Goal: Task Accomplishment & Management: Manage account settings

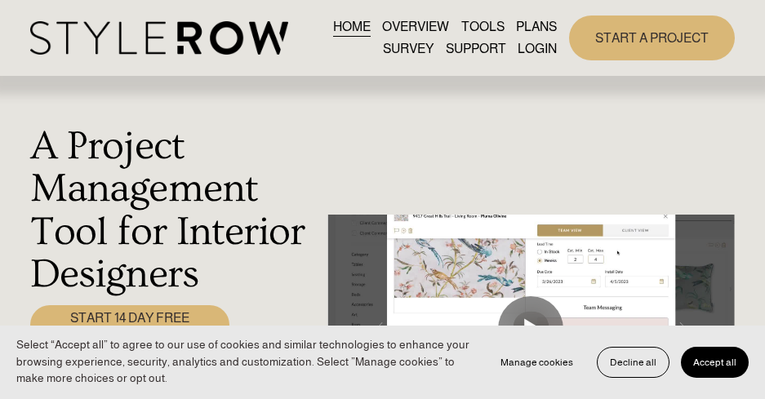
click at [530, 47] on link "LOGIN" at bounding box center [537, 49] width 39 height 22
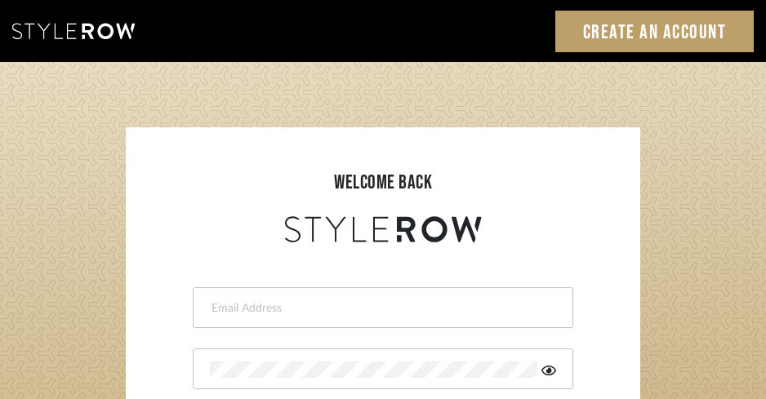
scroll to position [163, 0]
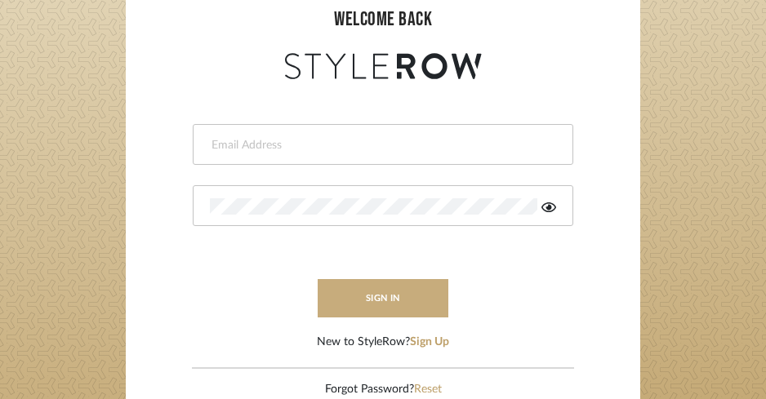
type input "ksears@morgantewilson.com"
click at [389, 287] on button "sign in" at bounding box center [383, 298] width 131 height 38
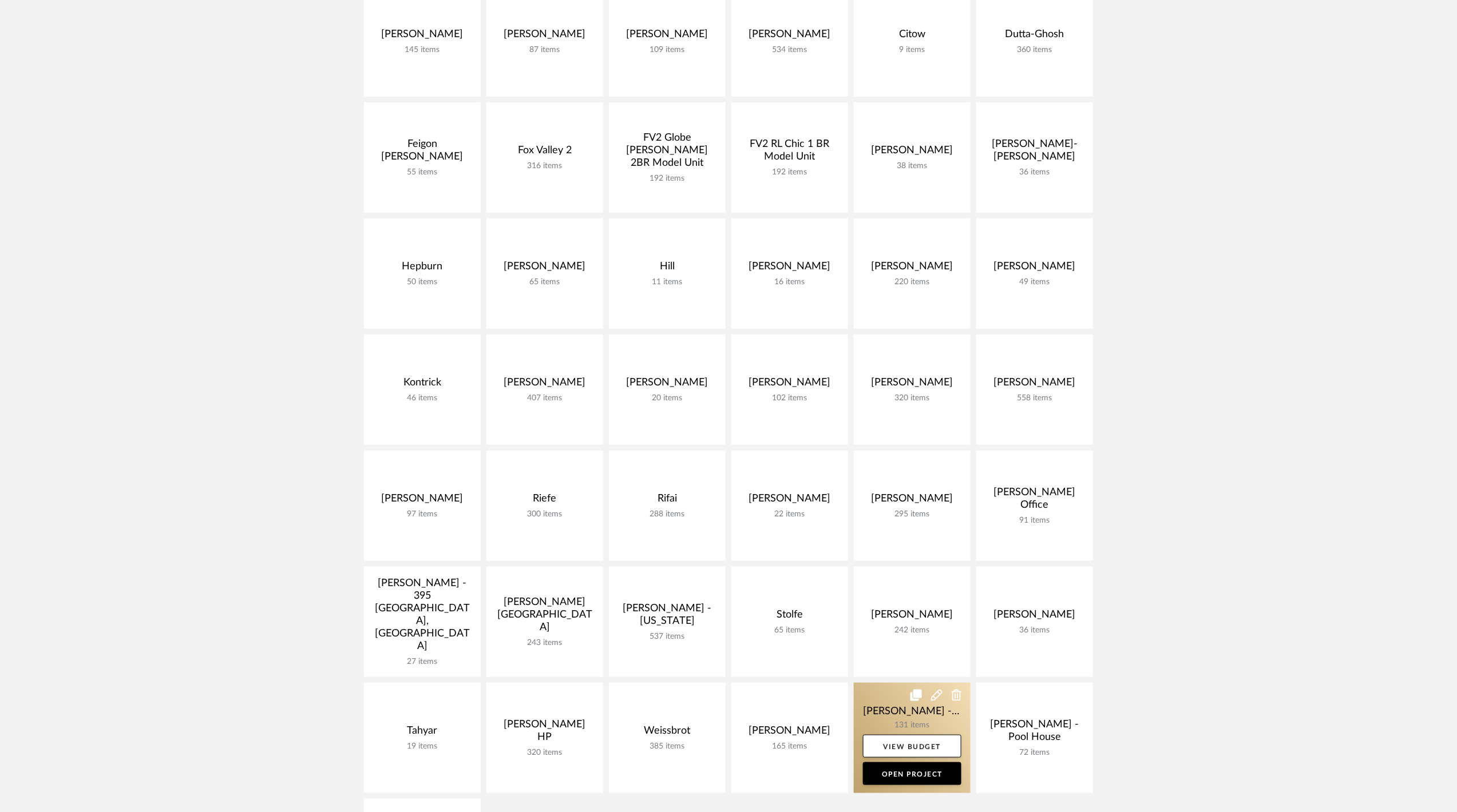
scroll to position [305, 0]
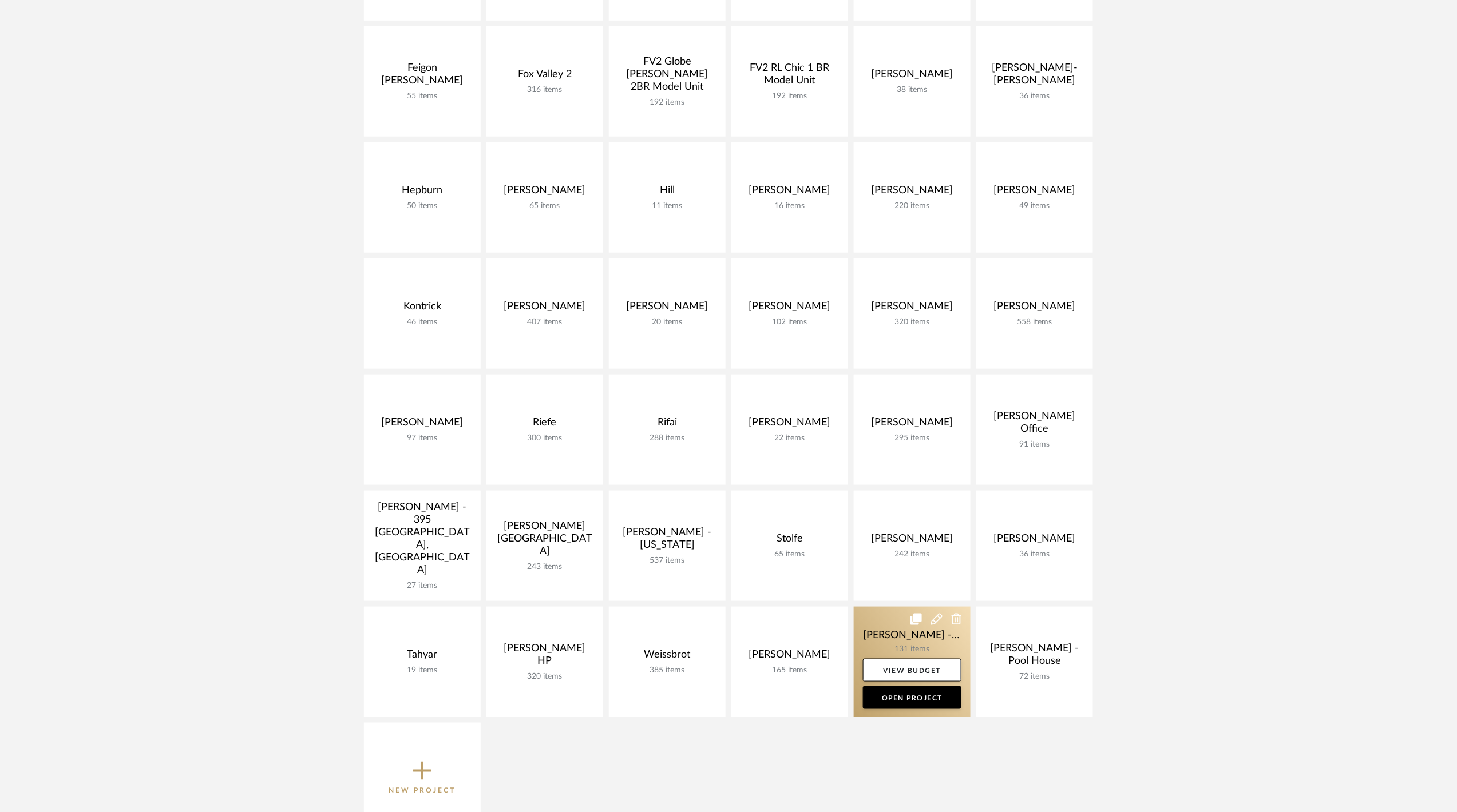
click at [725, 373] on link at bounding box center [912, 662] width 117 height 111
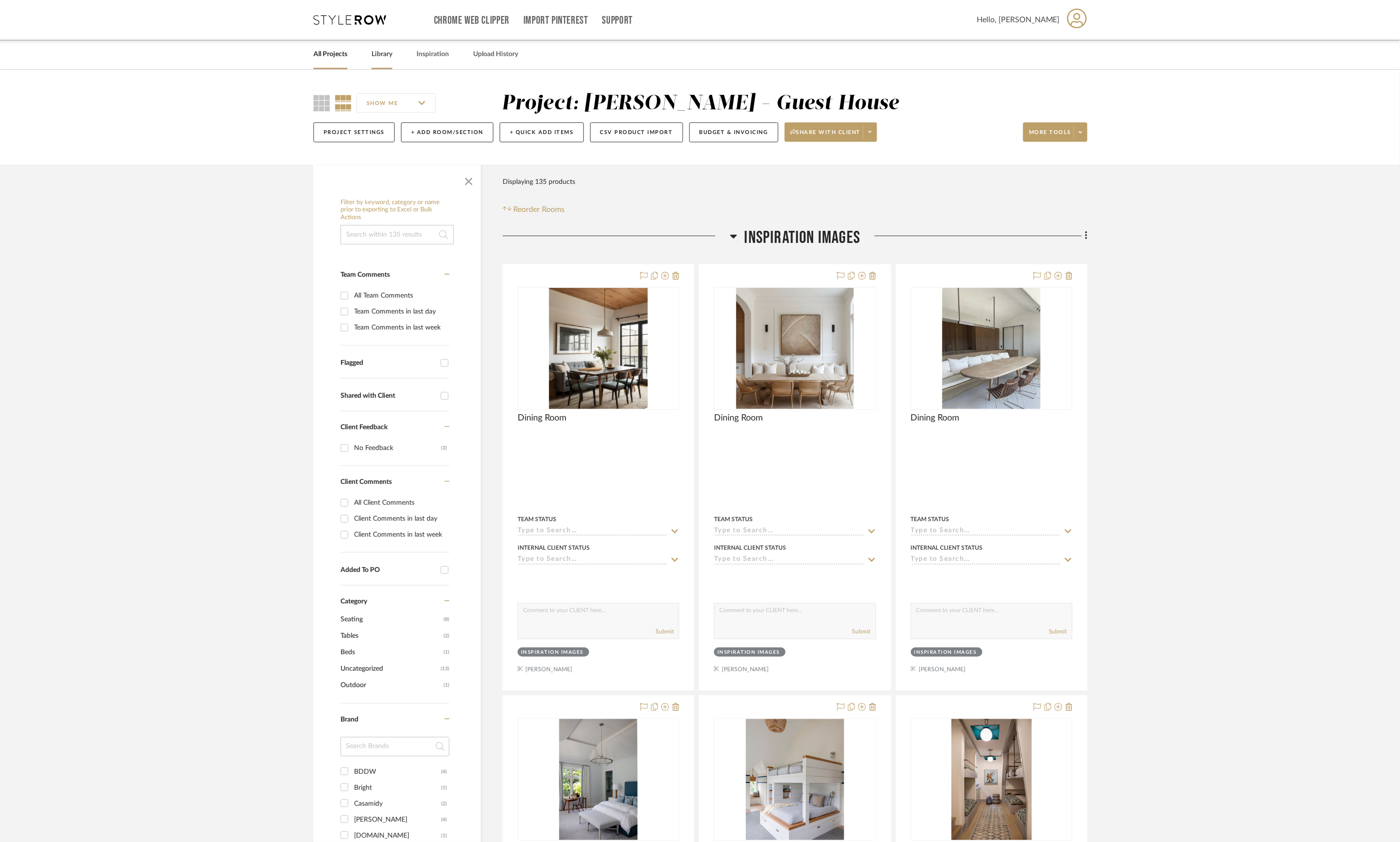
click at [384, 53] on link "Library" at bounding box center [382, 55] width 21 height 13
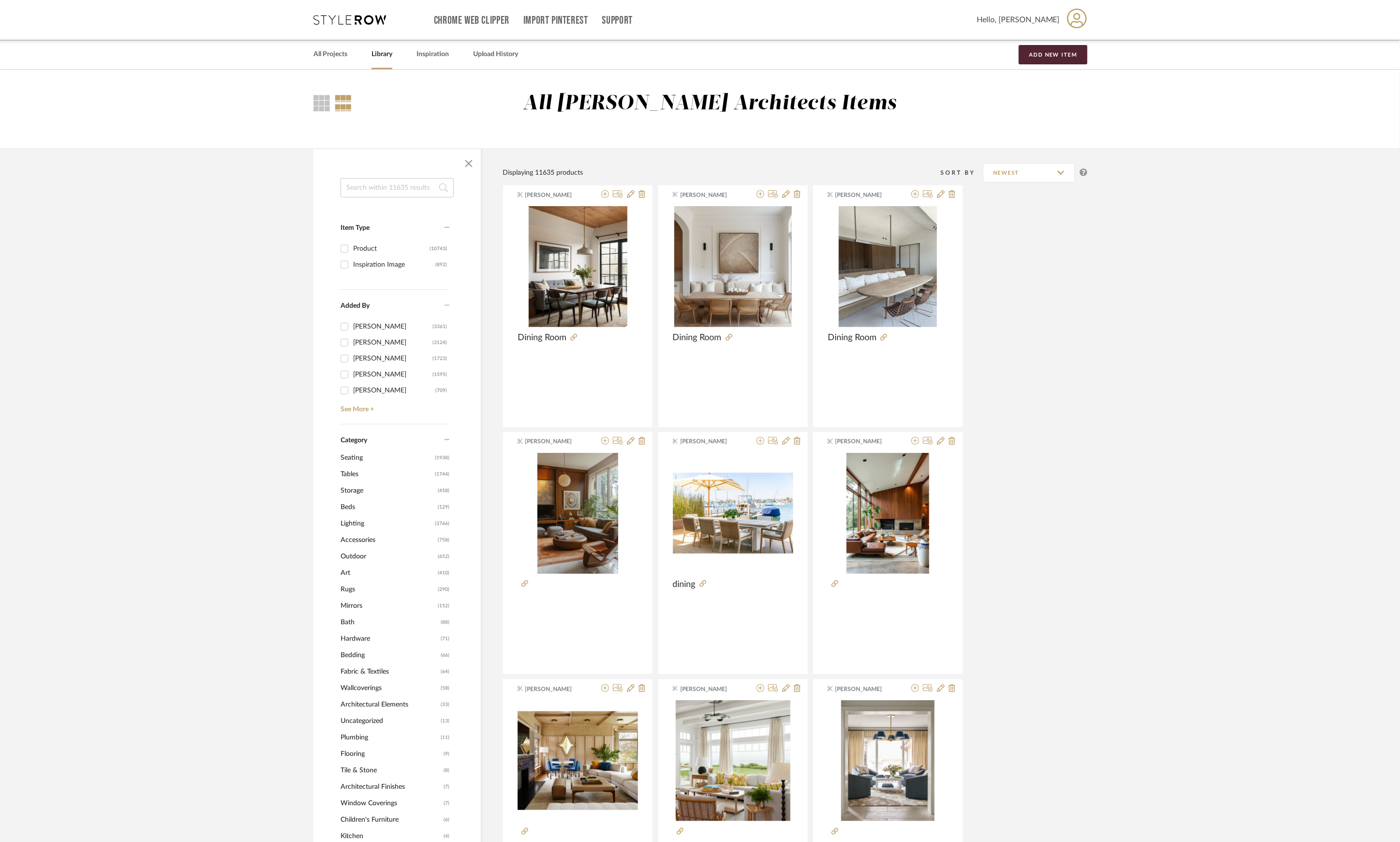
click at [349, 603] on span "Mirrors" at bounding box center [388, 606] width 95 height 17
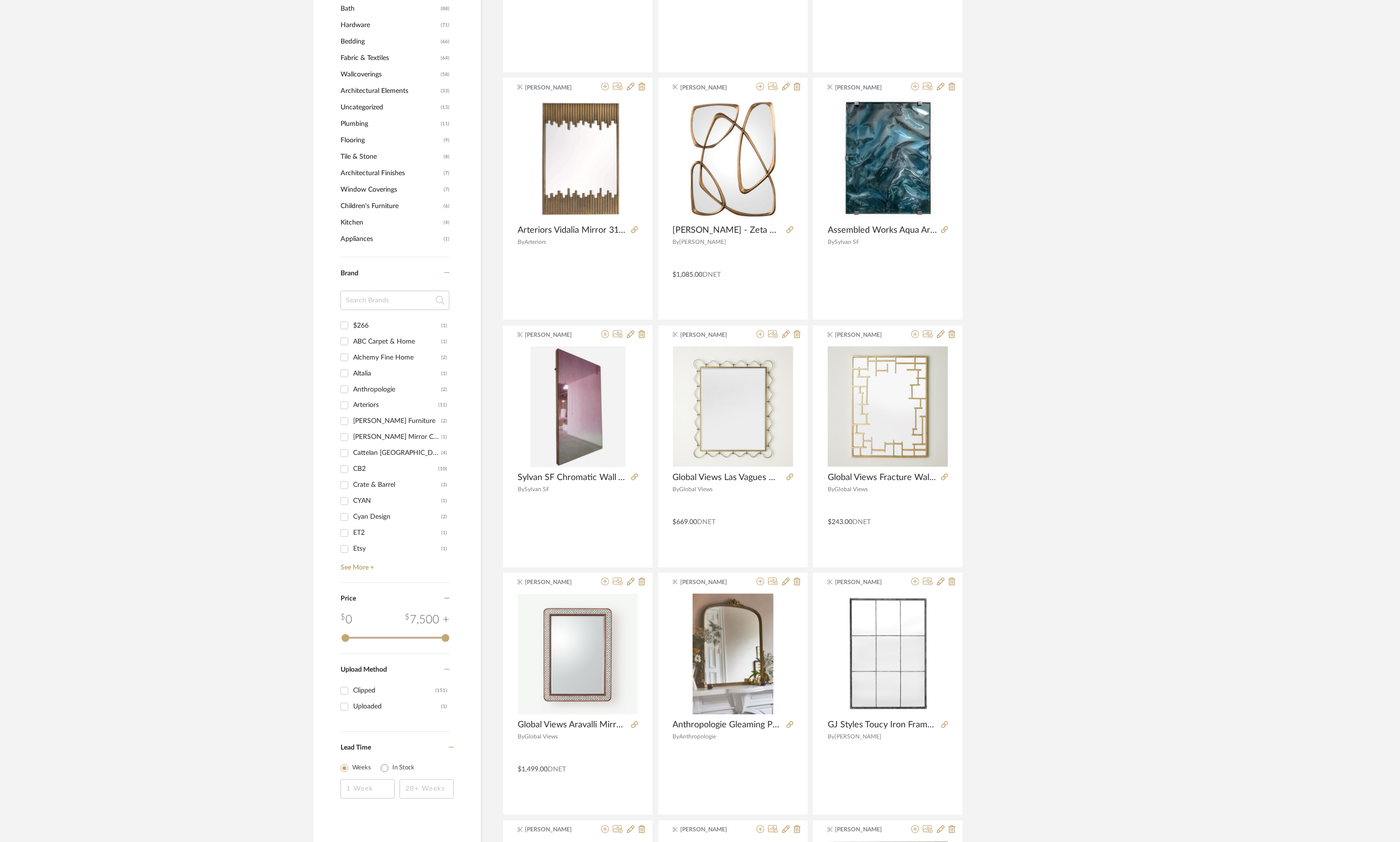
scroll to position [581, 0]
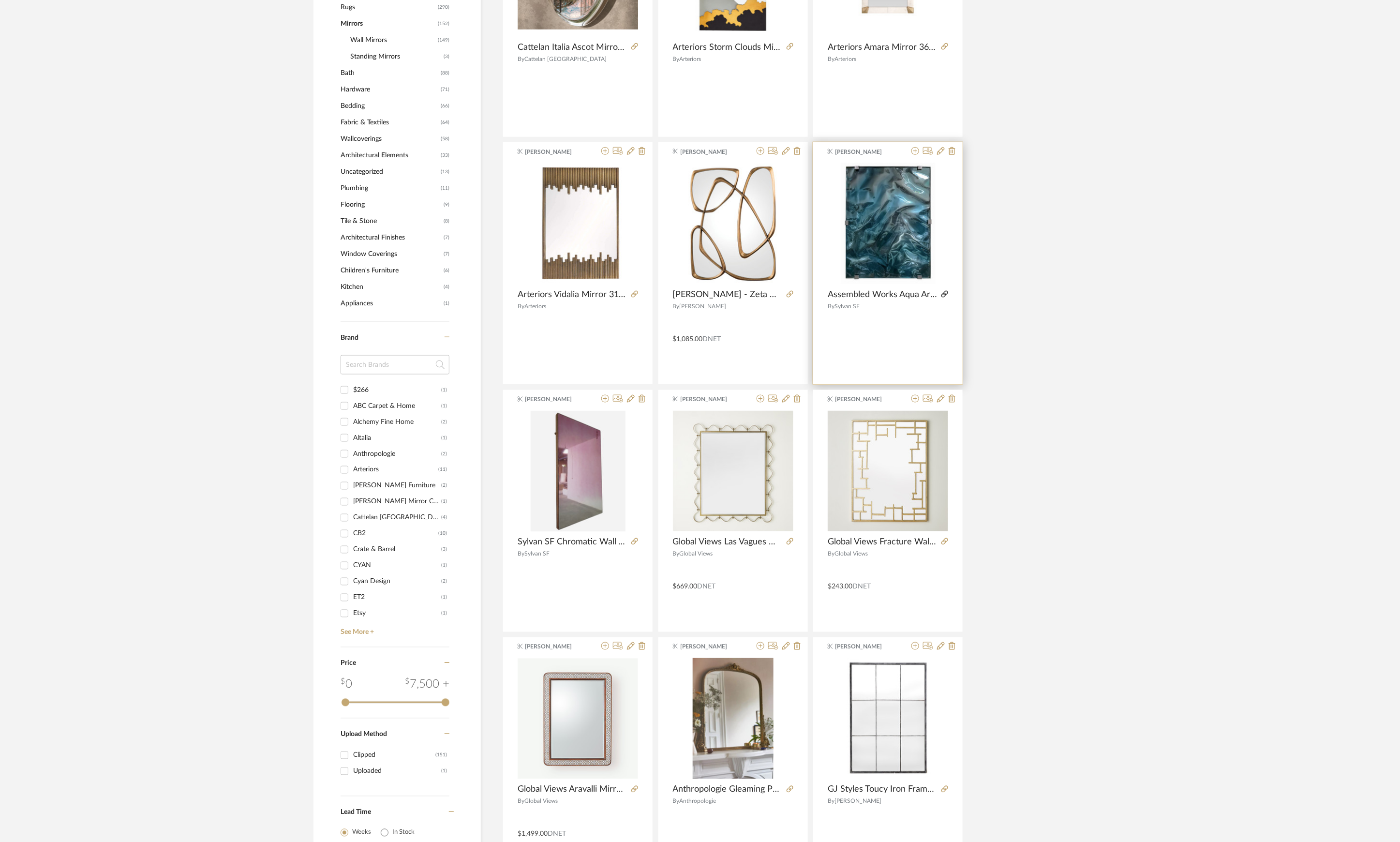
click at [943, 295] on icon at bounding box center [944, 294] width 7 height 7
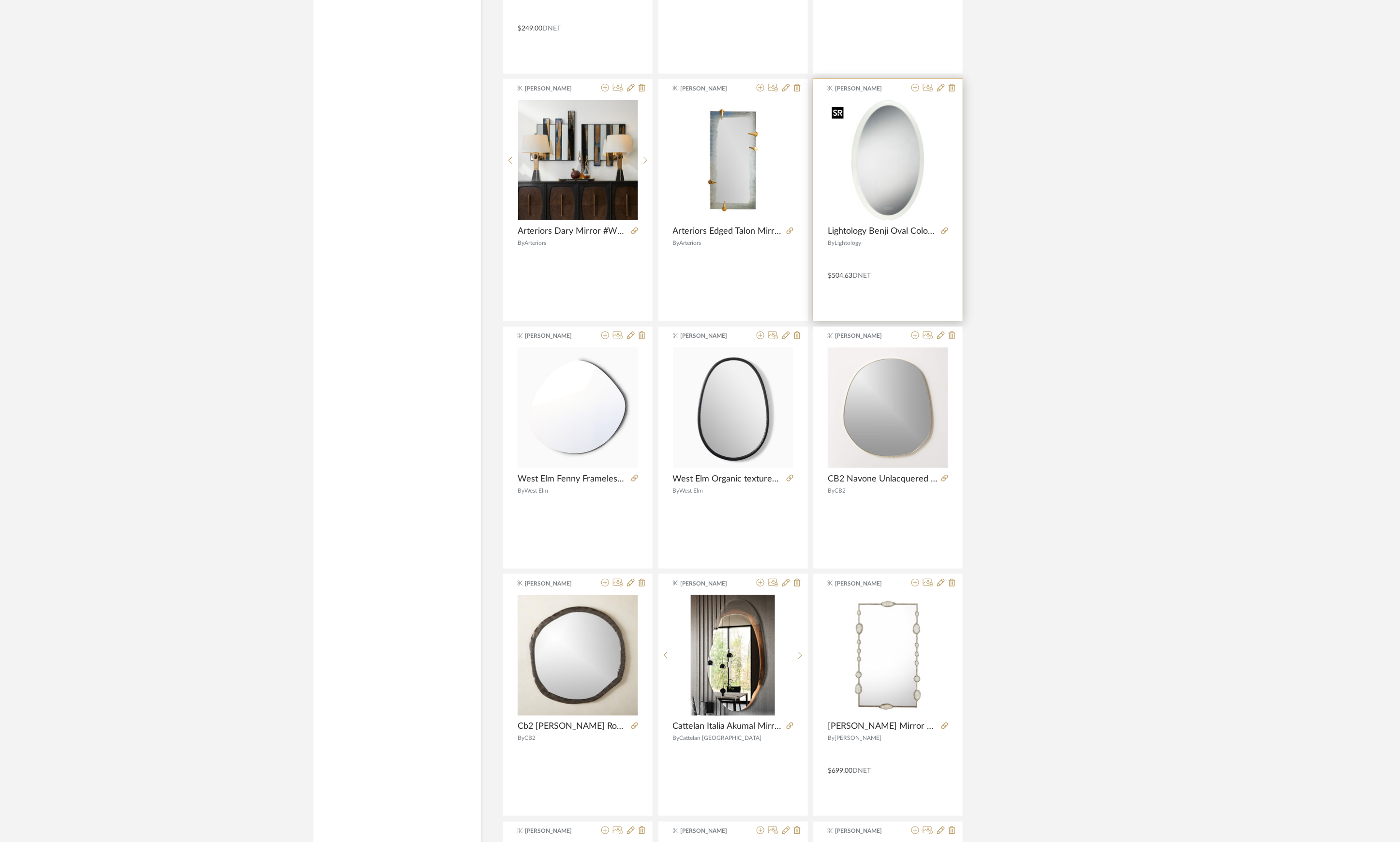
scroll to position [2451, 0]
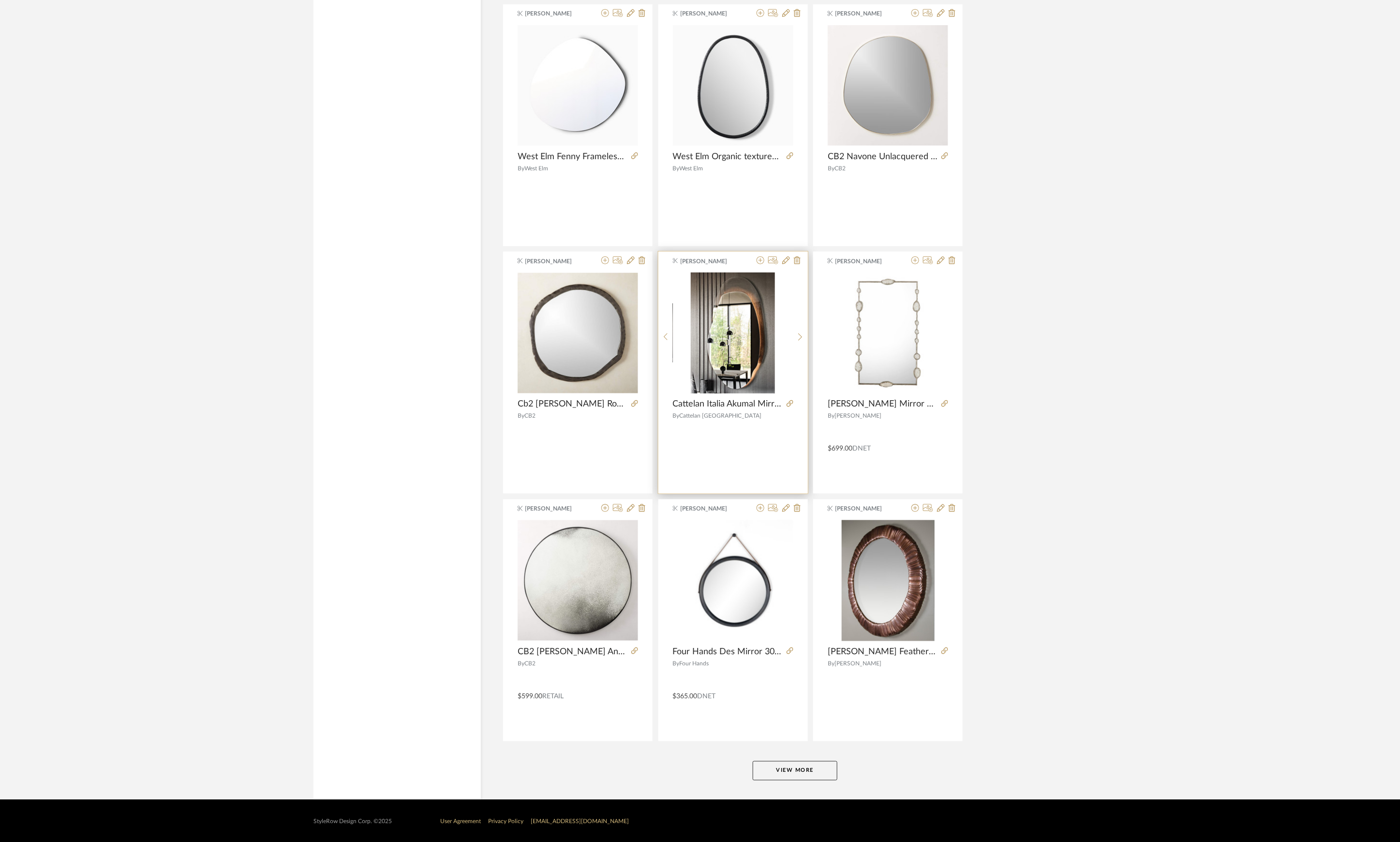
click at [754, 264] on div at bounding box center [777, 261] width 48 height 9
click at [755, 264] on div at bounding box center [777, 261] width 48 height 9
click at [757, 262] on icon at bounding box center [760, 260] width 8 height 8
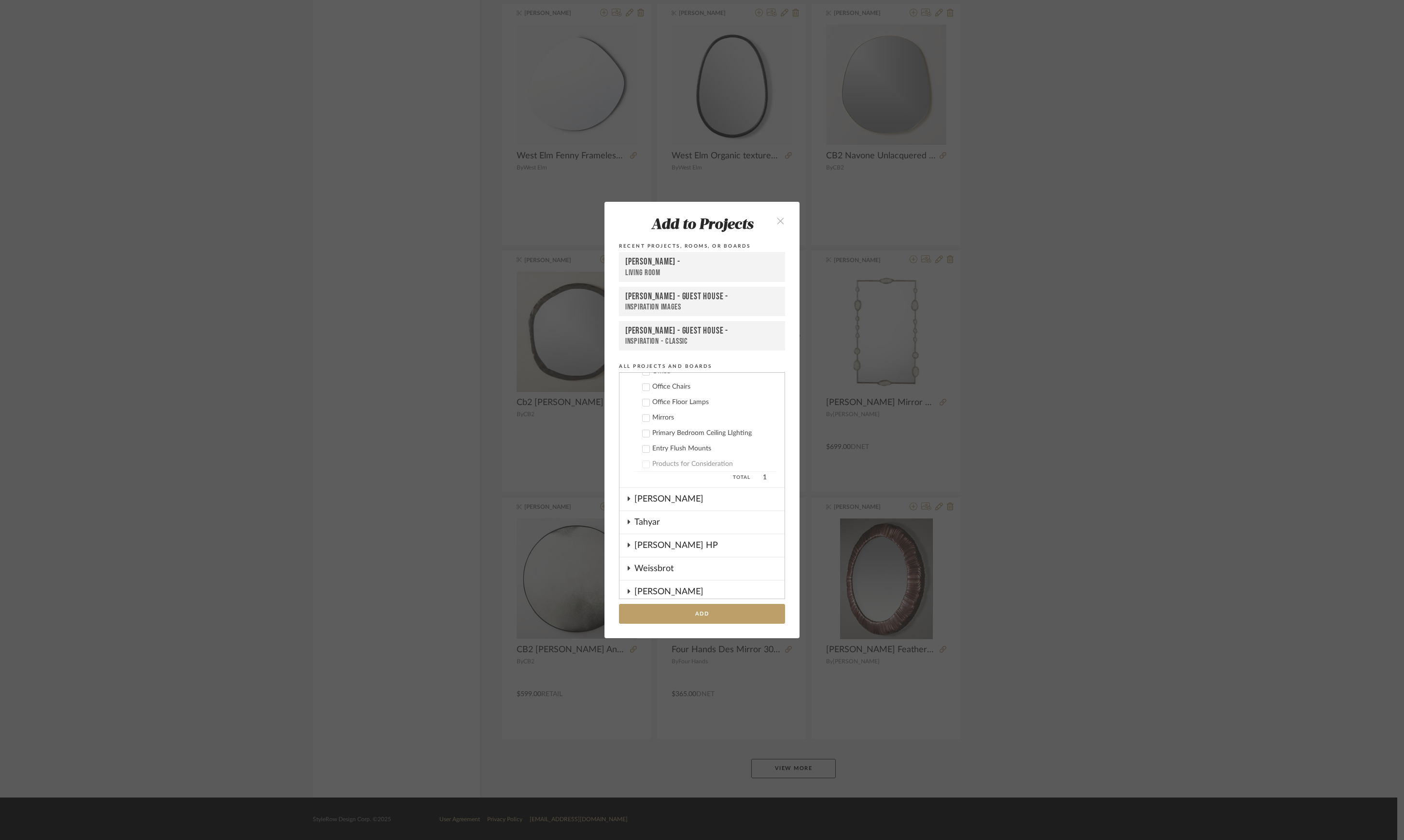
scroll to position [880, 0]
click at [658, 478] on div "Mirrors" at bounding box center [714, 482] width 125 height 8
click at [726, 614] on button "Add" at bounding box center [702, 613] width 166 height 20
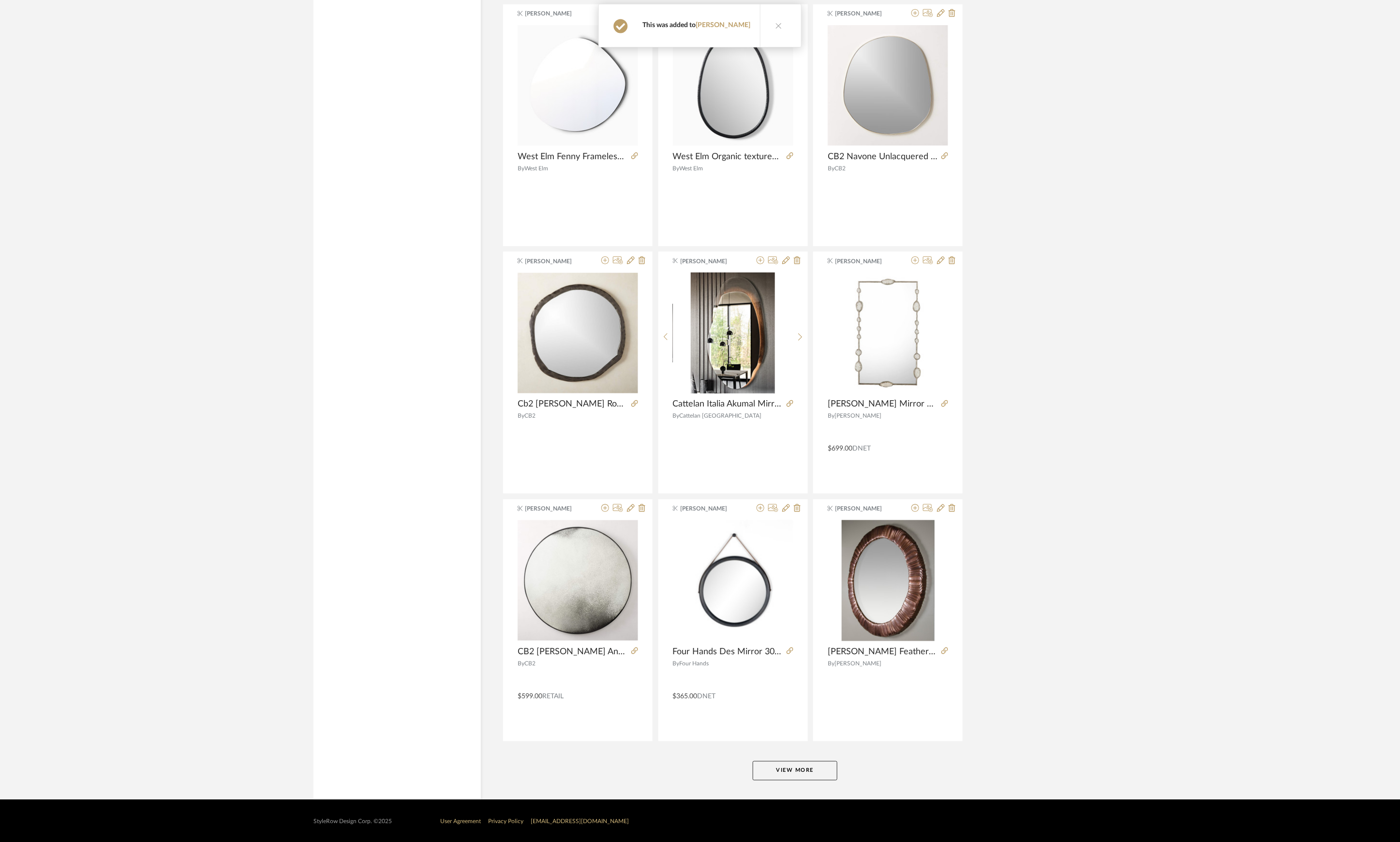
click at [790, 687] on button "View More" at bounding box center [795, 770] width 85 height 20
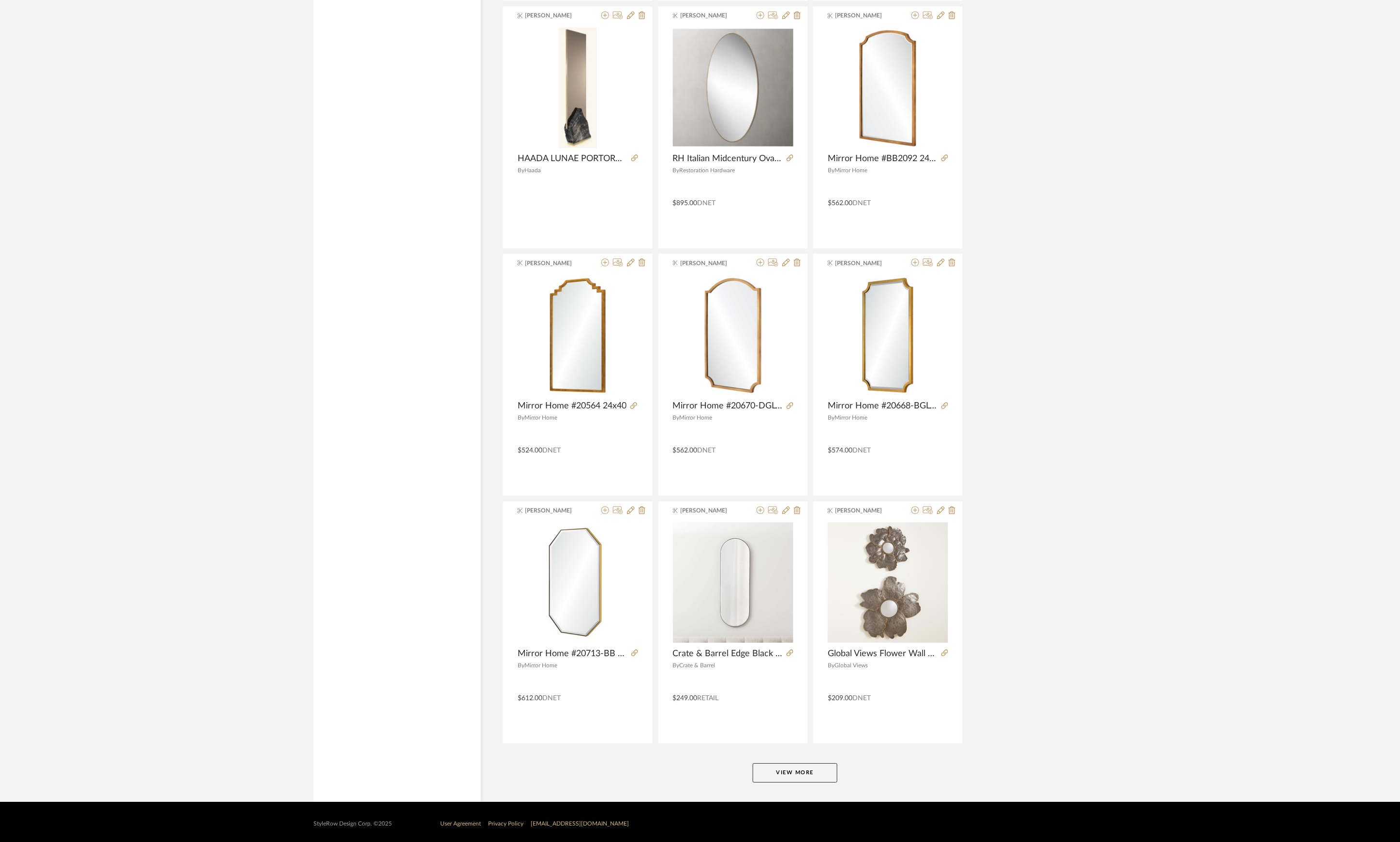
scroll to position [5431, 0]
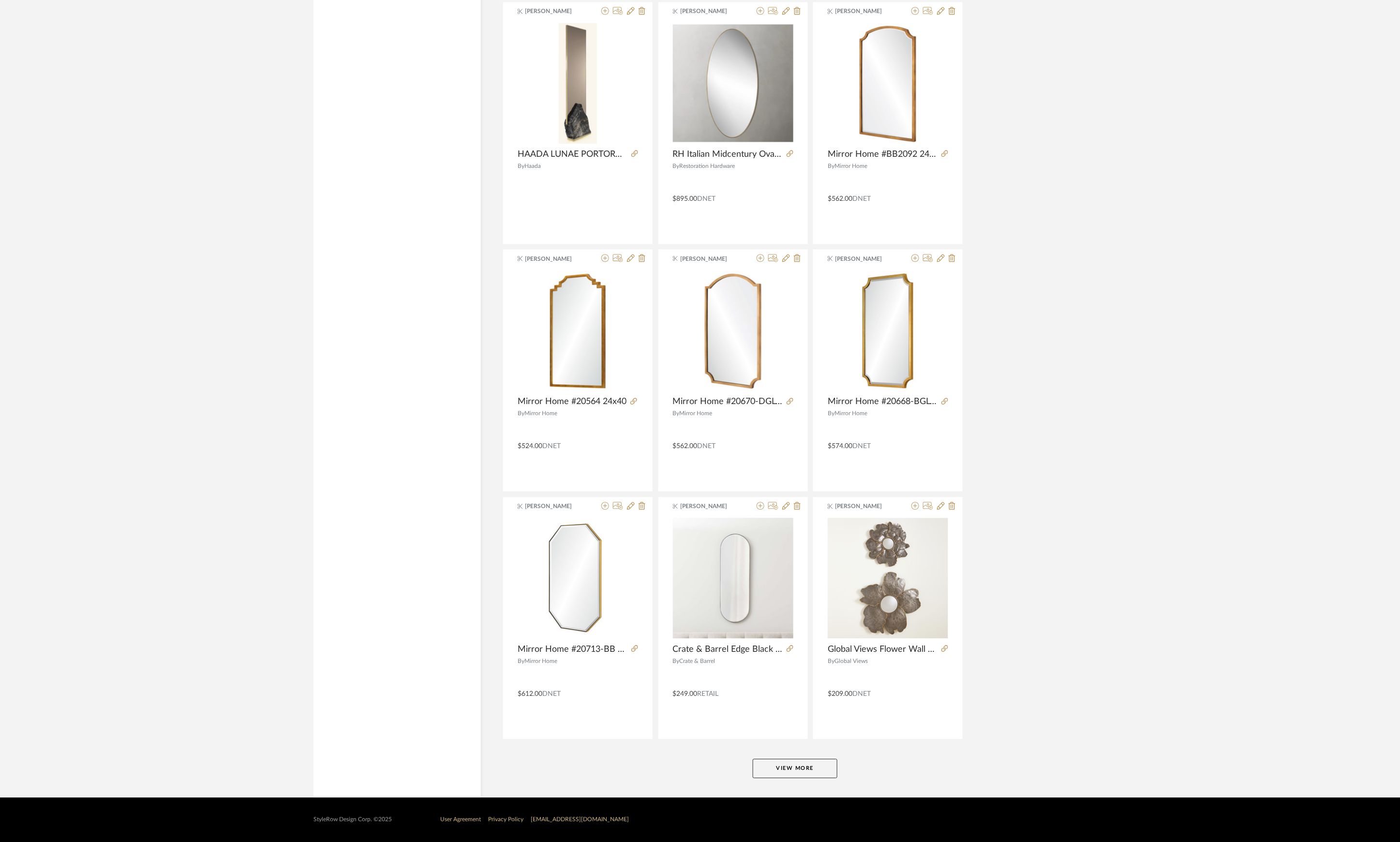
click at [782, 687] on button "View More" at bounding box center [795, 768] width 85 height 20
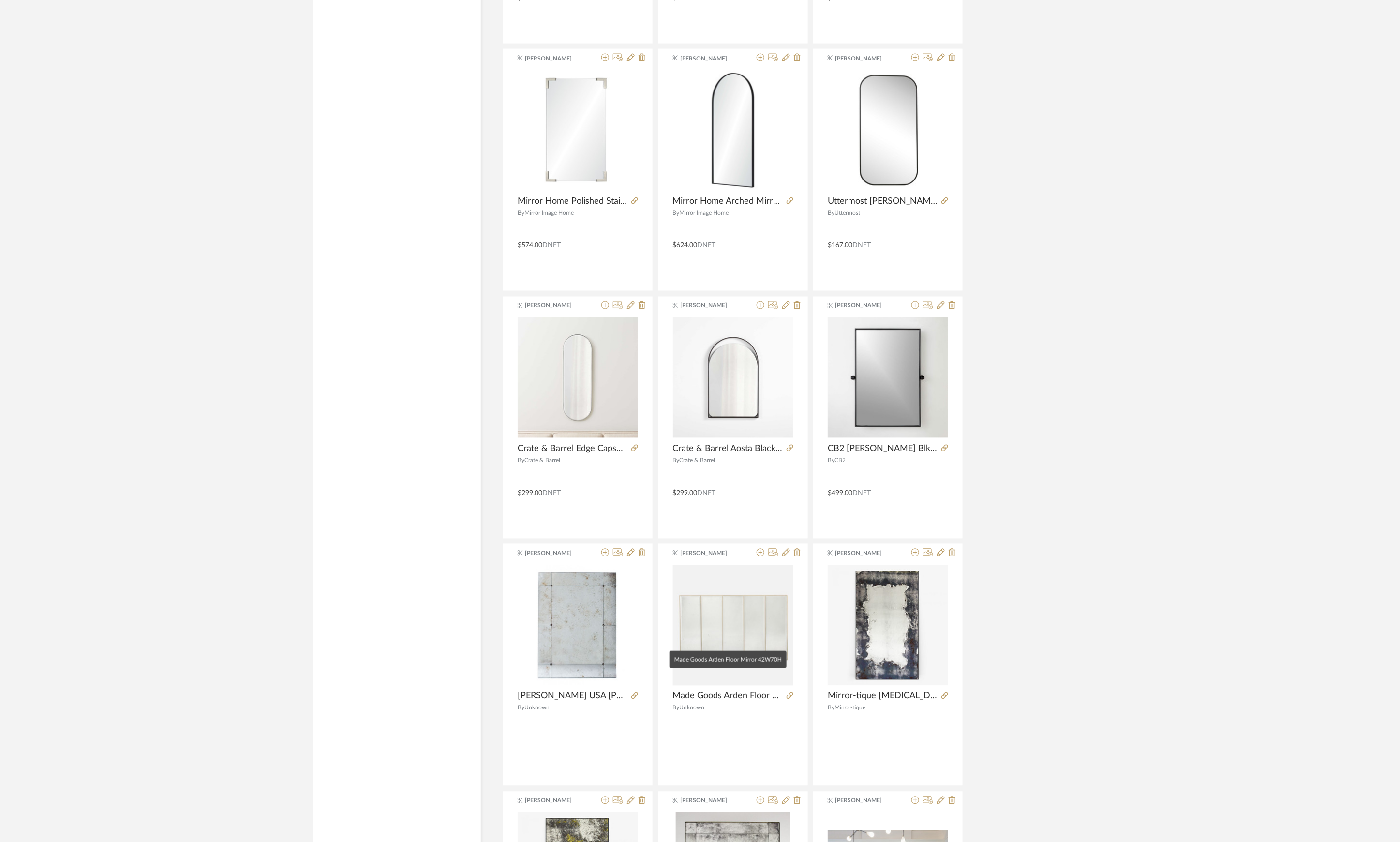
scroll to position [7237, 0]
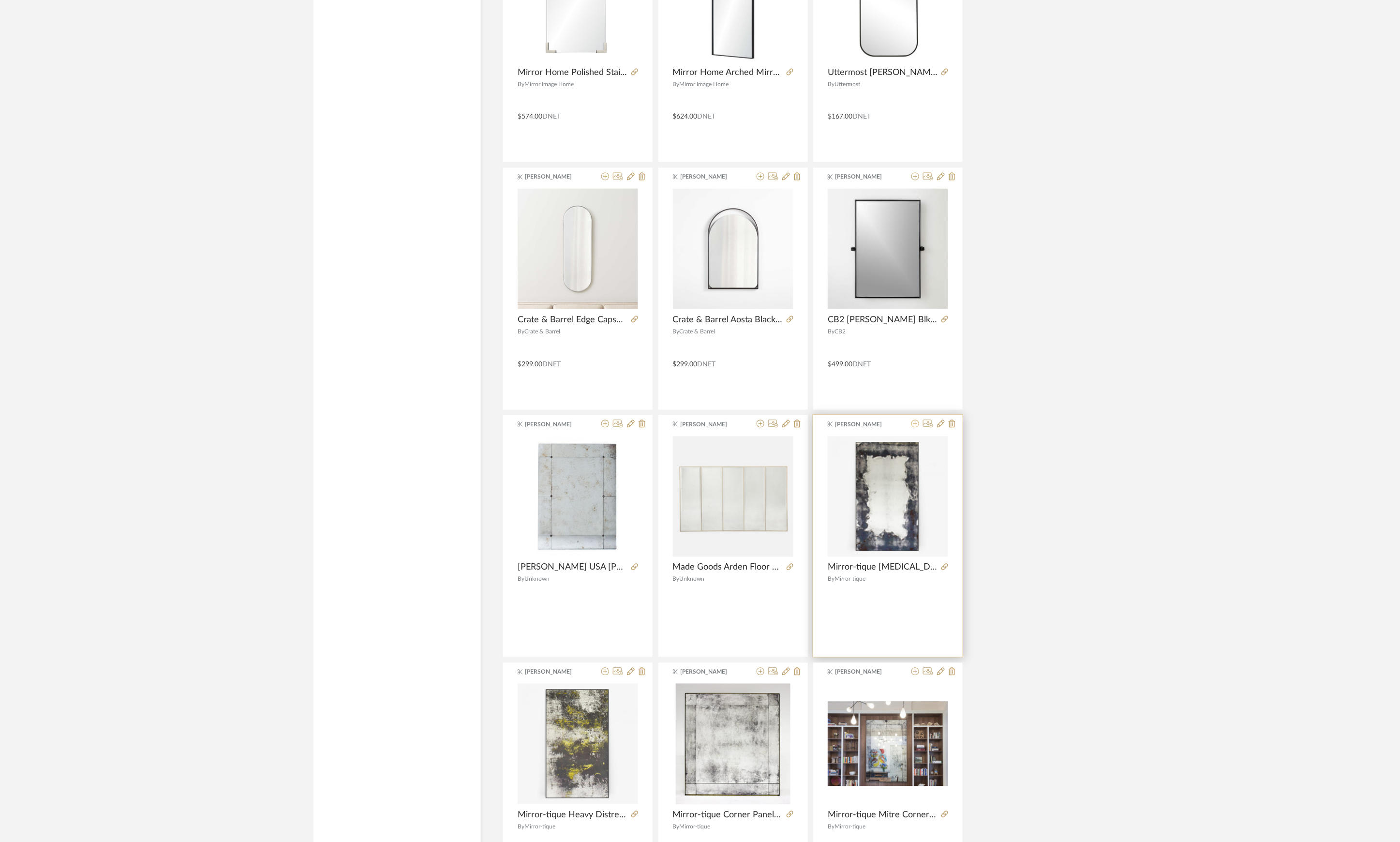
click at [914, 428] on icon at bounding box center [915, 424] width 8 height 8
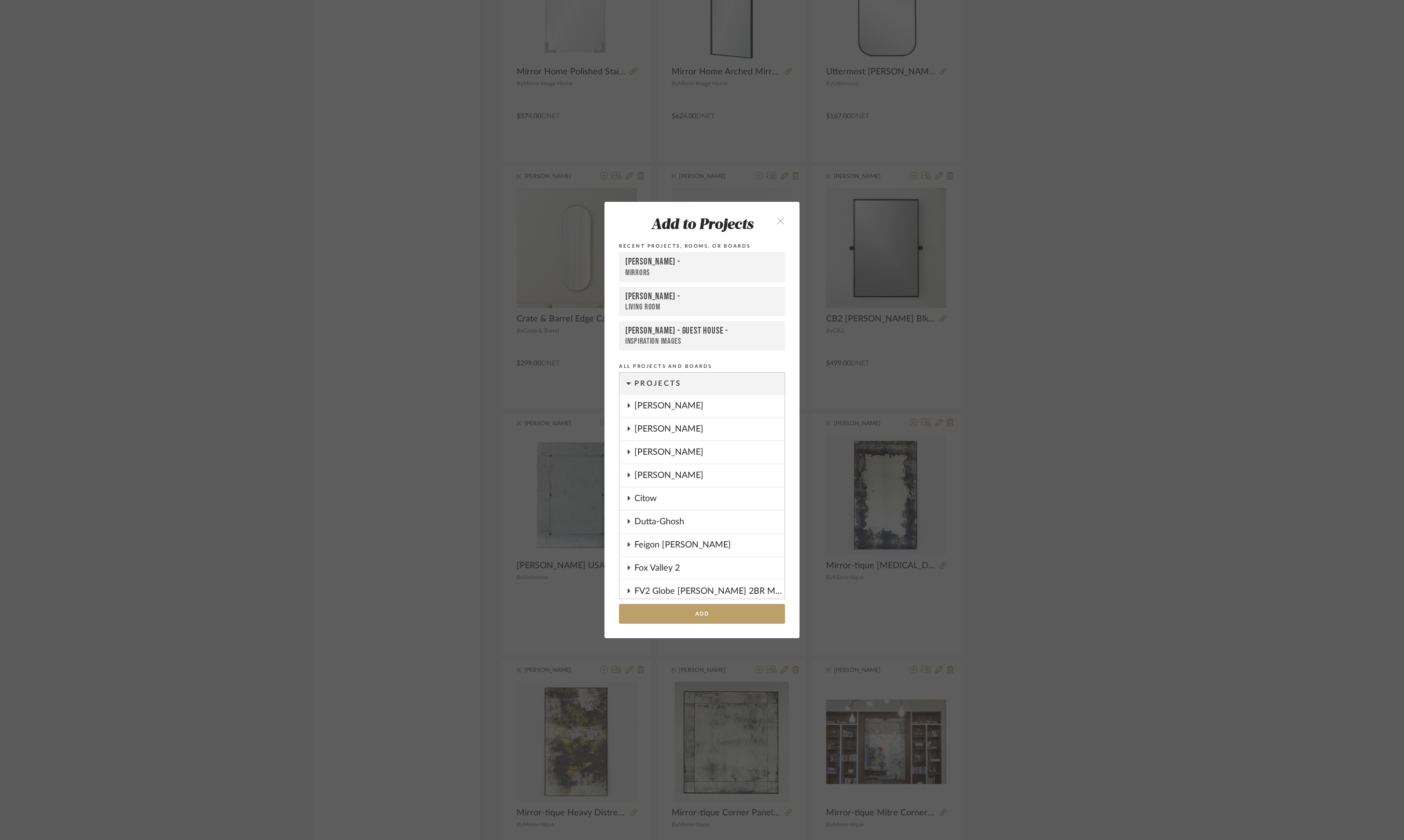
scroll to position [970, 0]
click at [736, 614] on button "Add" at bounding box center [702, 613] width 166 height 20
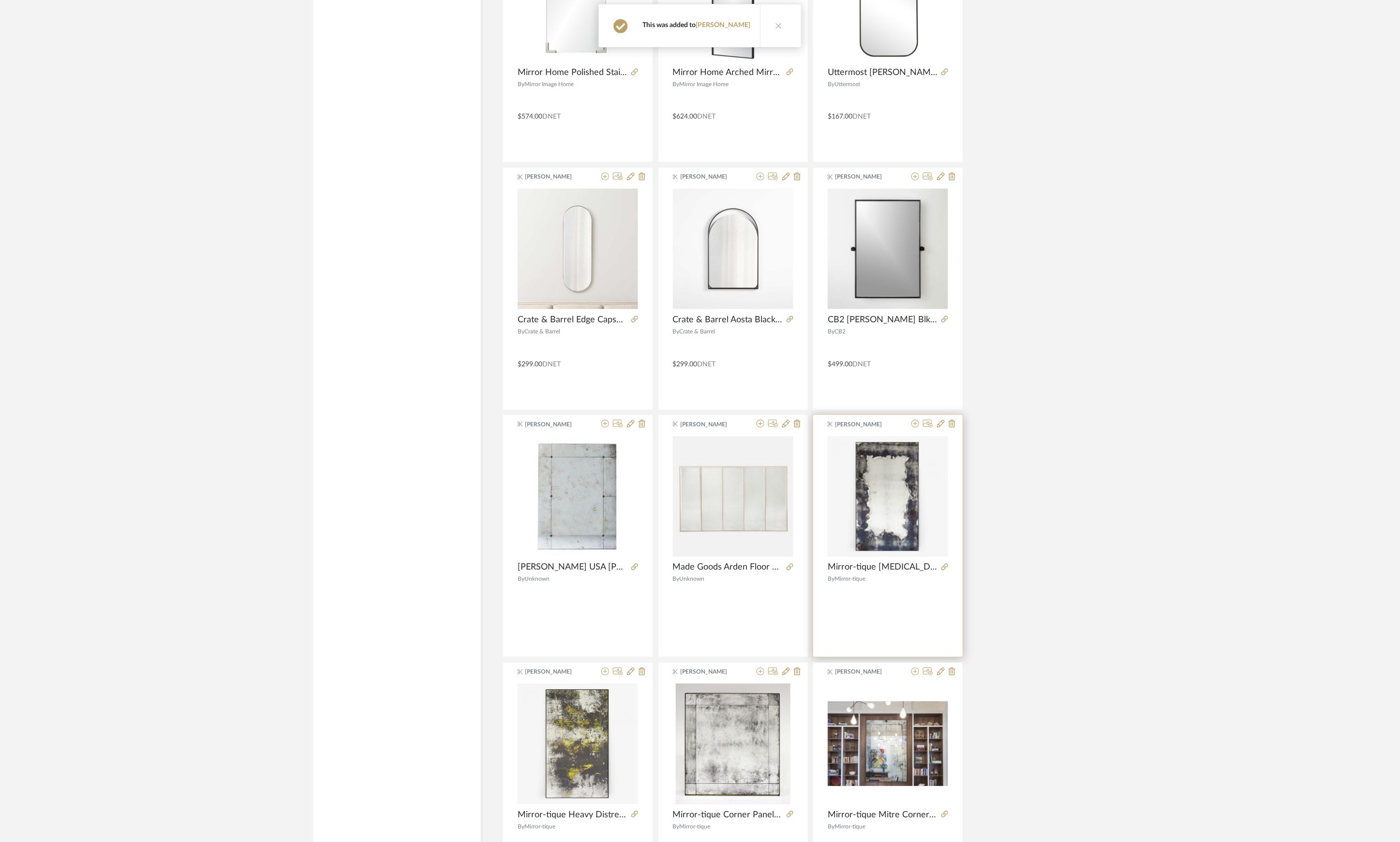
scroll to position [7753, 0]
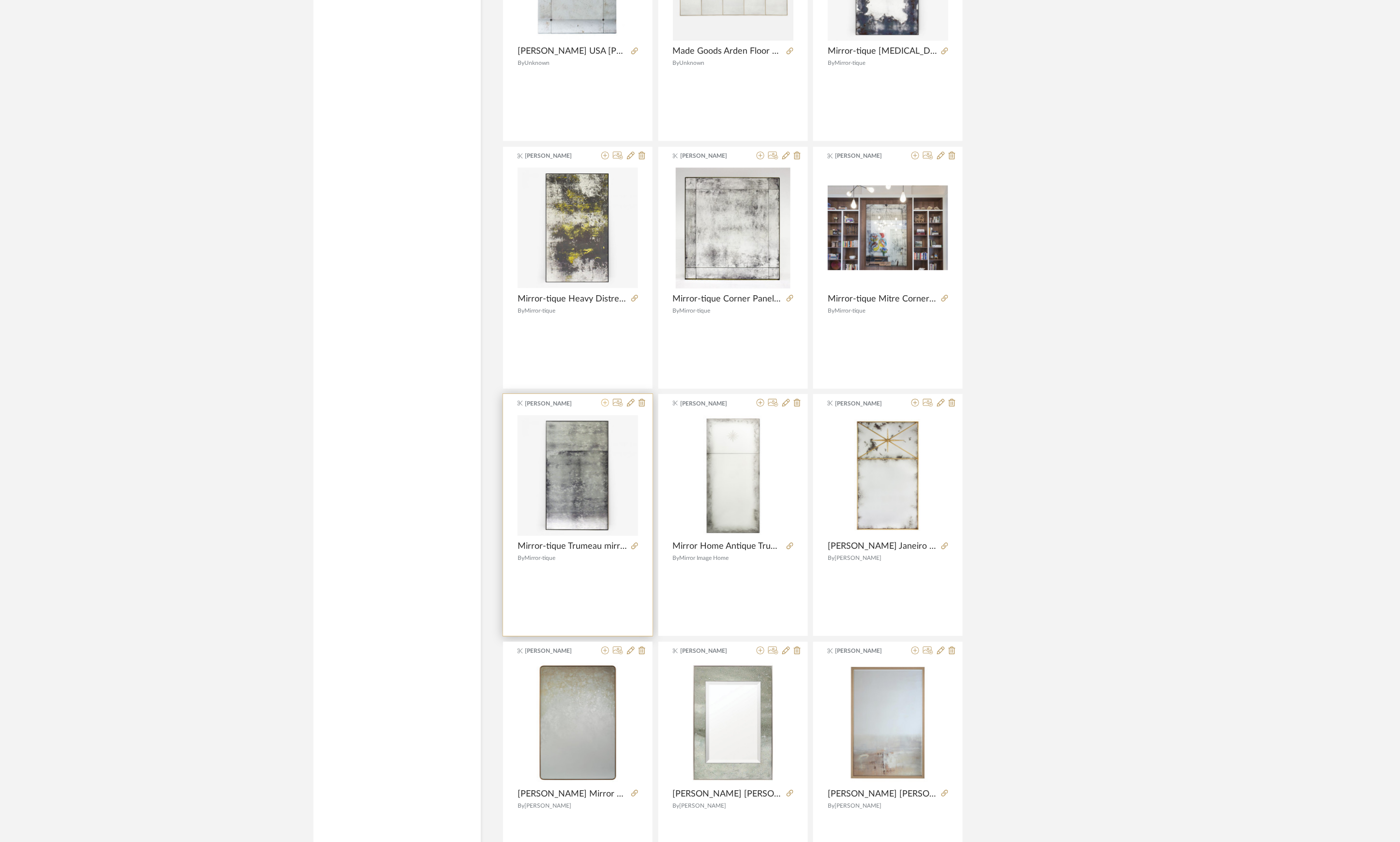
click at [603, 406] on icon at bounding box center [605, 402] width 8 height 8
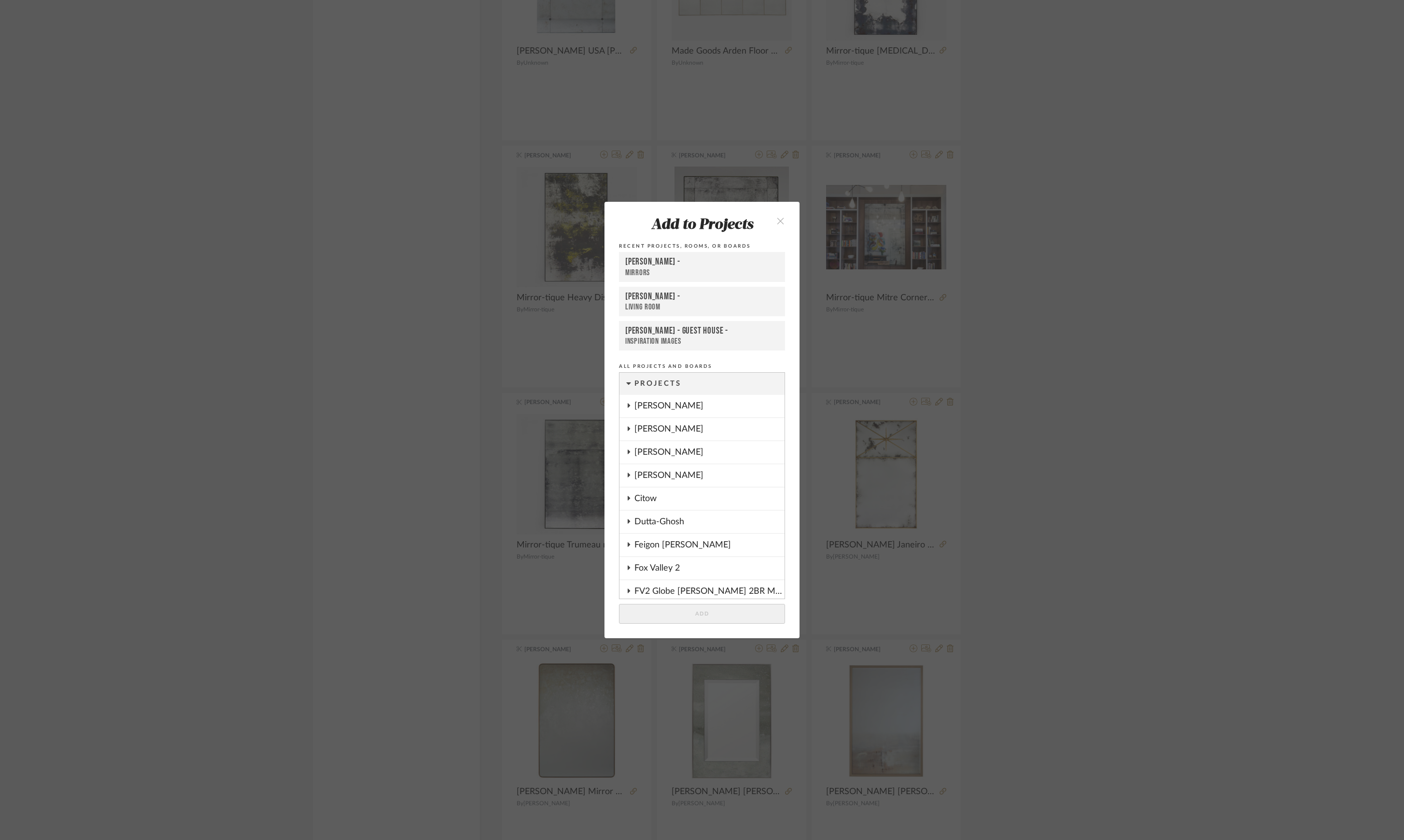
scroll to position [970, 0]
click at [716, 612] on button "Add" at bounding box center [702, 613] width 166 height 20
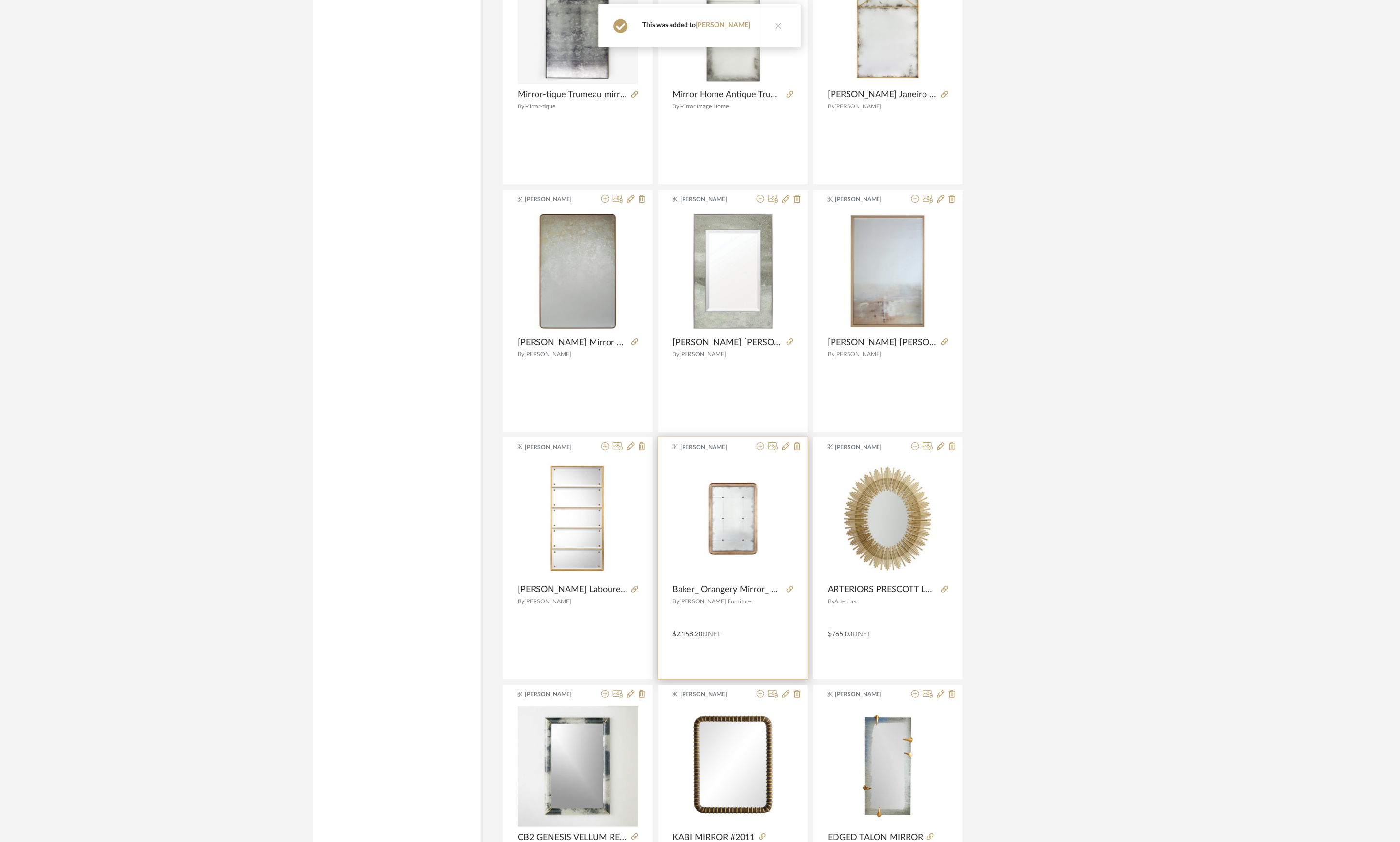
scroll to position [8404, 0]
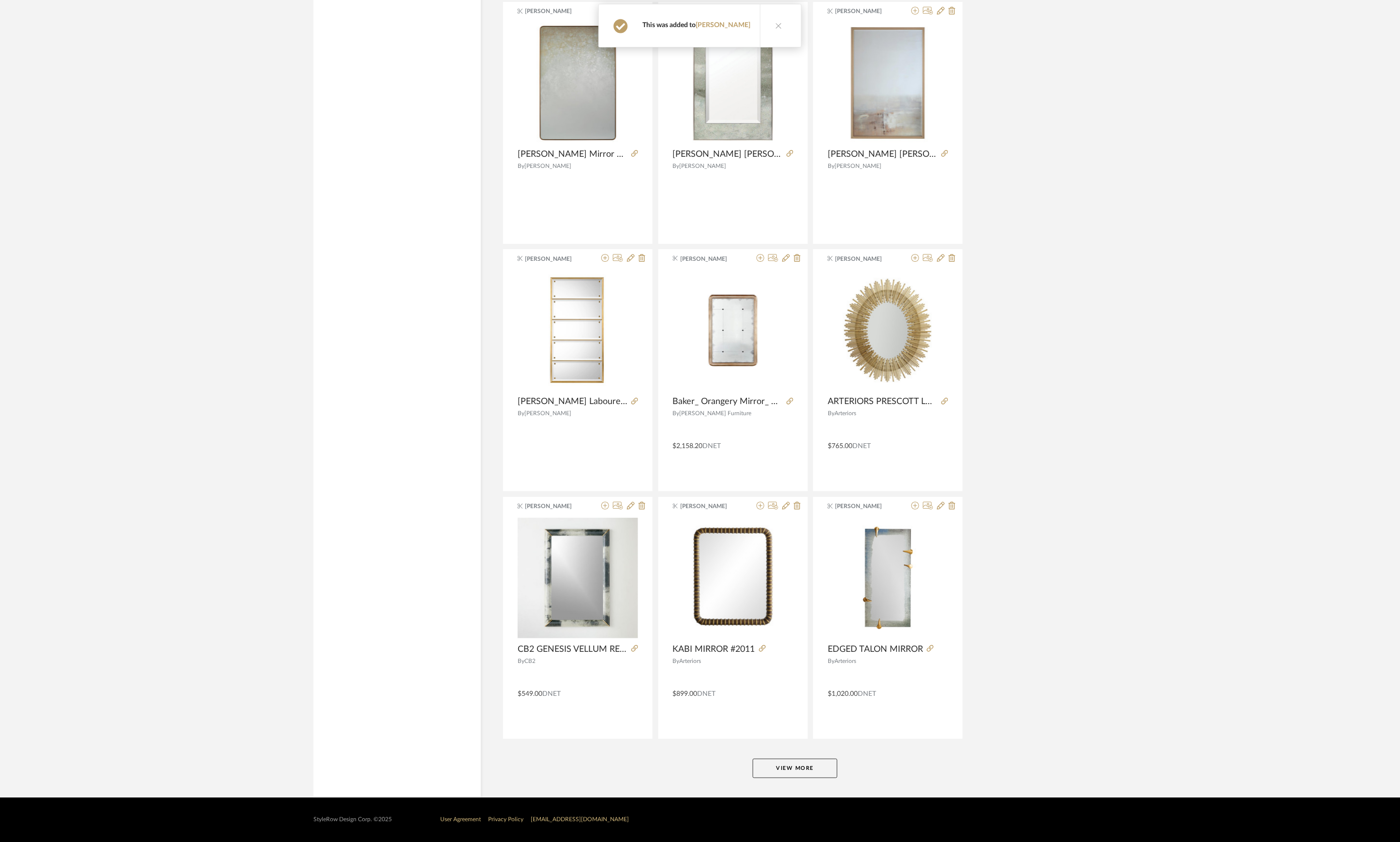
click at [807, 687] on button "View More" at bounding box center [795, 768] width 85 height 20
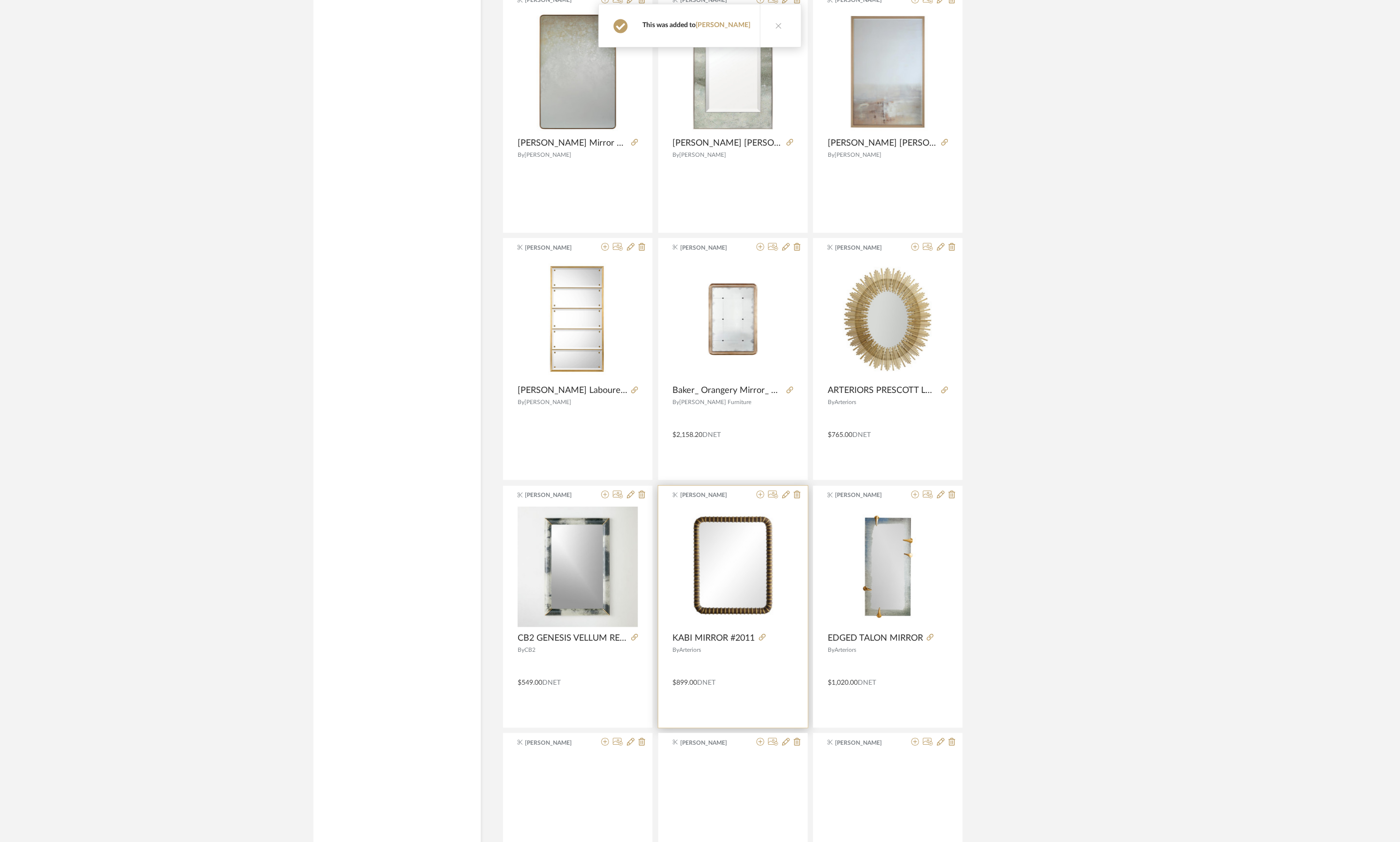
scroll to position [8791, 0]
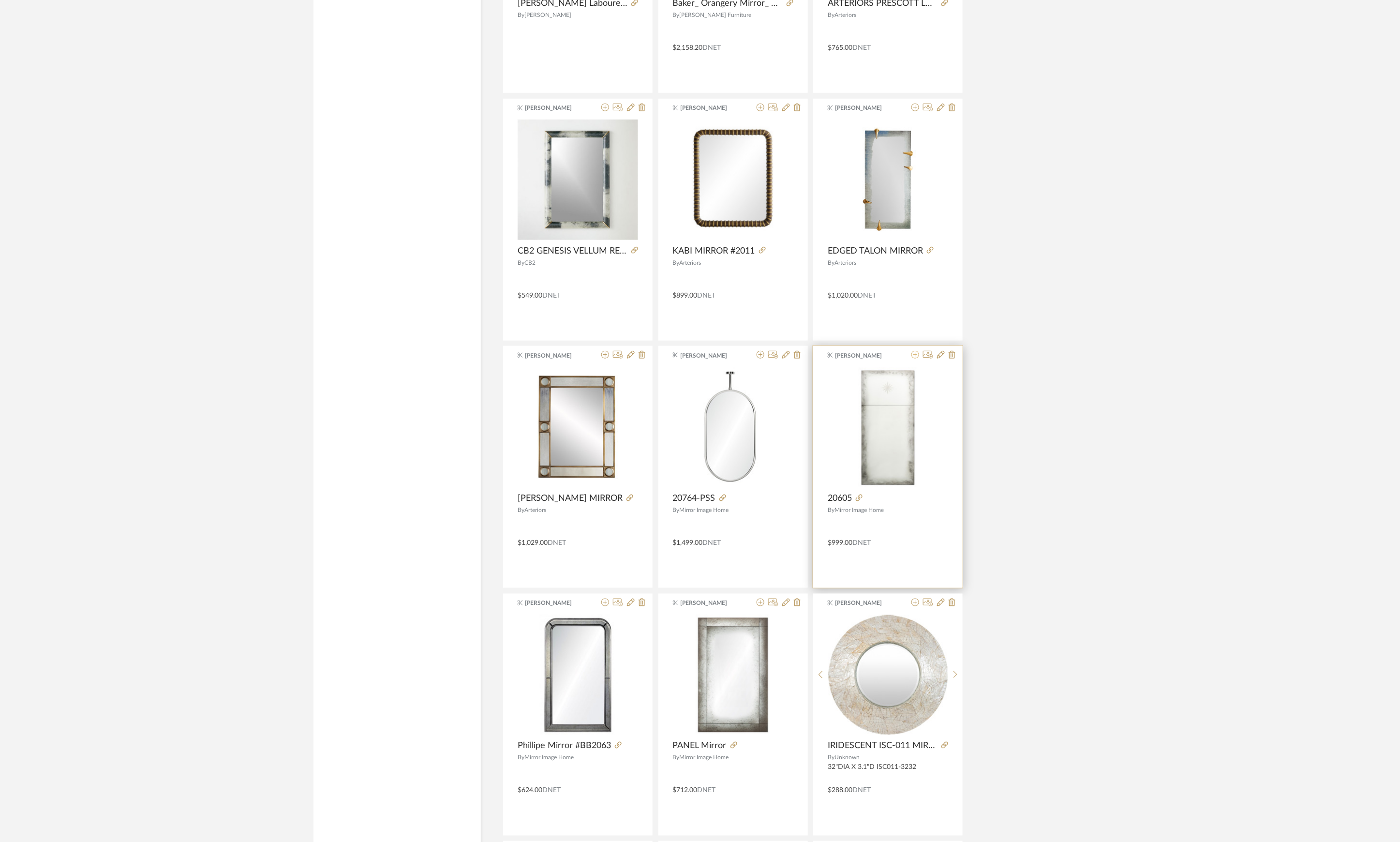
click at [914, 358] on icon at bounding box center [915, 354] width 8 height 8
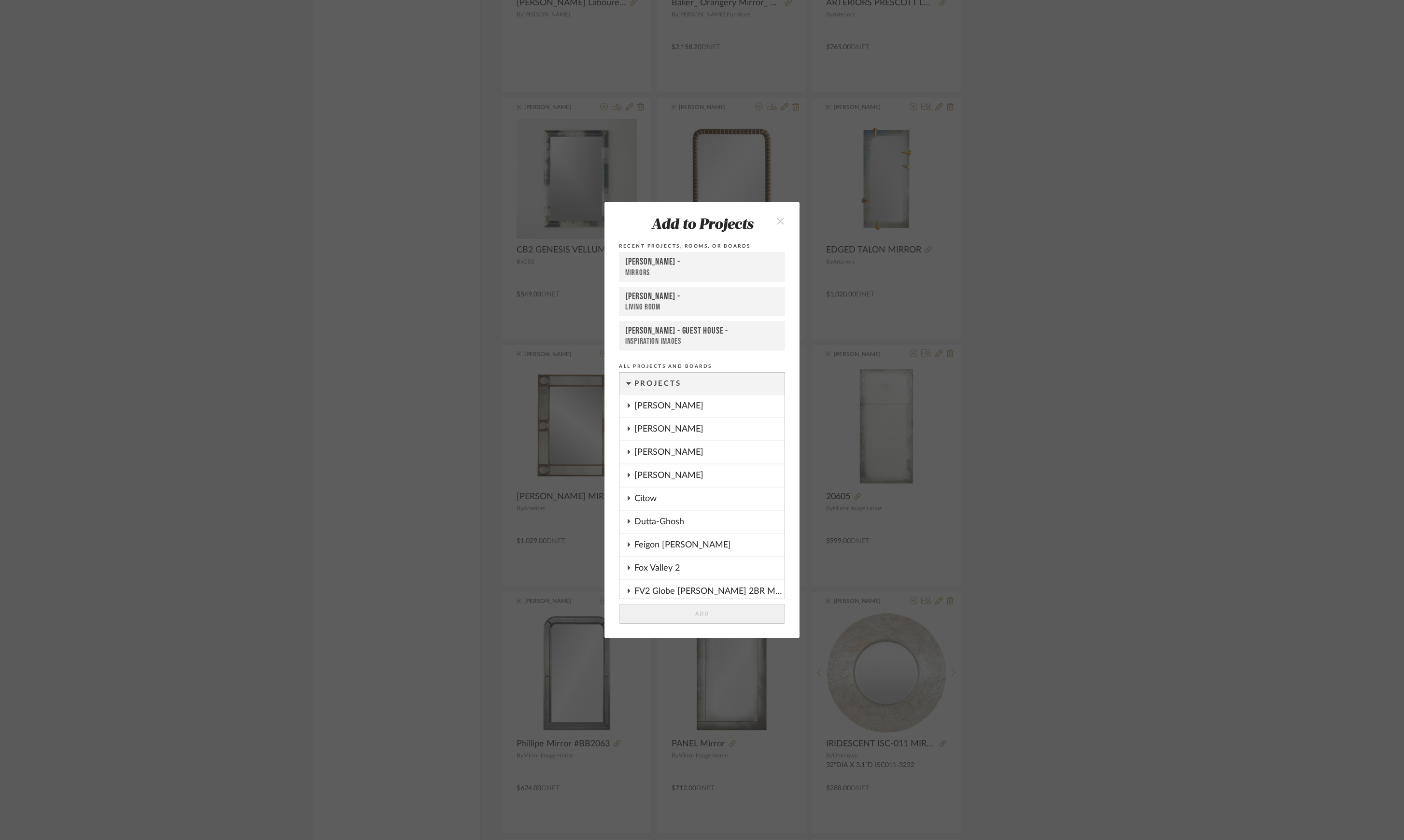
scroll to position [970, 0]
click at [716, 614] on button "Add" at bounding box center [702, 613] width 166 height 20
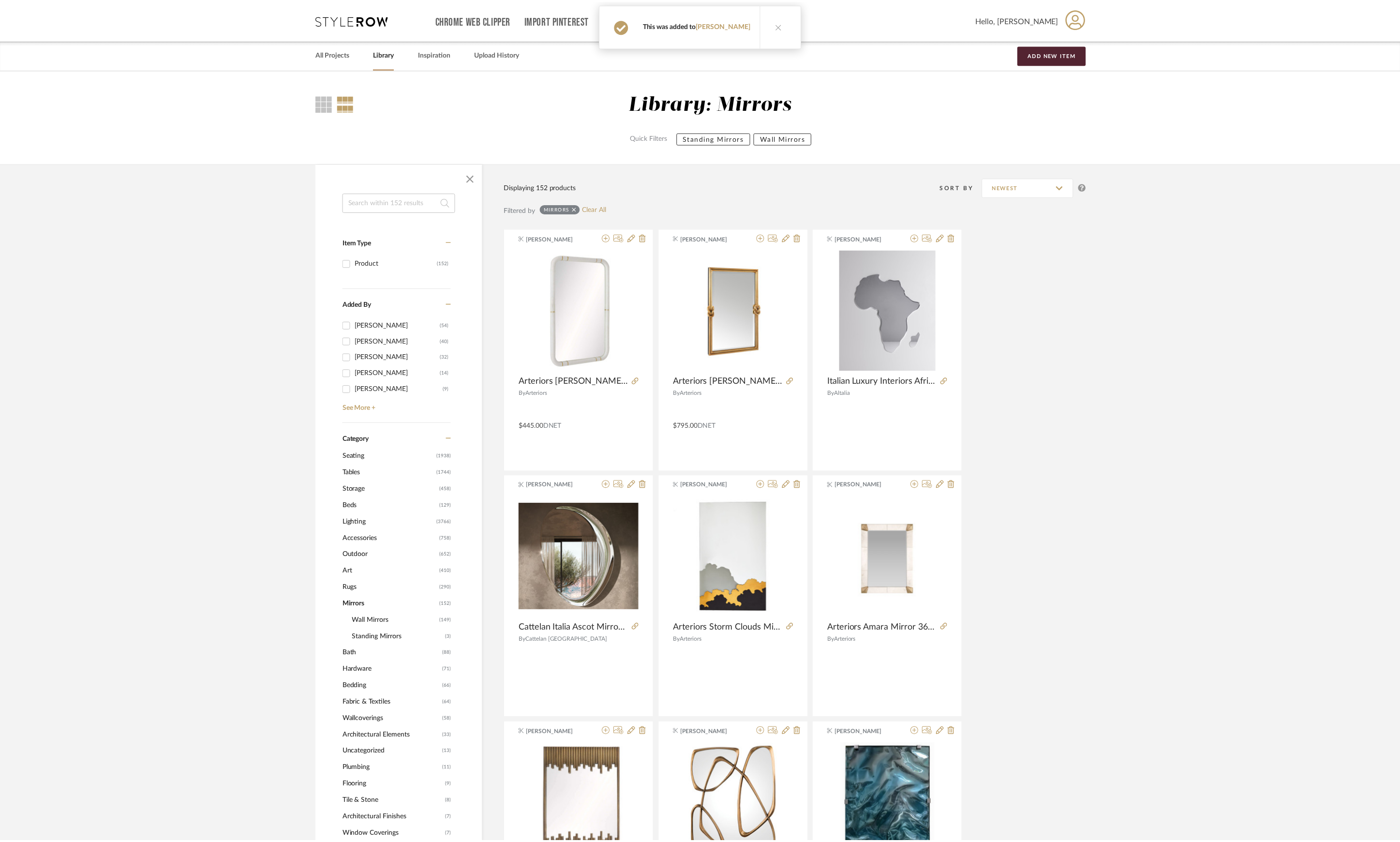
scroll to position [8791, 0]
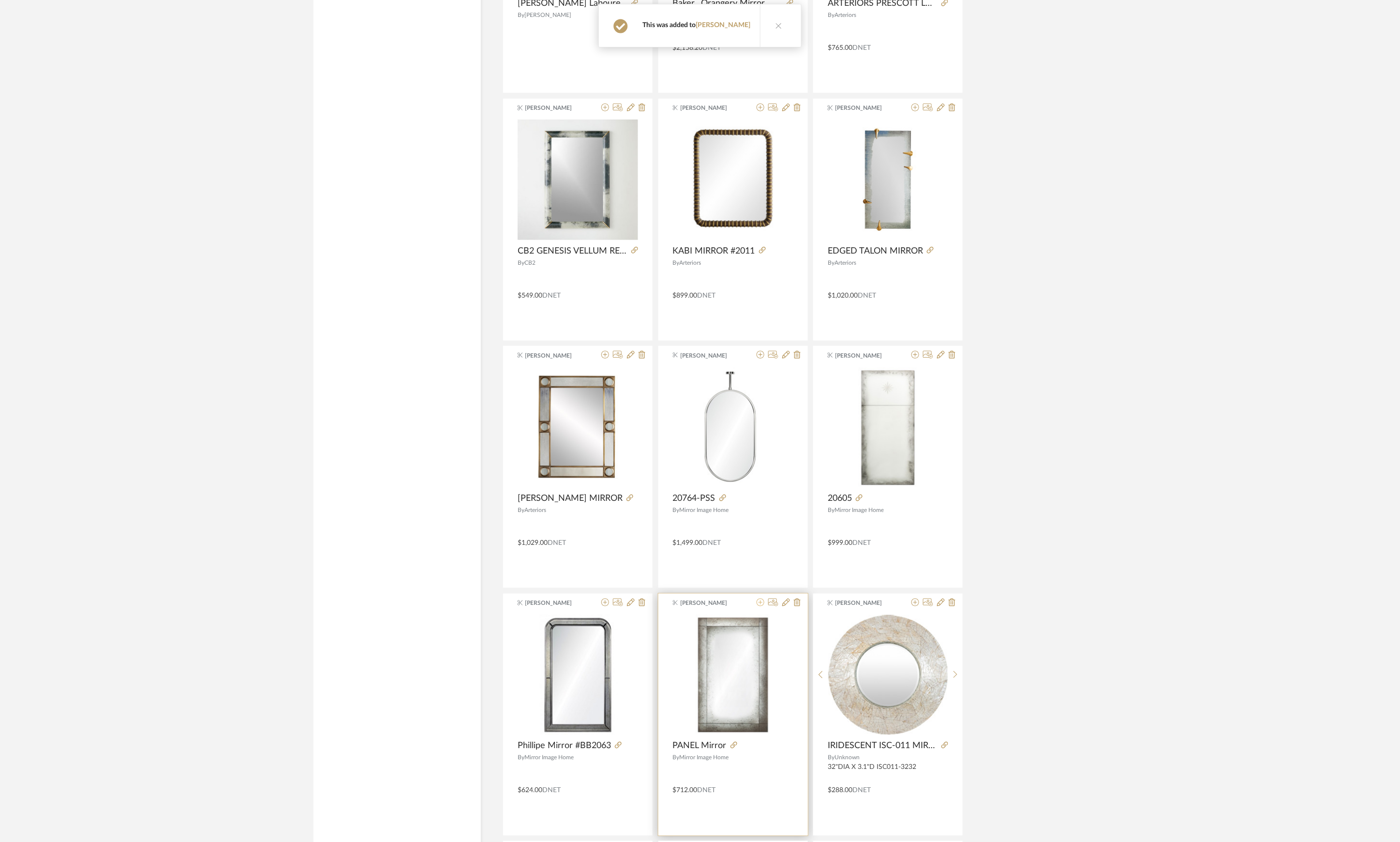
click at [760, 606] on icon at bounding box center [760, 602] width 8 height 8
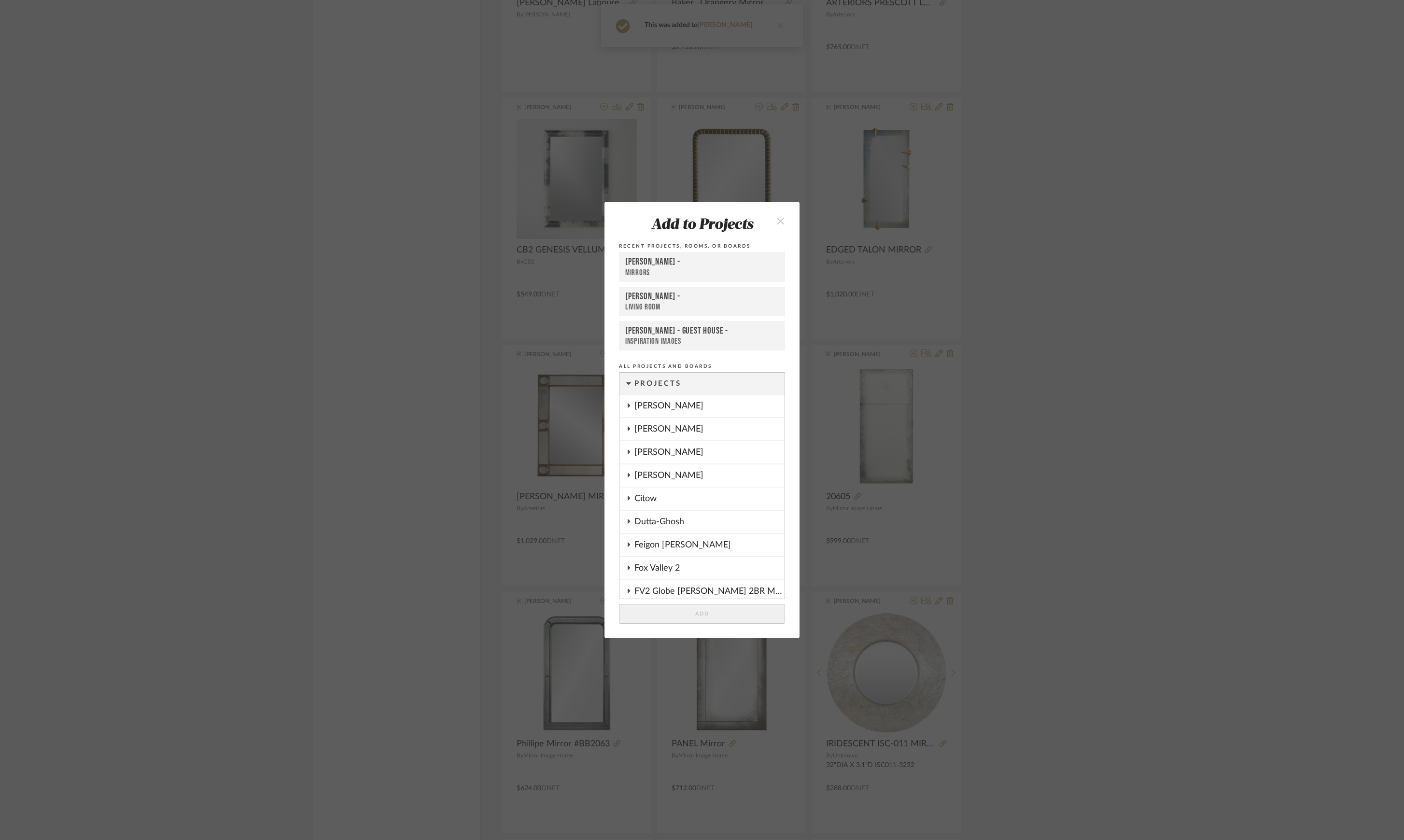
scroll to position [970, 0]
click at [733, 613] on button "Add" at bounding box center [702, 613] width 166 height 20
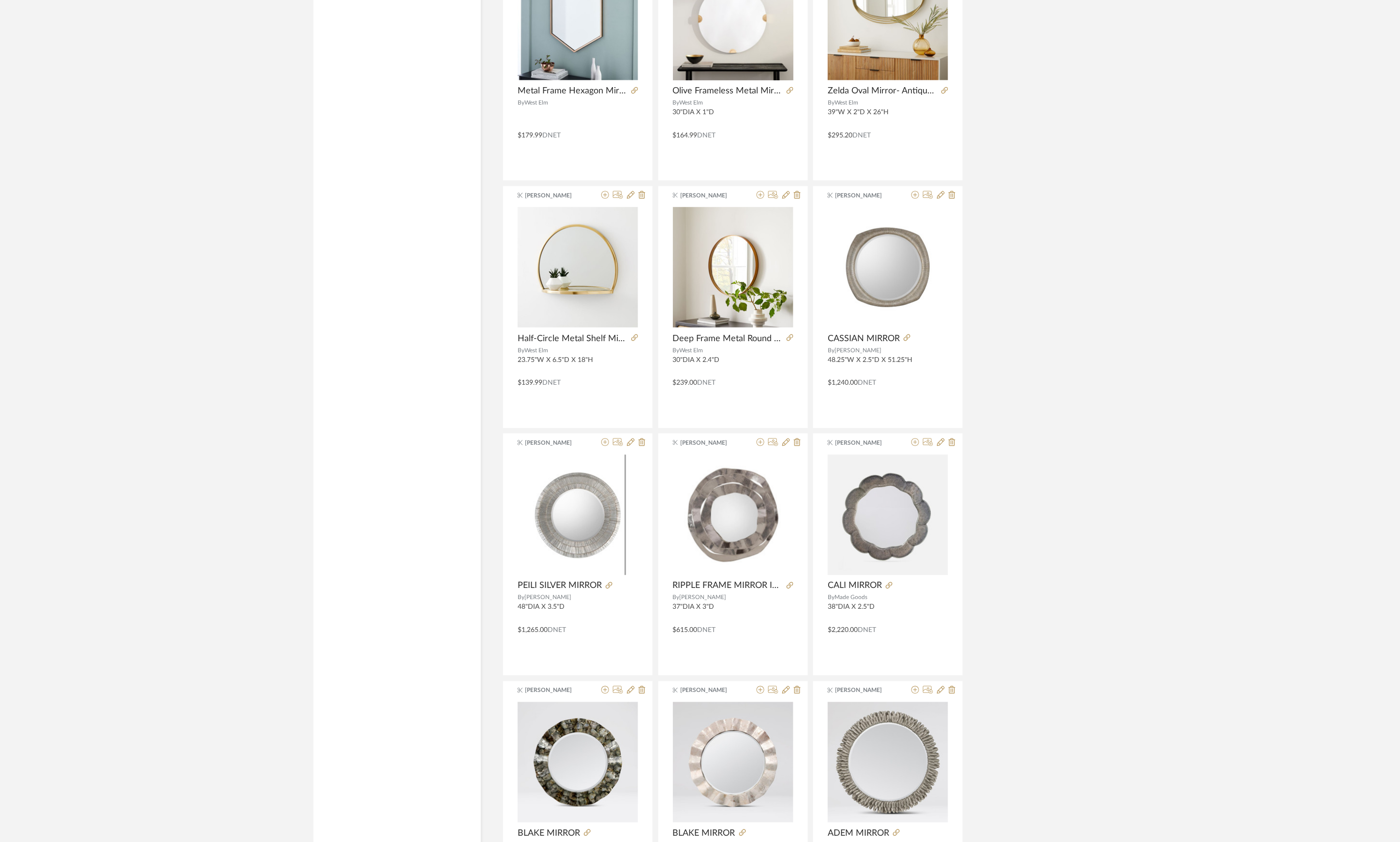
scroll to position [11378, 0]
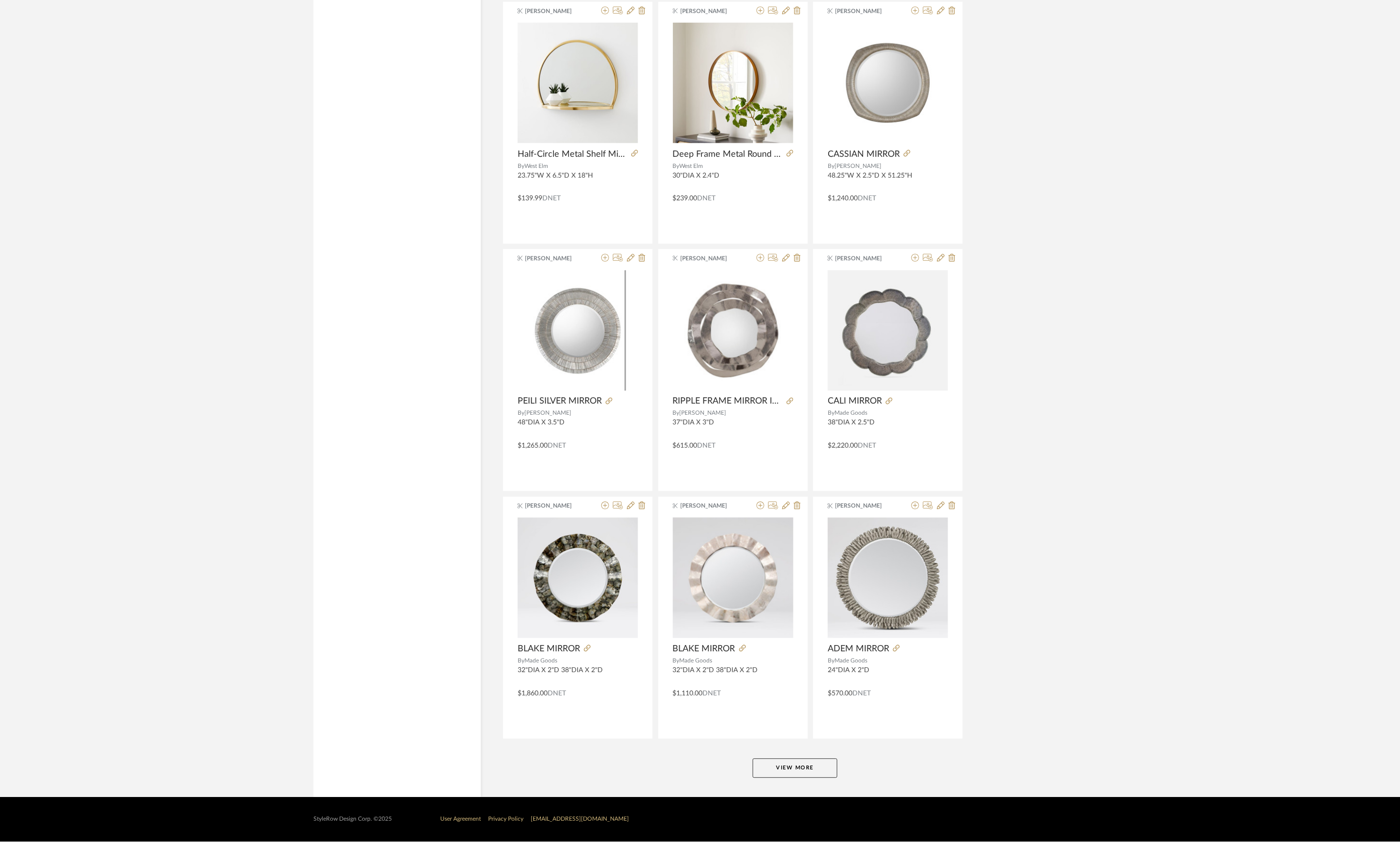
click at [793, 687] on button "View More" at bounding box center [795, 768] width 85 height 20
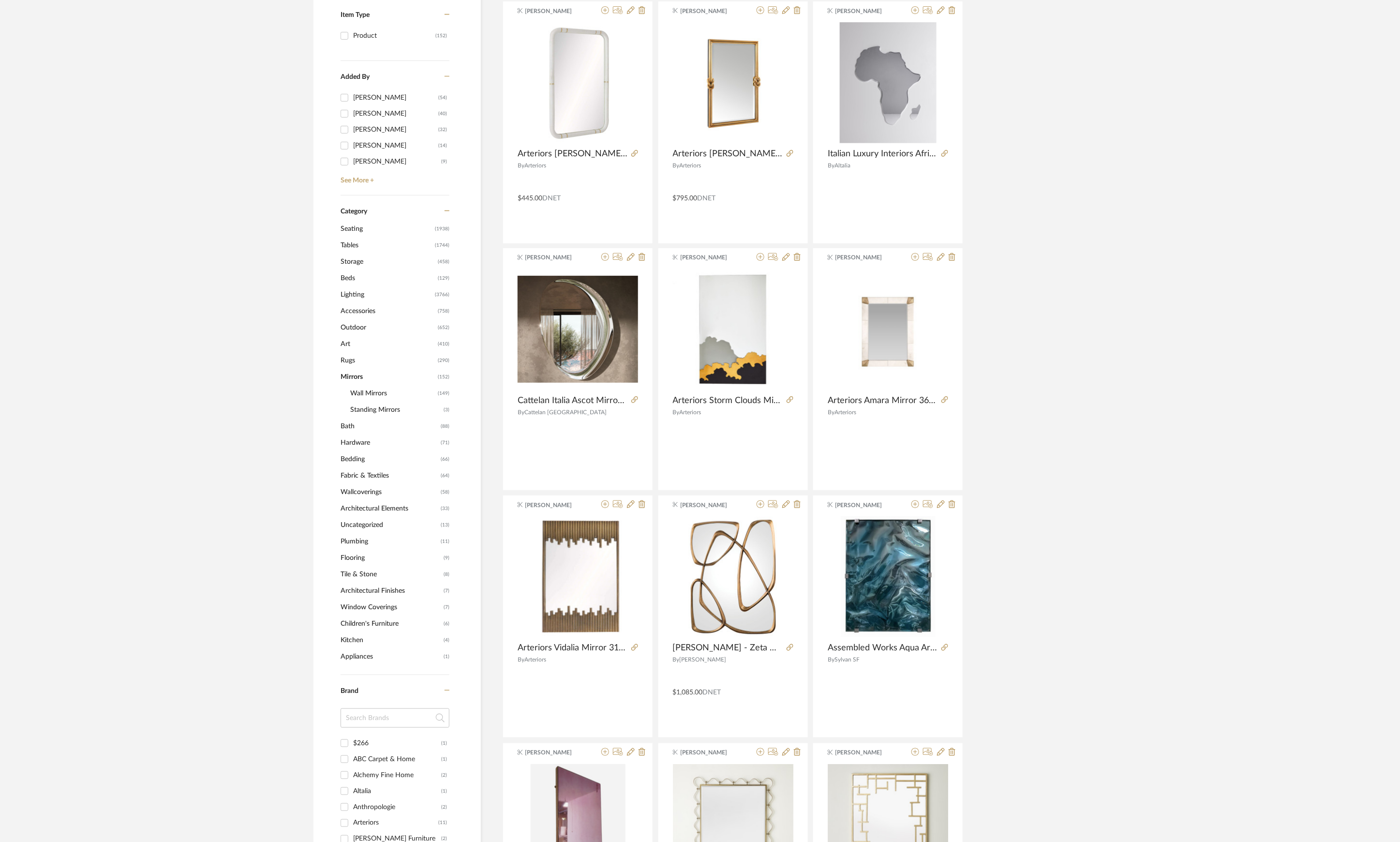
scroll to position [0, 0]
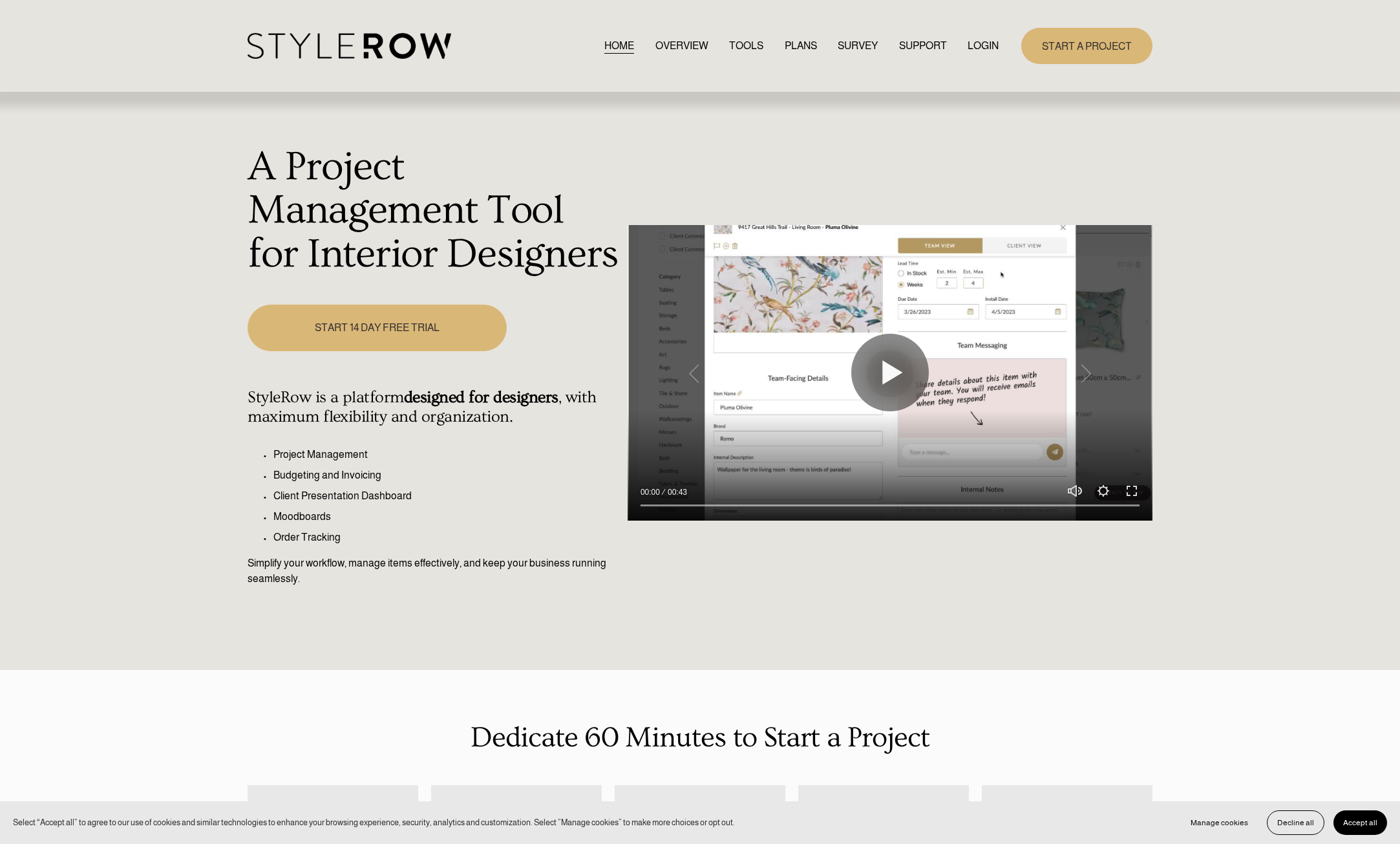
click at [995, 43] on link "LOGIN" at bounding box center [982, 46] width 31 height 17
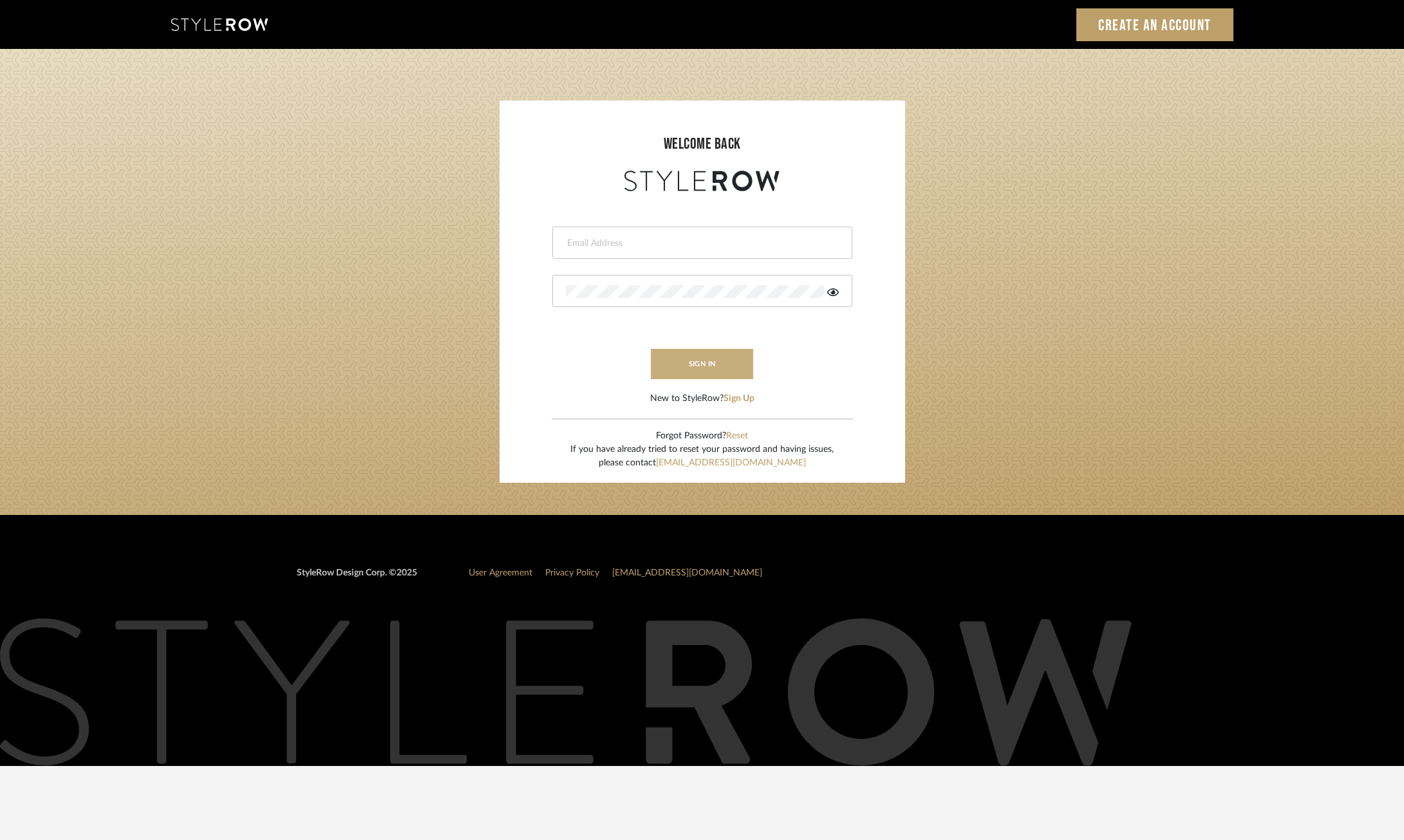
type input "[EMAIL_ADDRESS][DOMAIN_NAME]"
click at [700, 359] on button "sign in" at bounding box center [702, 364] width 103 height 30
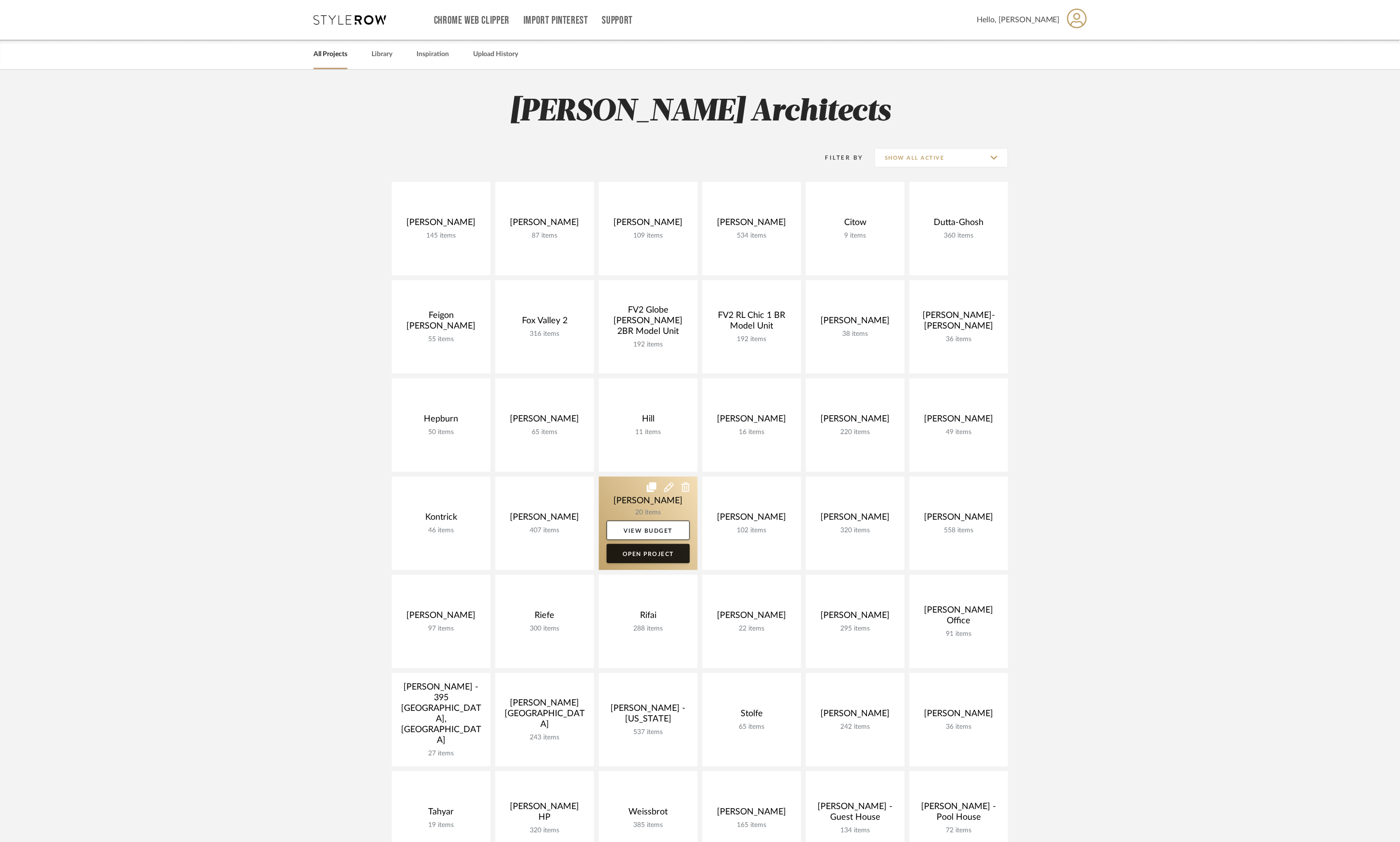
scroll to position [129, 0]
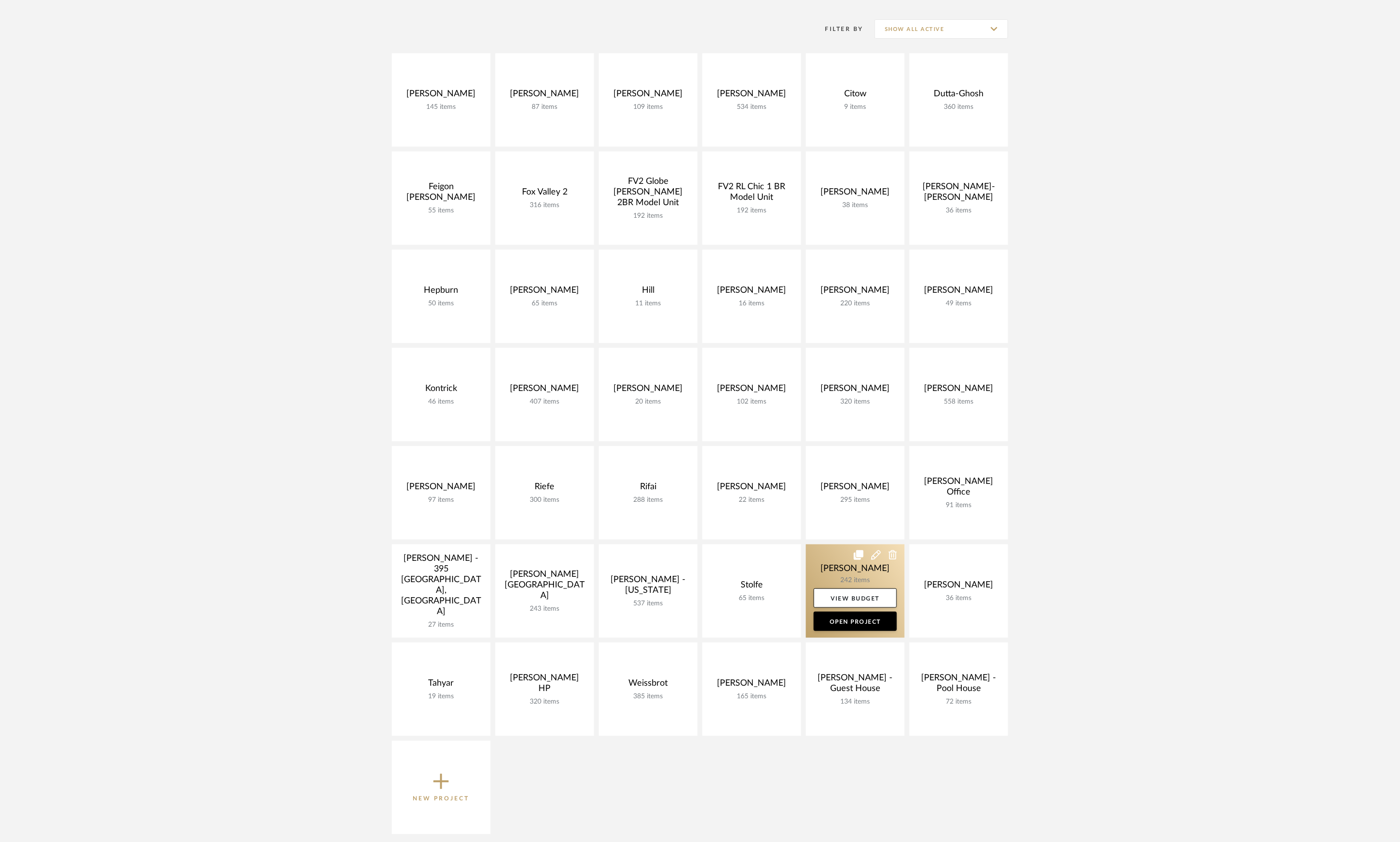
click at [866, 568] on link at bounding box center [855, 591] width 99 height 94
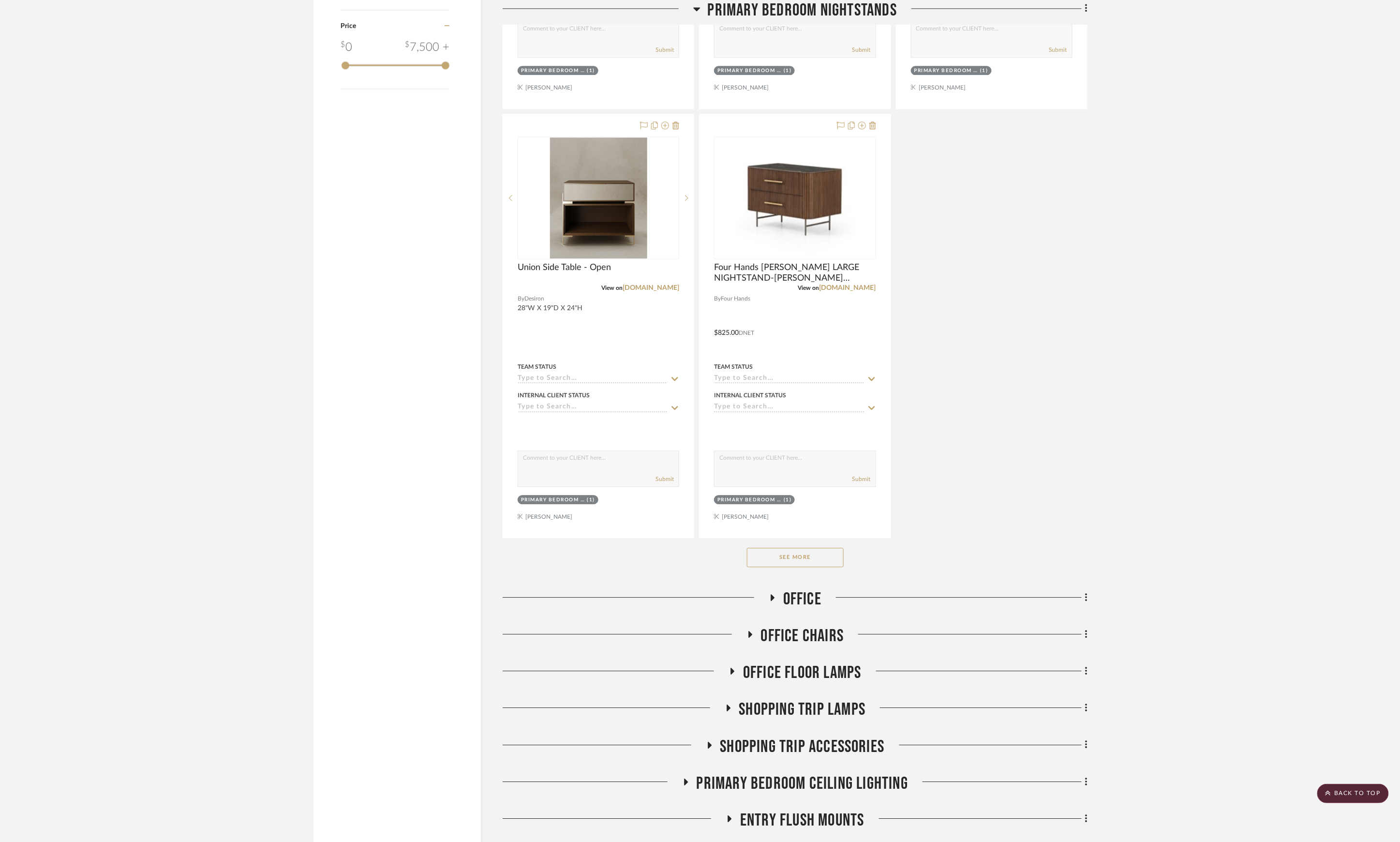
scroll to position [1413, 0]
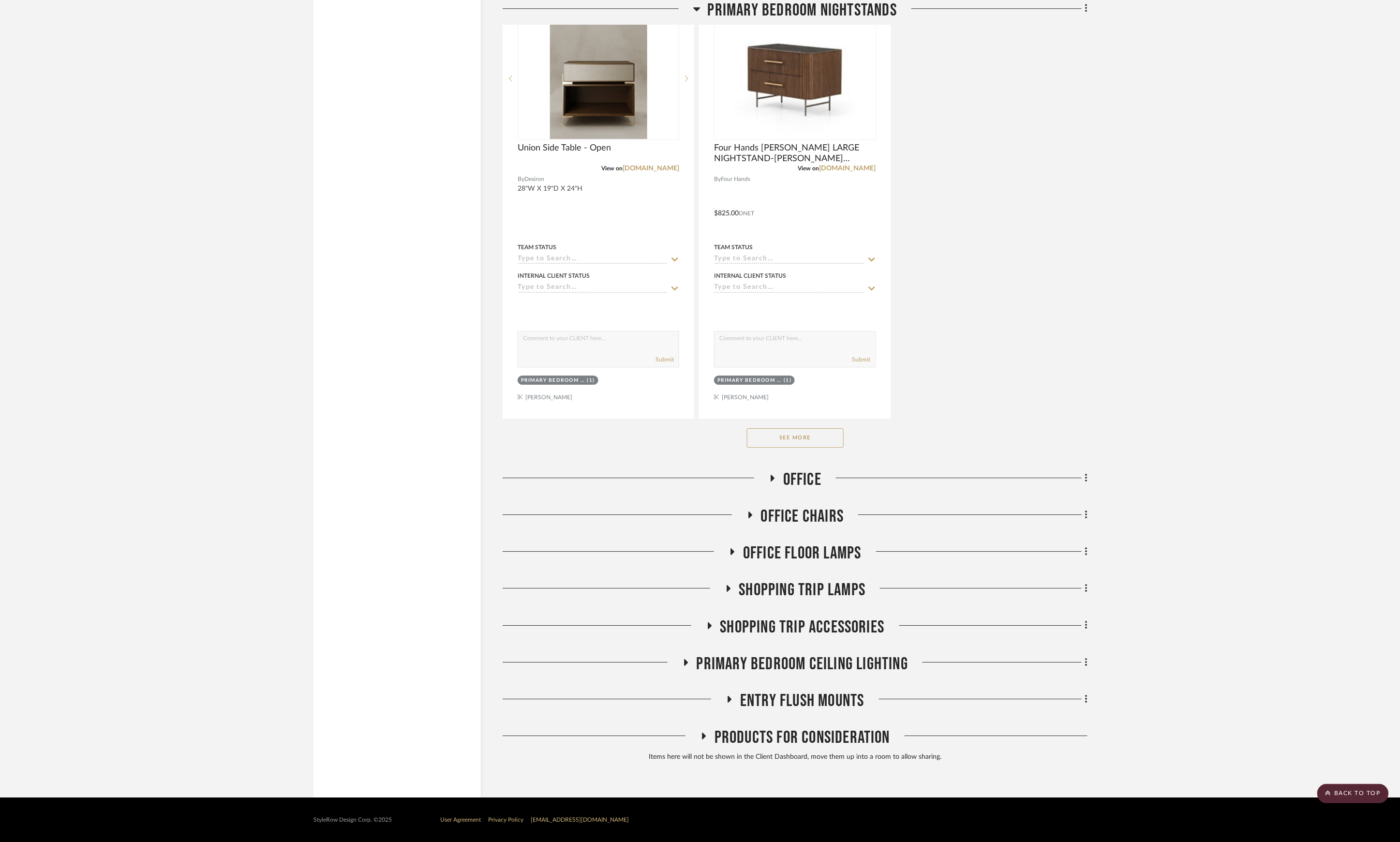
click at [816, 442] on button "See More" at bounding box center [795, 438] width 97 height 20
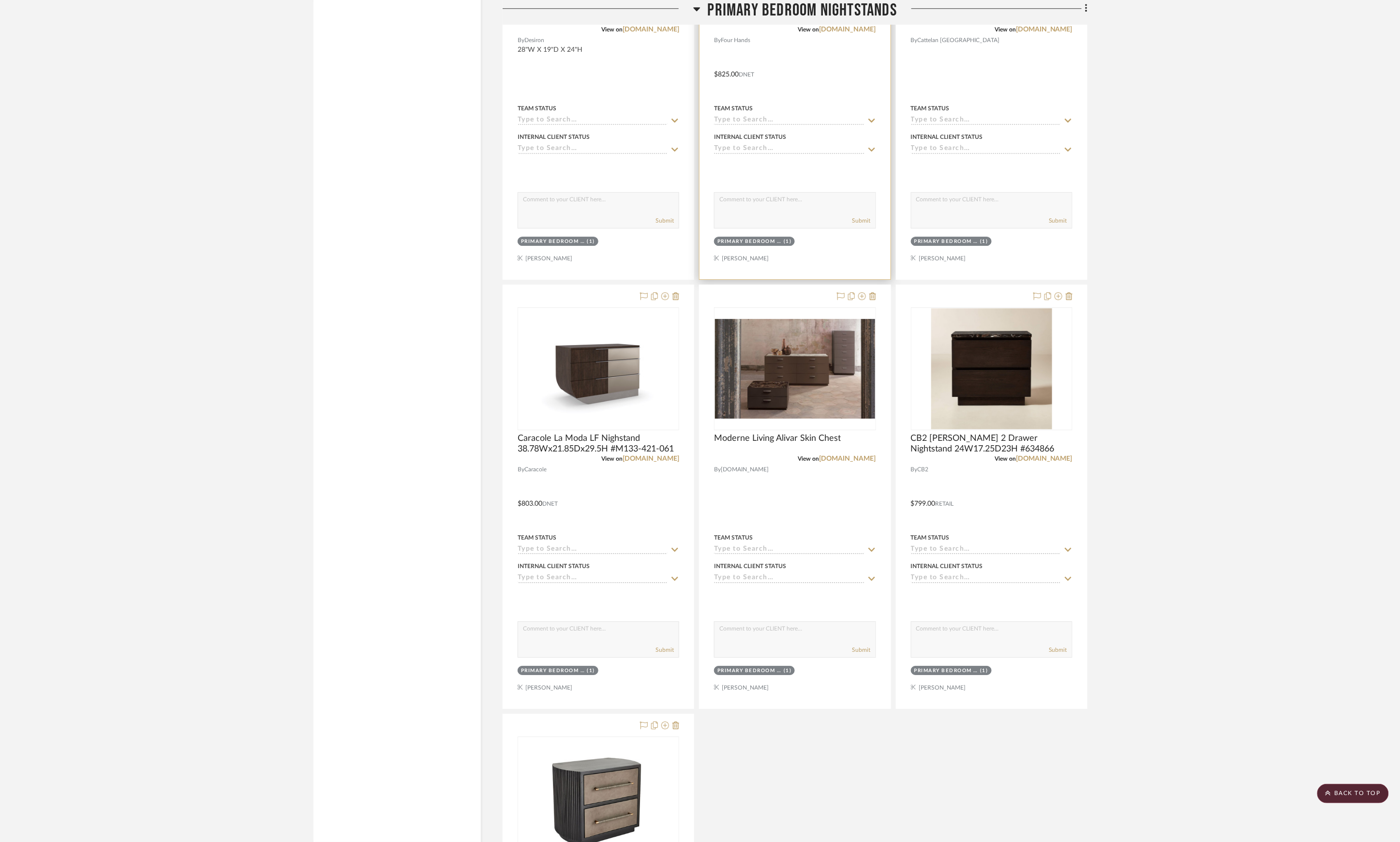
scroll to position [1677, 0]
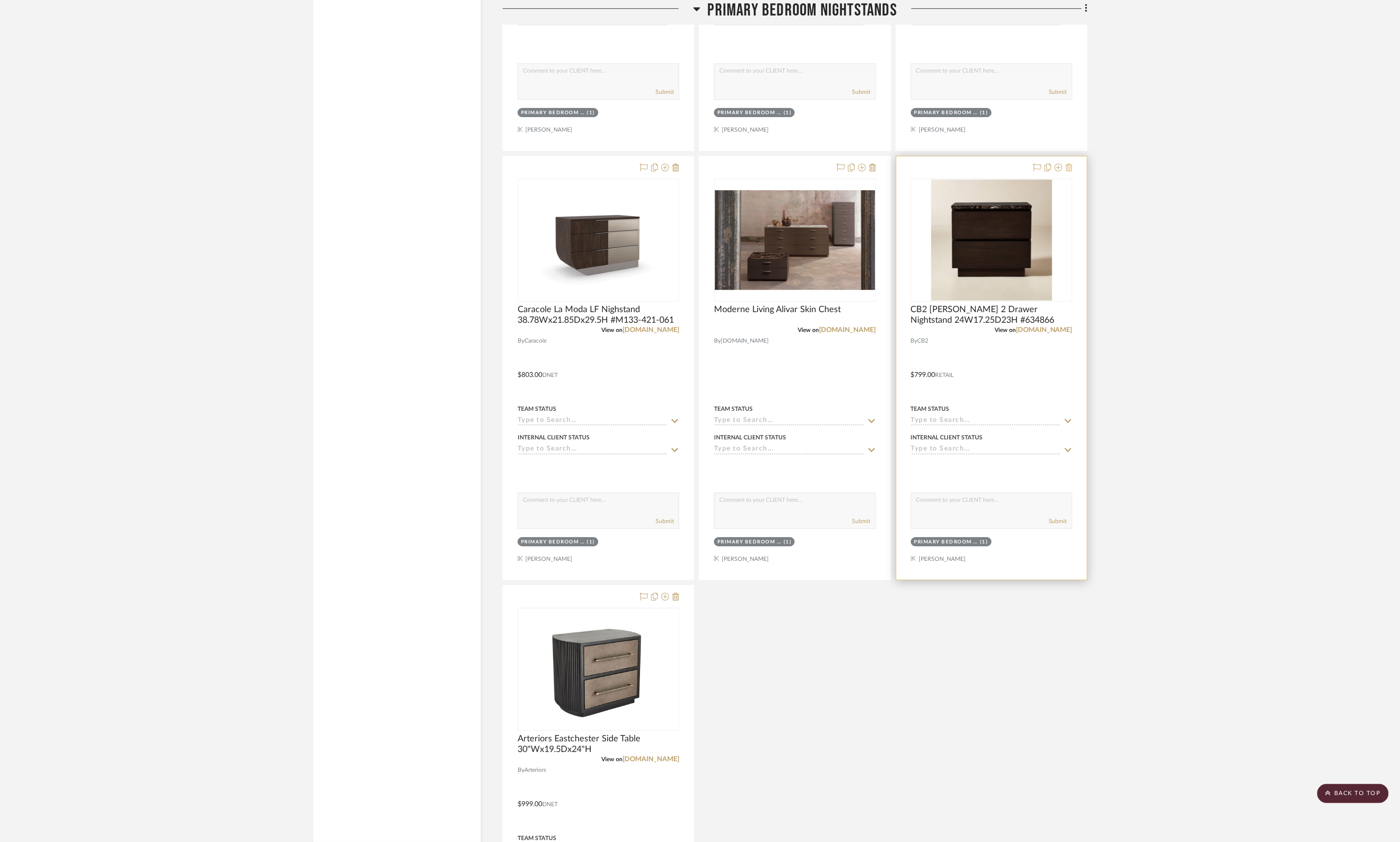
click at [1069, 171] on icon at bounding box center [1069, 167] width 7 height 8
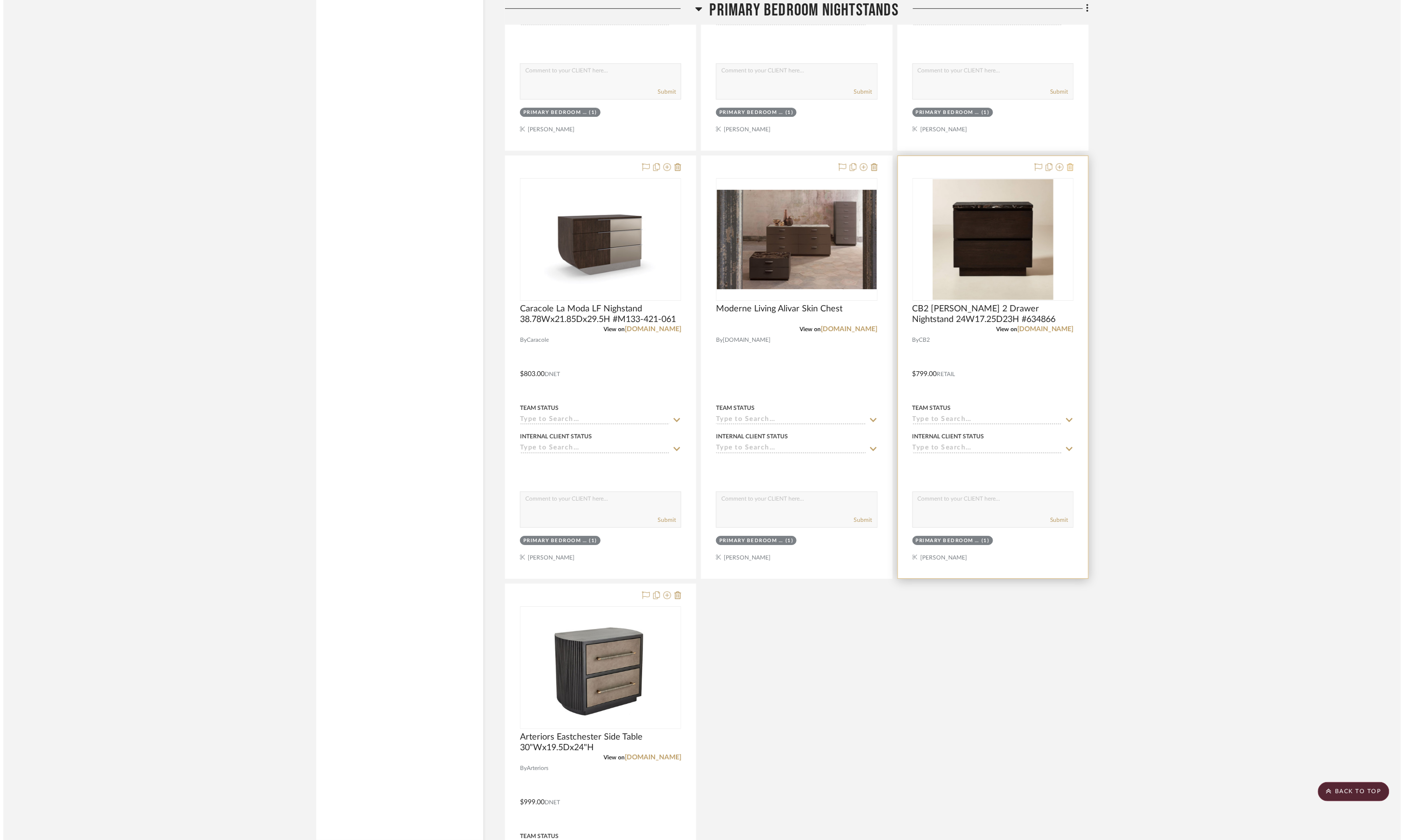
scroll to position [0, 0]
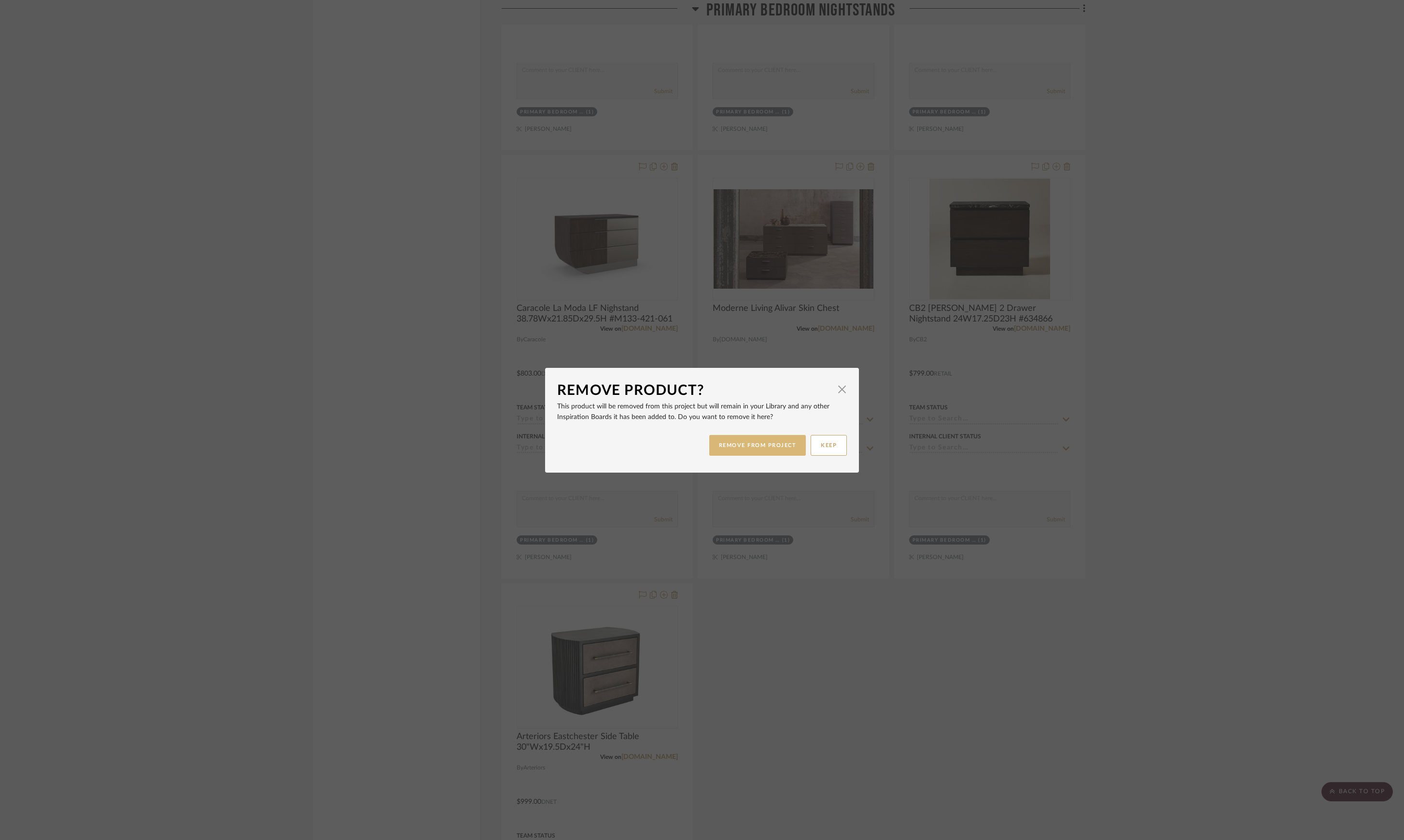
click at [759, 440] on button "REMOVE FROM PROJECT" at bounding box center [758, 445] width 97 height 21
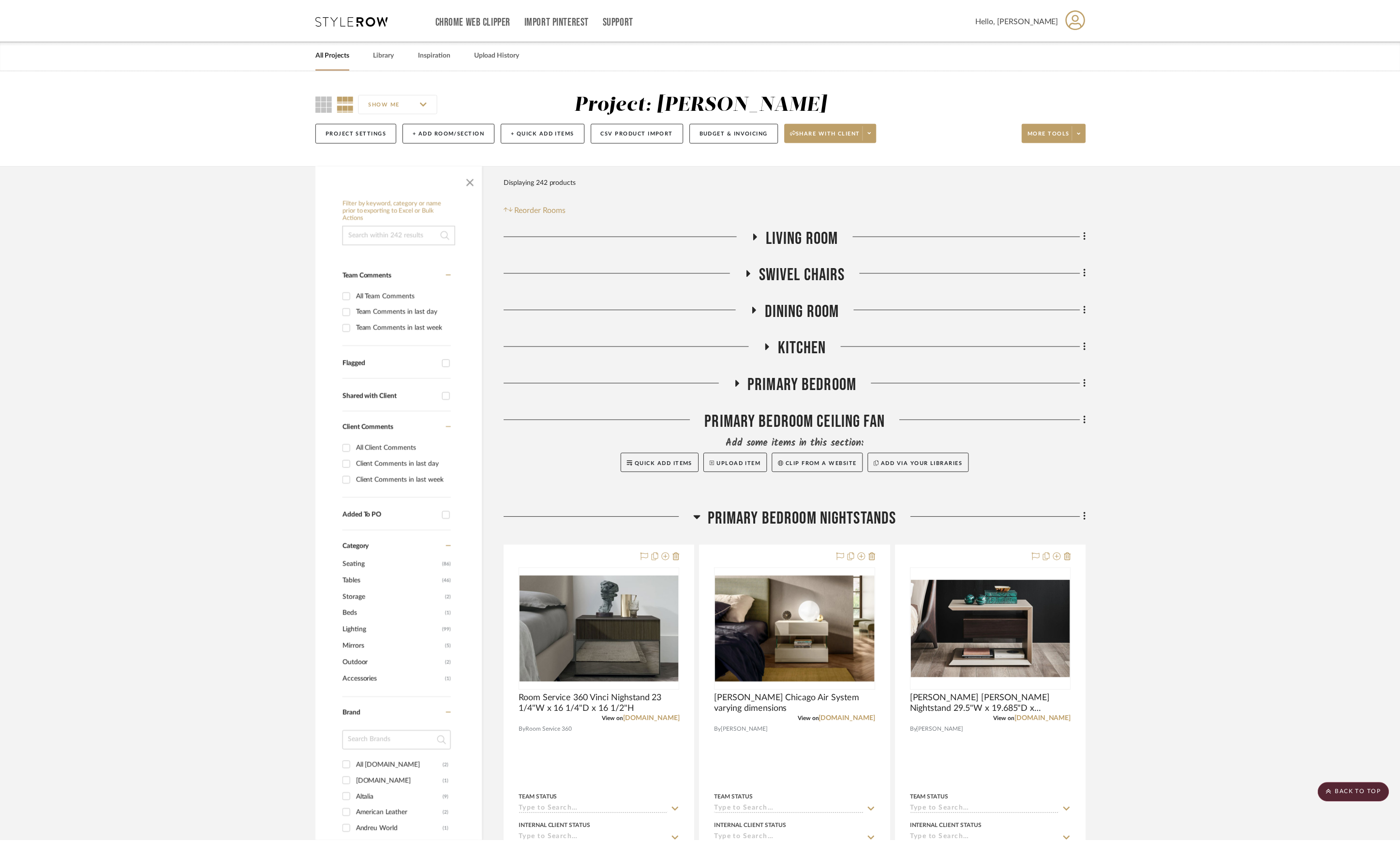
scroll to position [1677, 0]
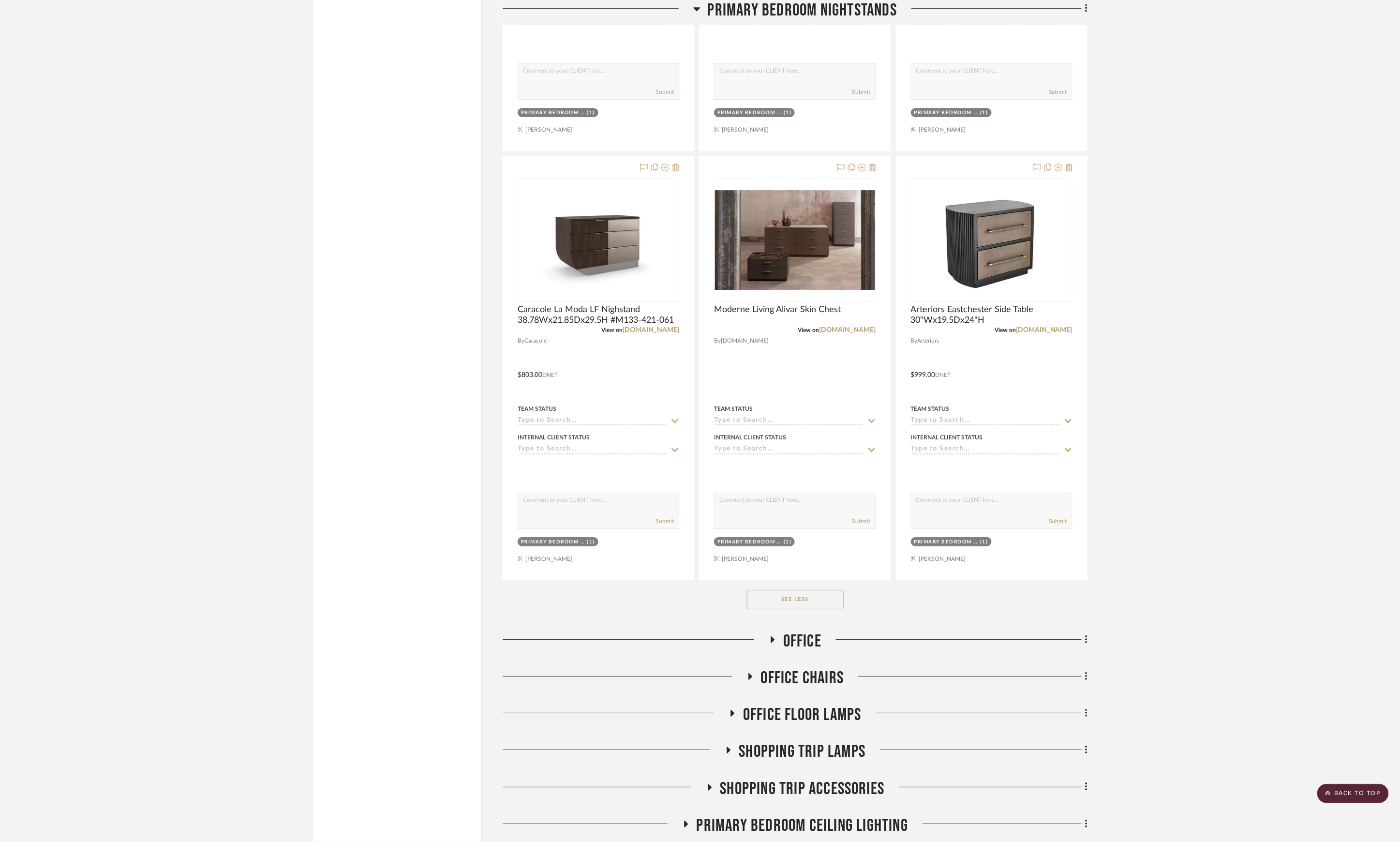
click at [809, 604] on button "See Less" at bounding box center [795, 599] width 97 height 20
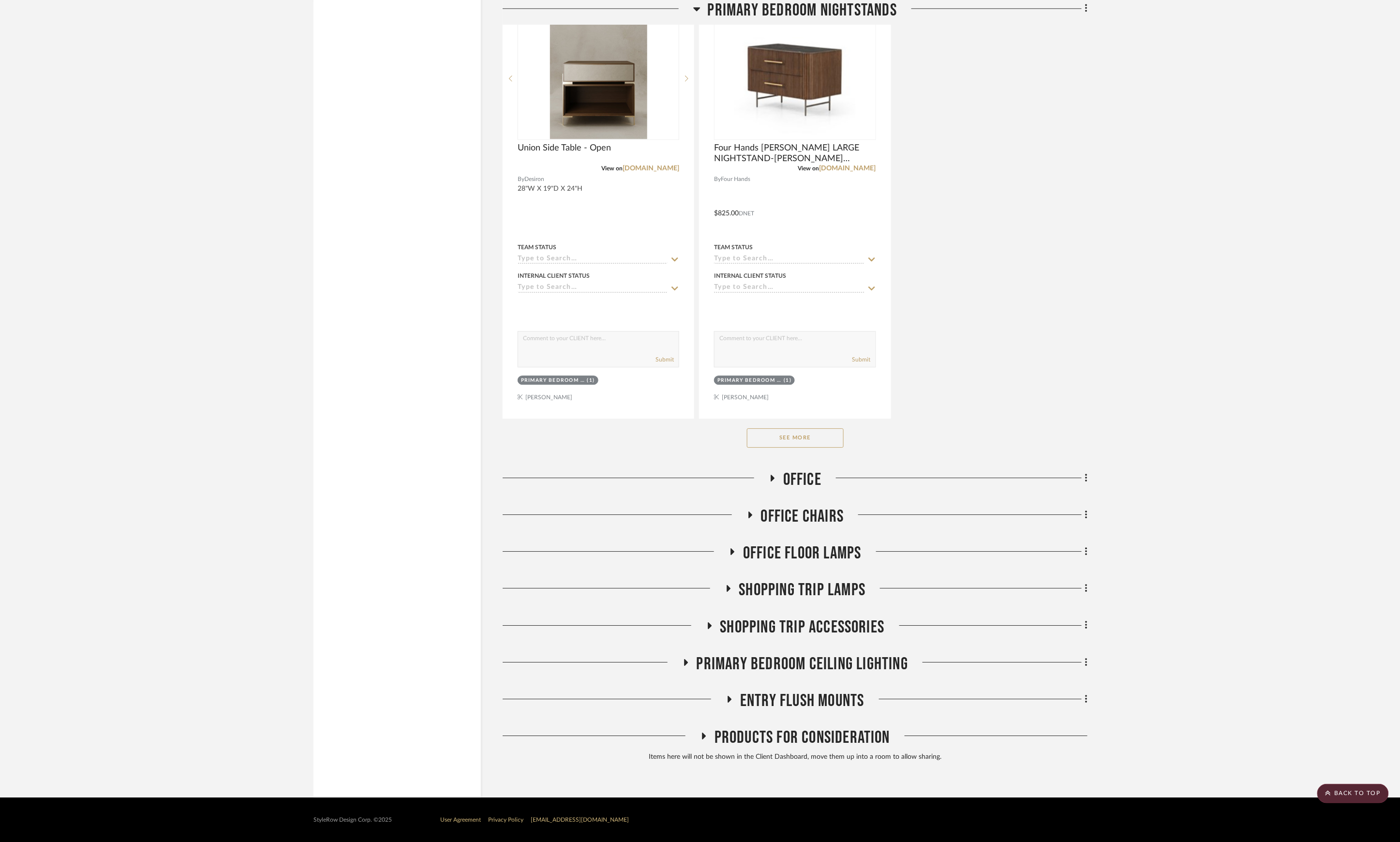
click at [813, 476] on span "Office" at bounding box center [802, 479] width 39 height 21
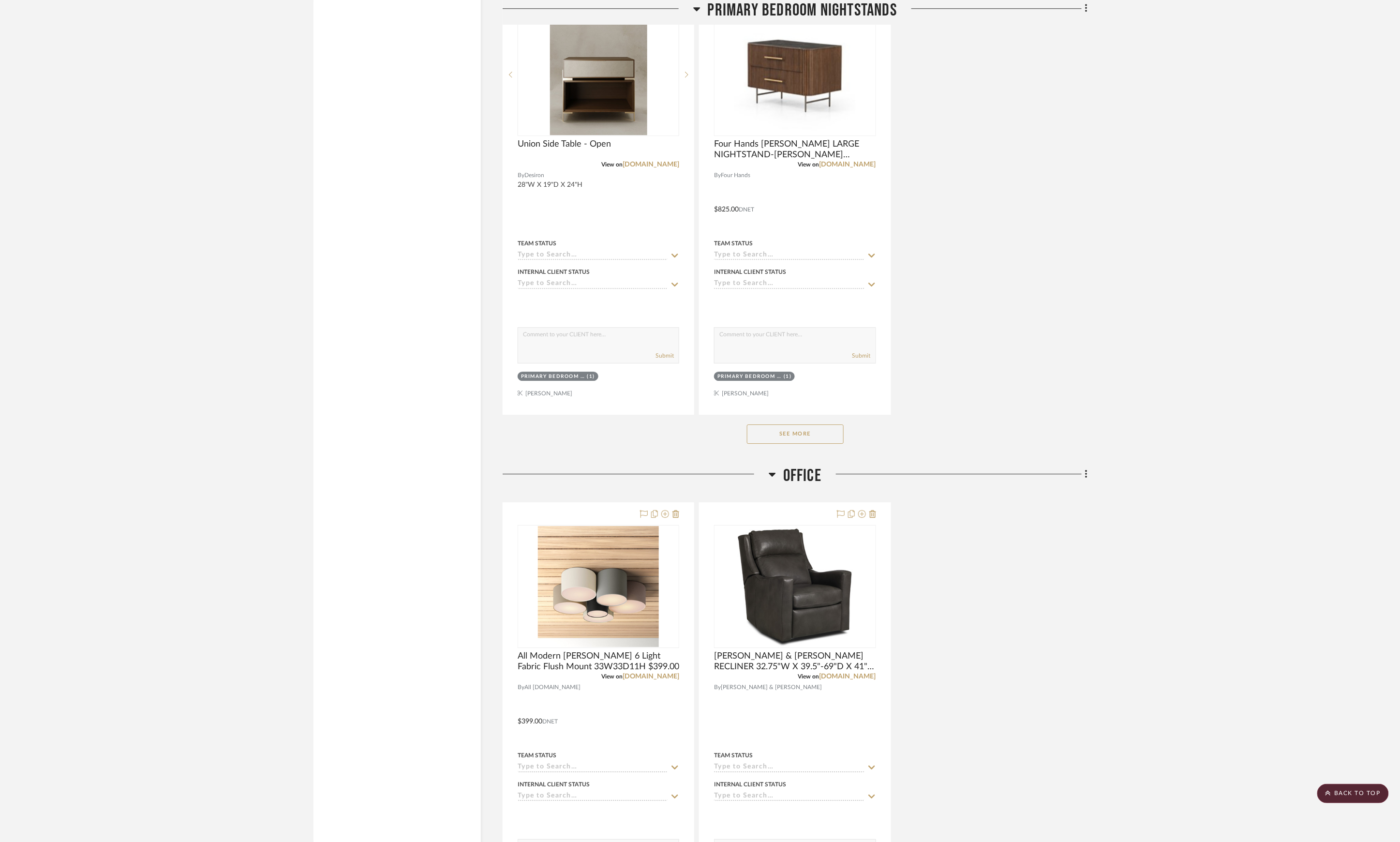
click at [813, 476] on span "Office" at bounding box center [802, 475] width 39 height 21
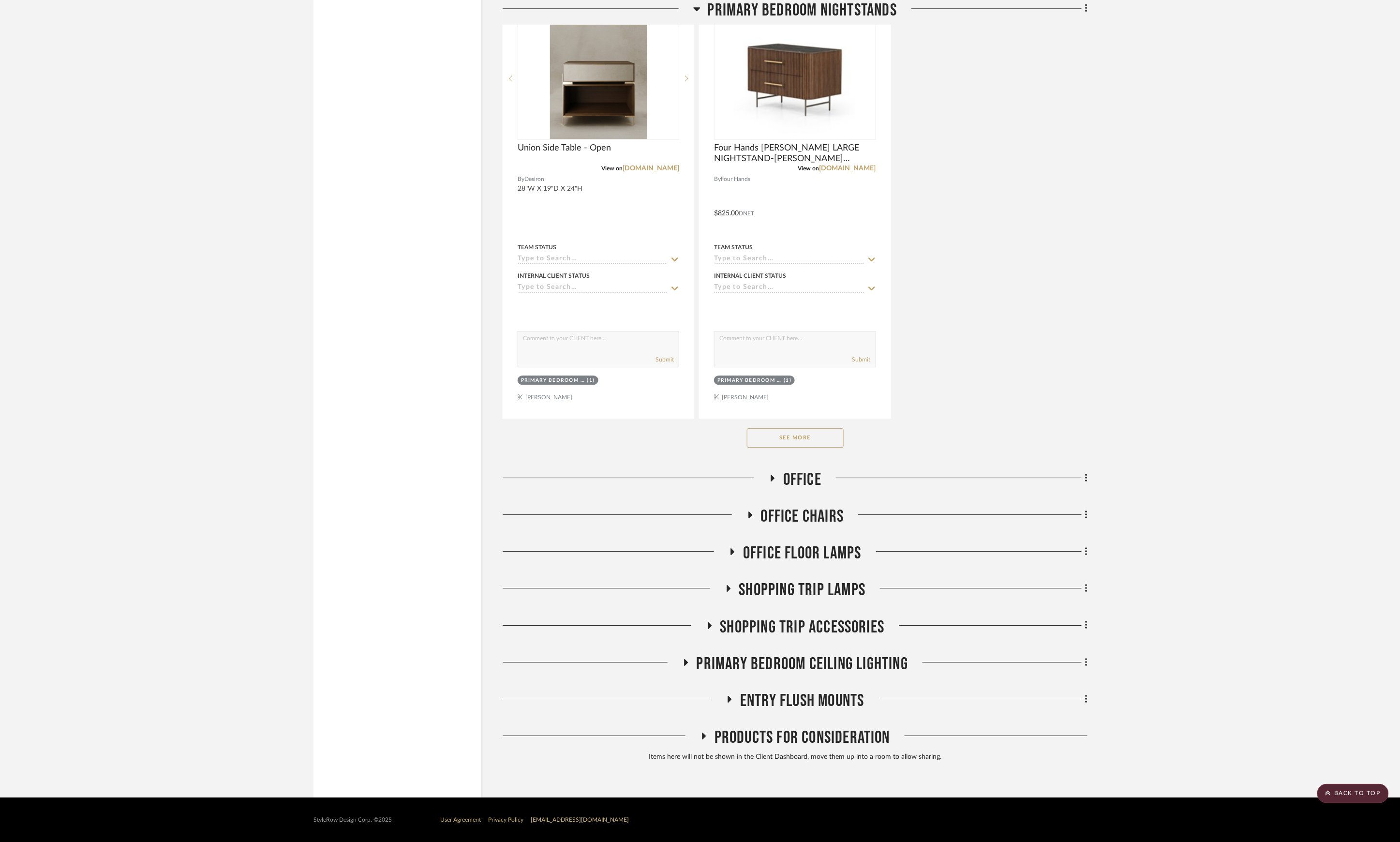
click at [798, 518] on span "Office Chairs" at bounding box center [802, 516] width 83 height 21
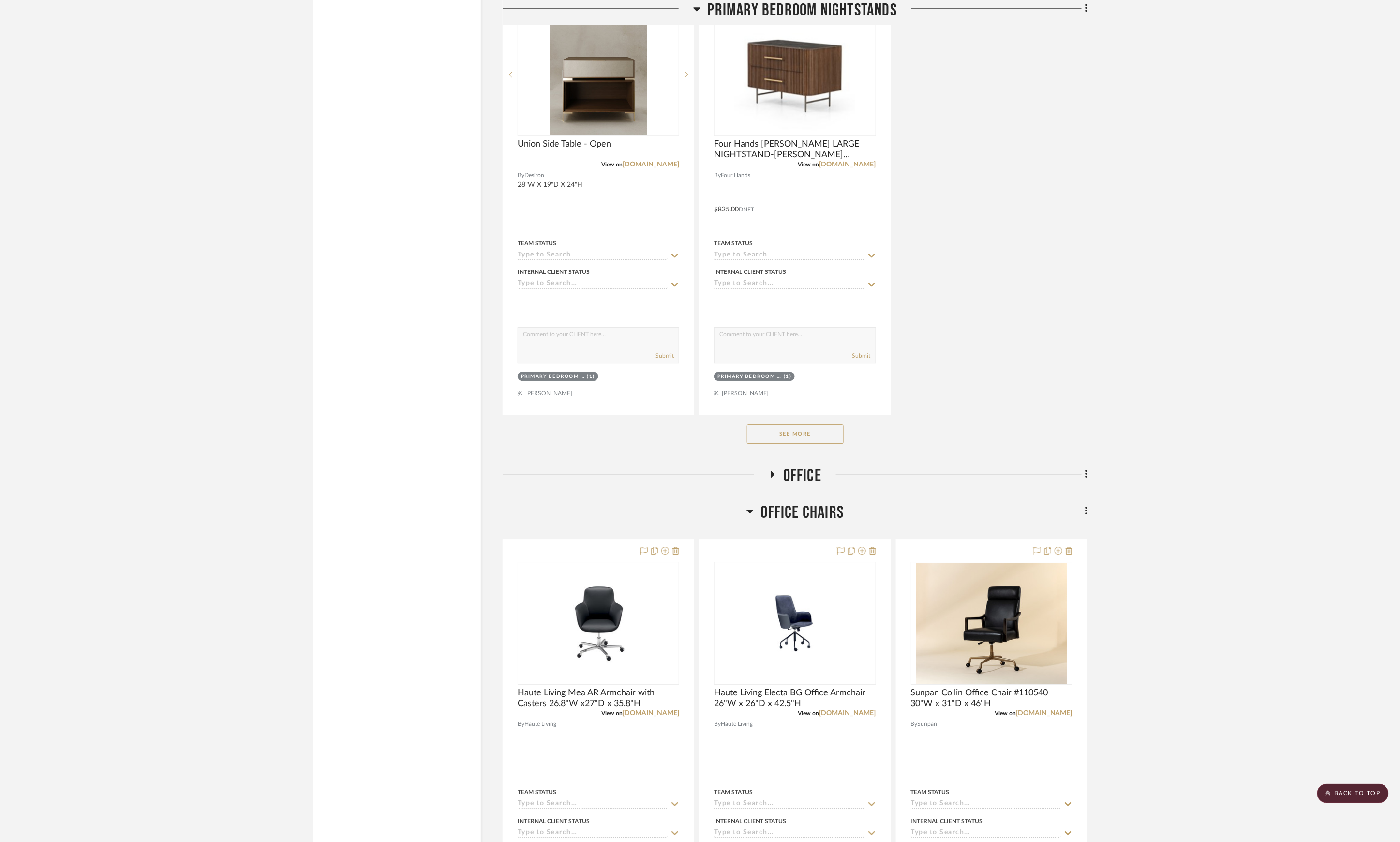
click at [798, 518] on span "Office Chairs" at bounding box center [802, 513] width 83 height 21
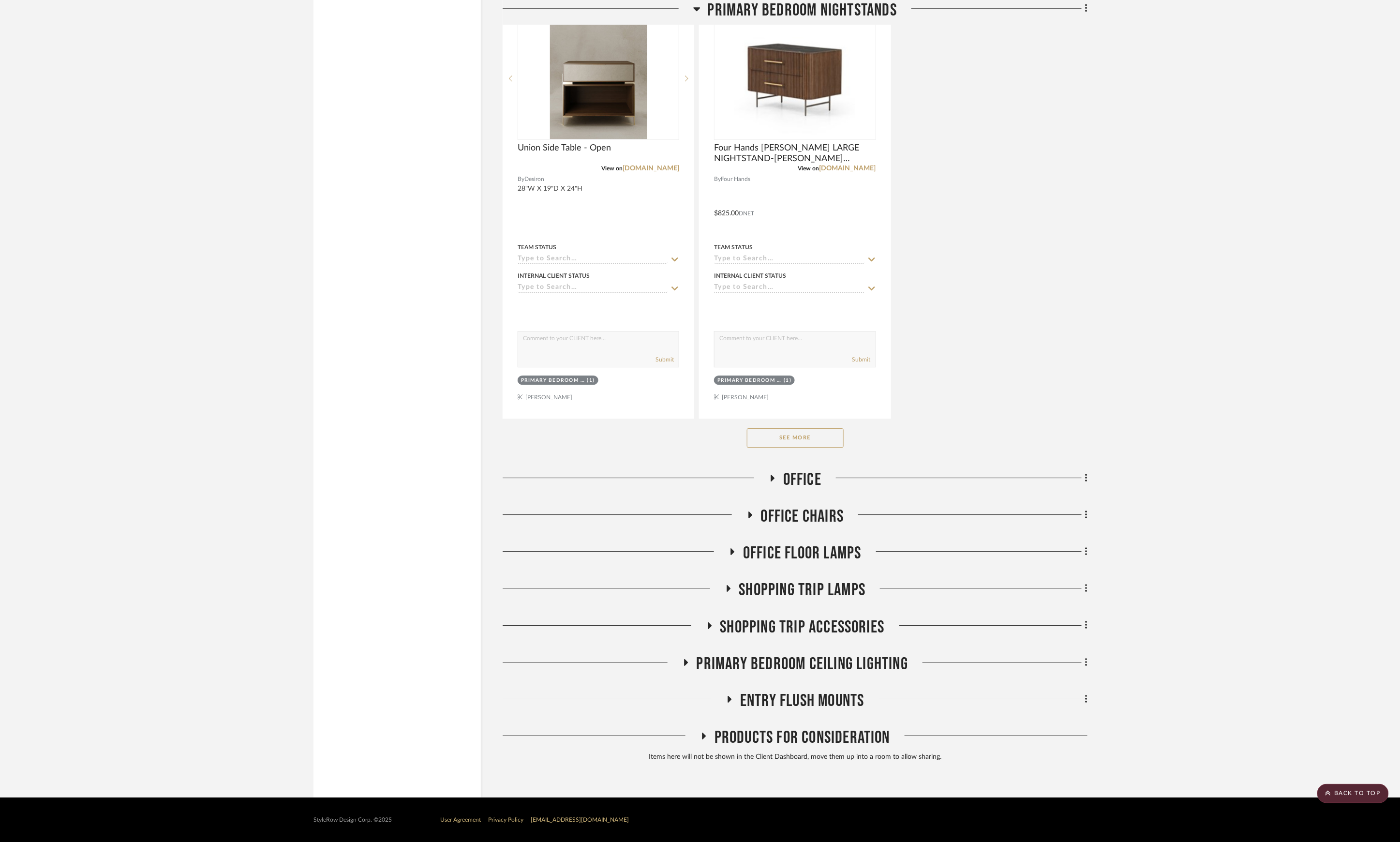
click at [794, 550] on span "Office Floor Lamps" at bounding box center [802, 553] width 118 height 21
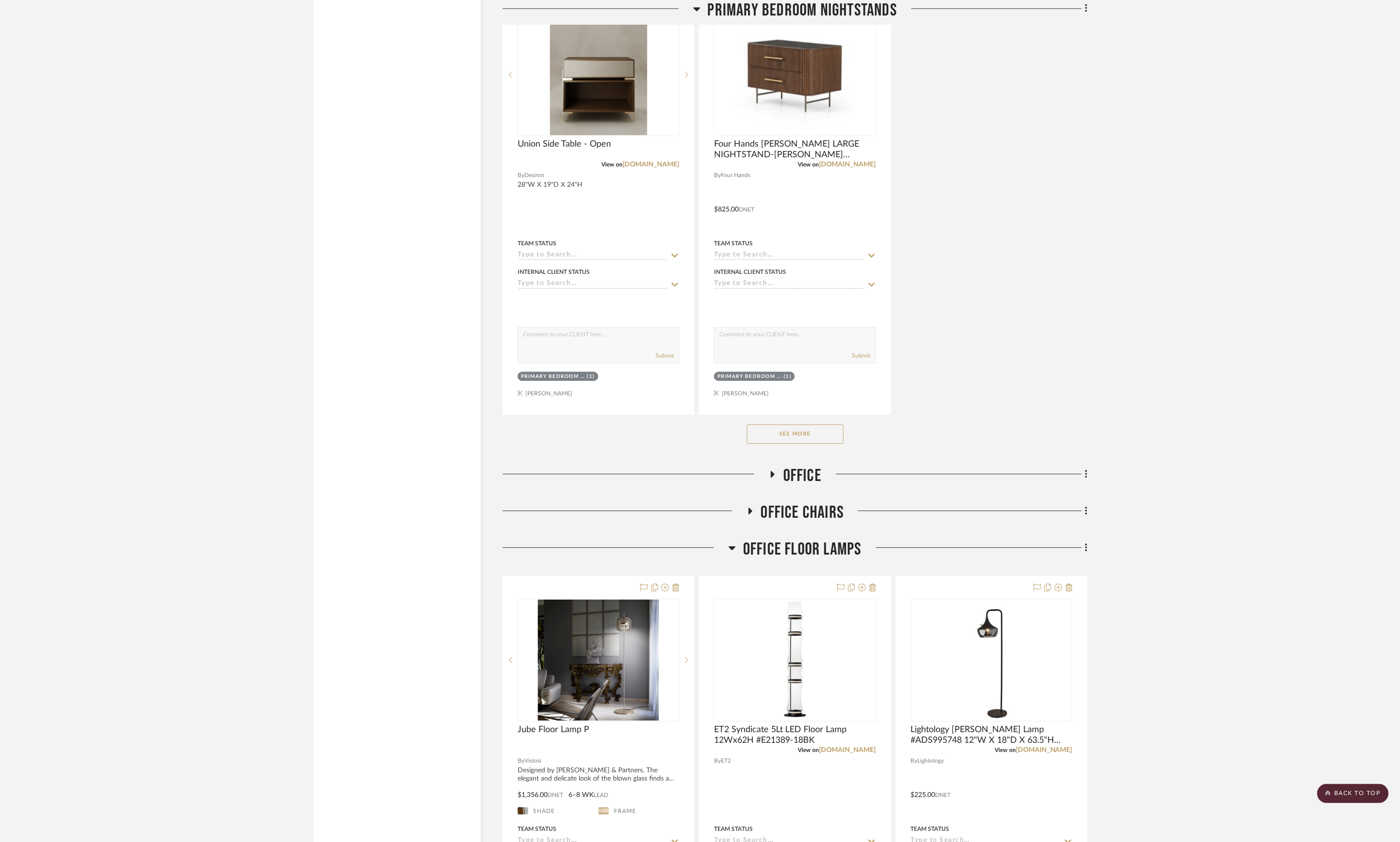
click at [794, 550] on span "Office Floor Lamps" at bounding box center [802, 549] width 118 height 21
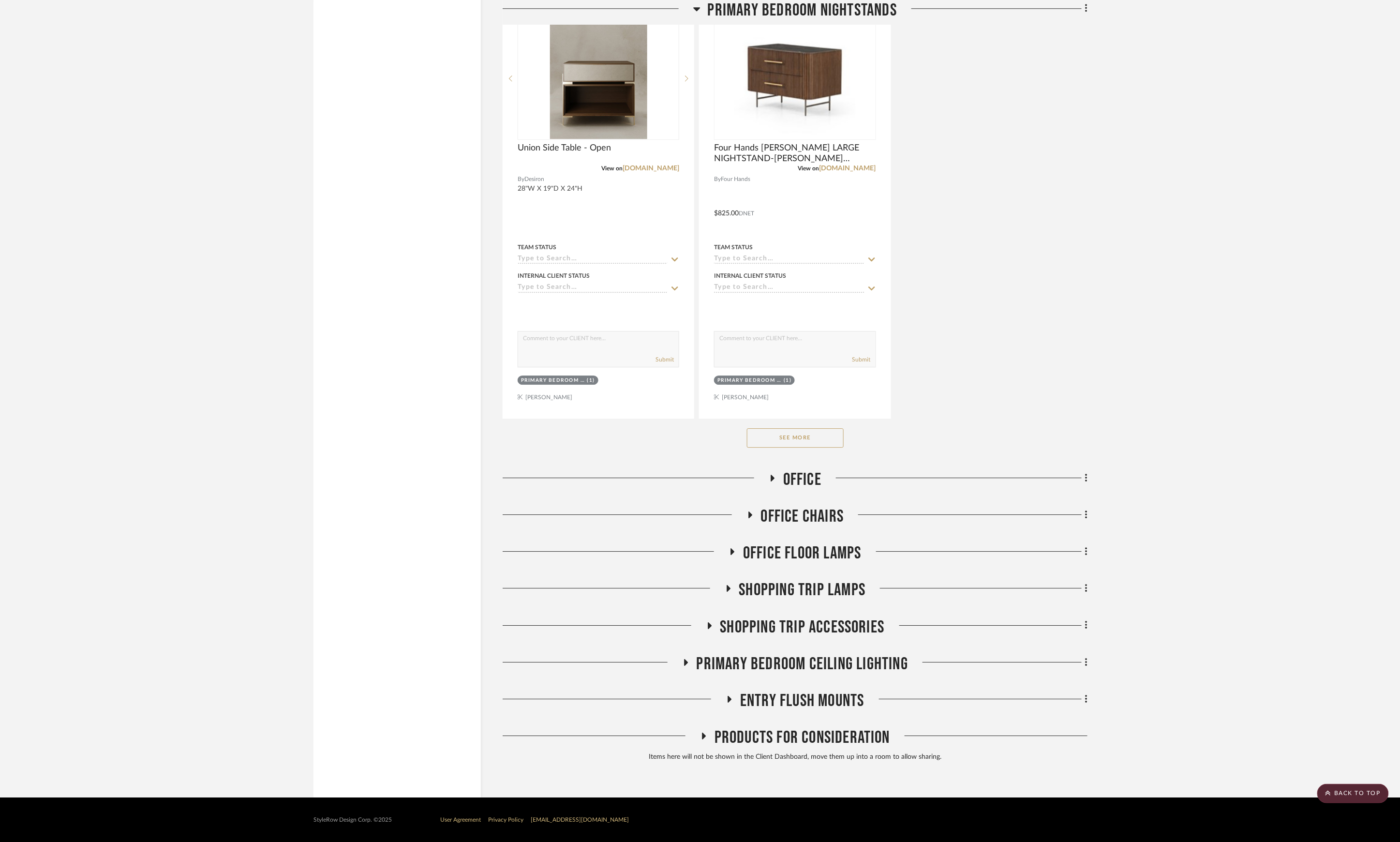
click at [792, 591] on span "Shopping Trip Lamps" at bounding box center [803, 590] width 127 height 21
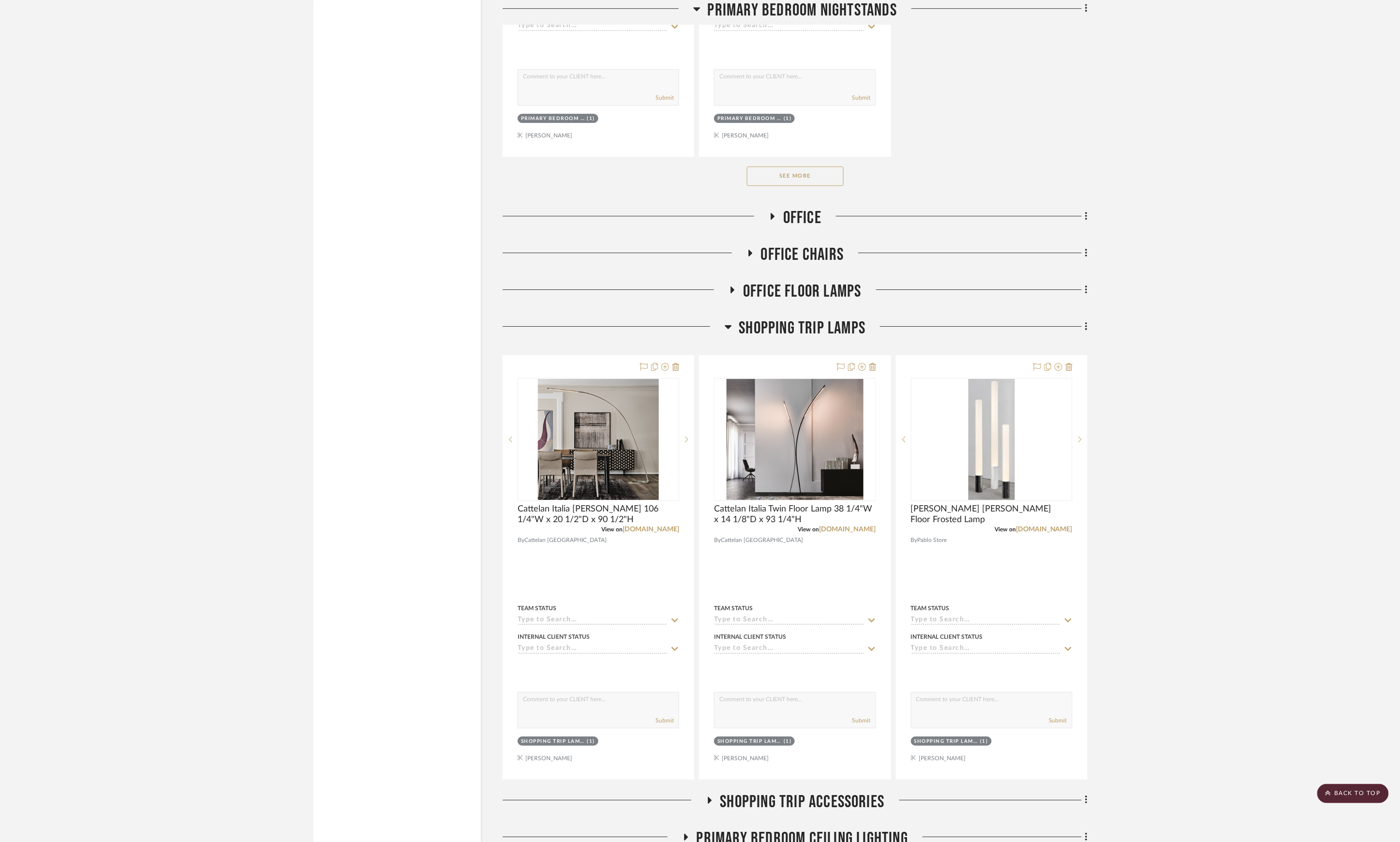
scroll to position [1736, 0]
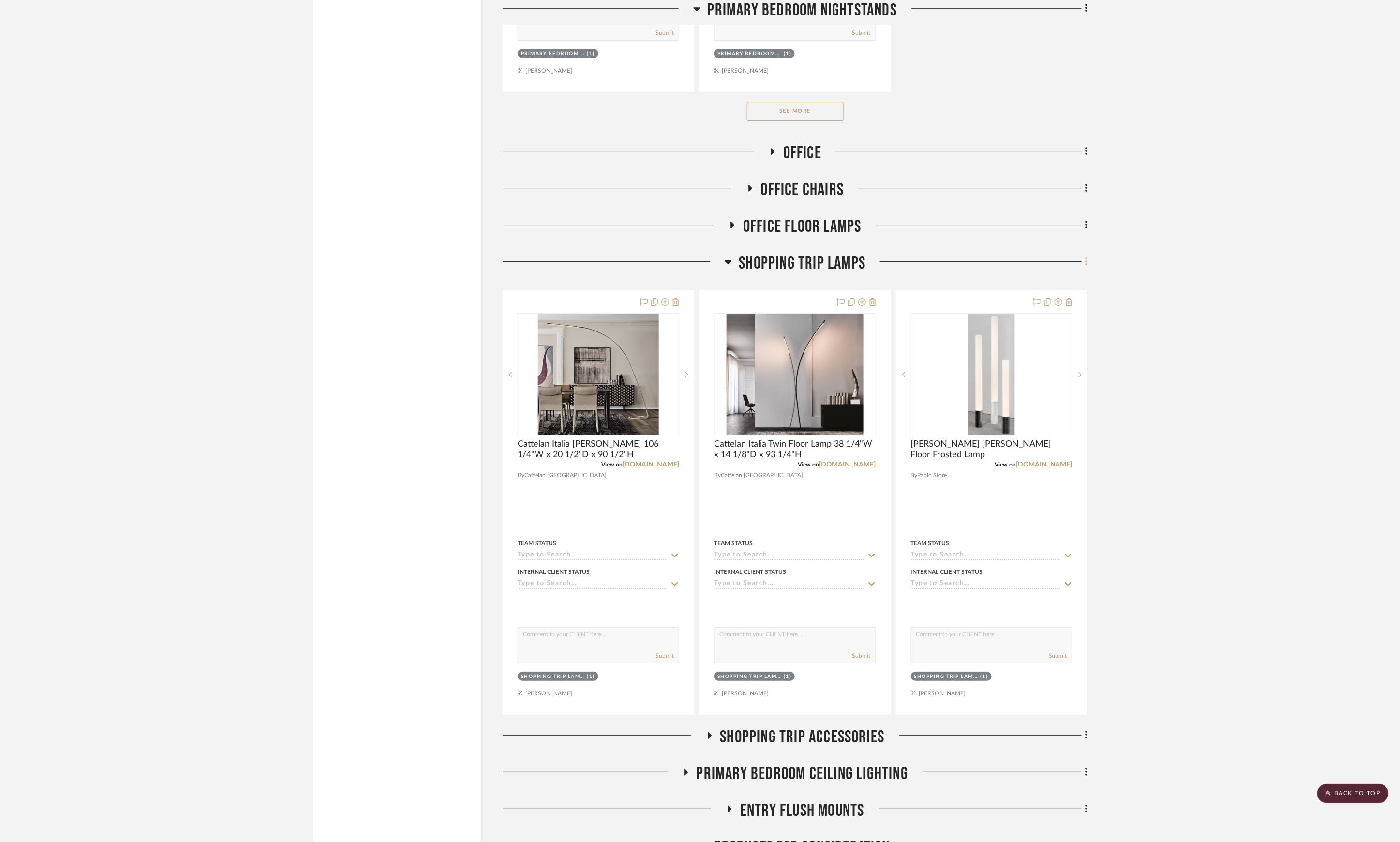
click at [1084, 263] on fa-icon at bounding box center [1085, 262] width 7 height 16
click at [1034, 455] on span "Delete Room" at bounding box center [1034, 456] width 39 height 8
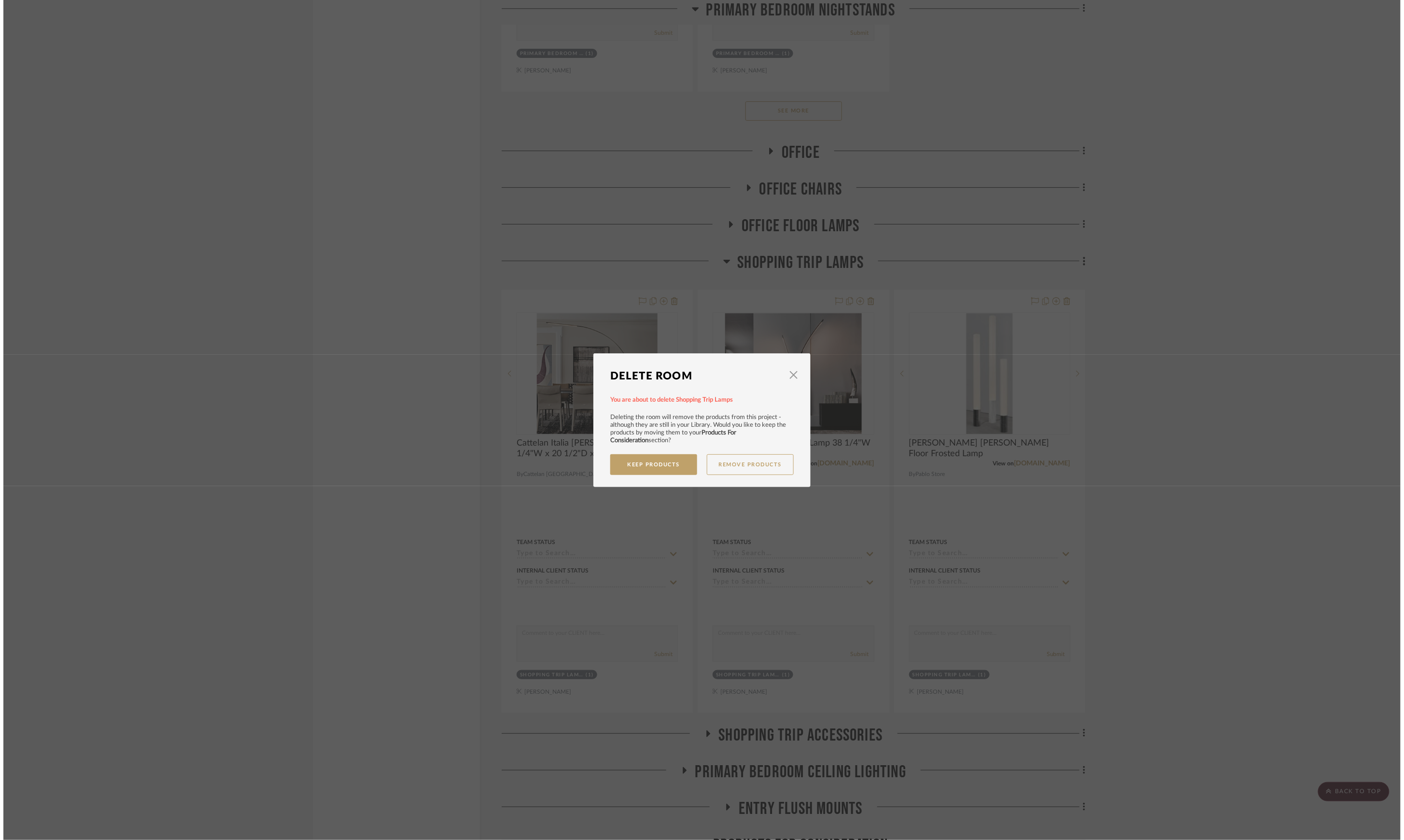
scroll to position [0, 0]
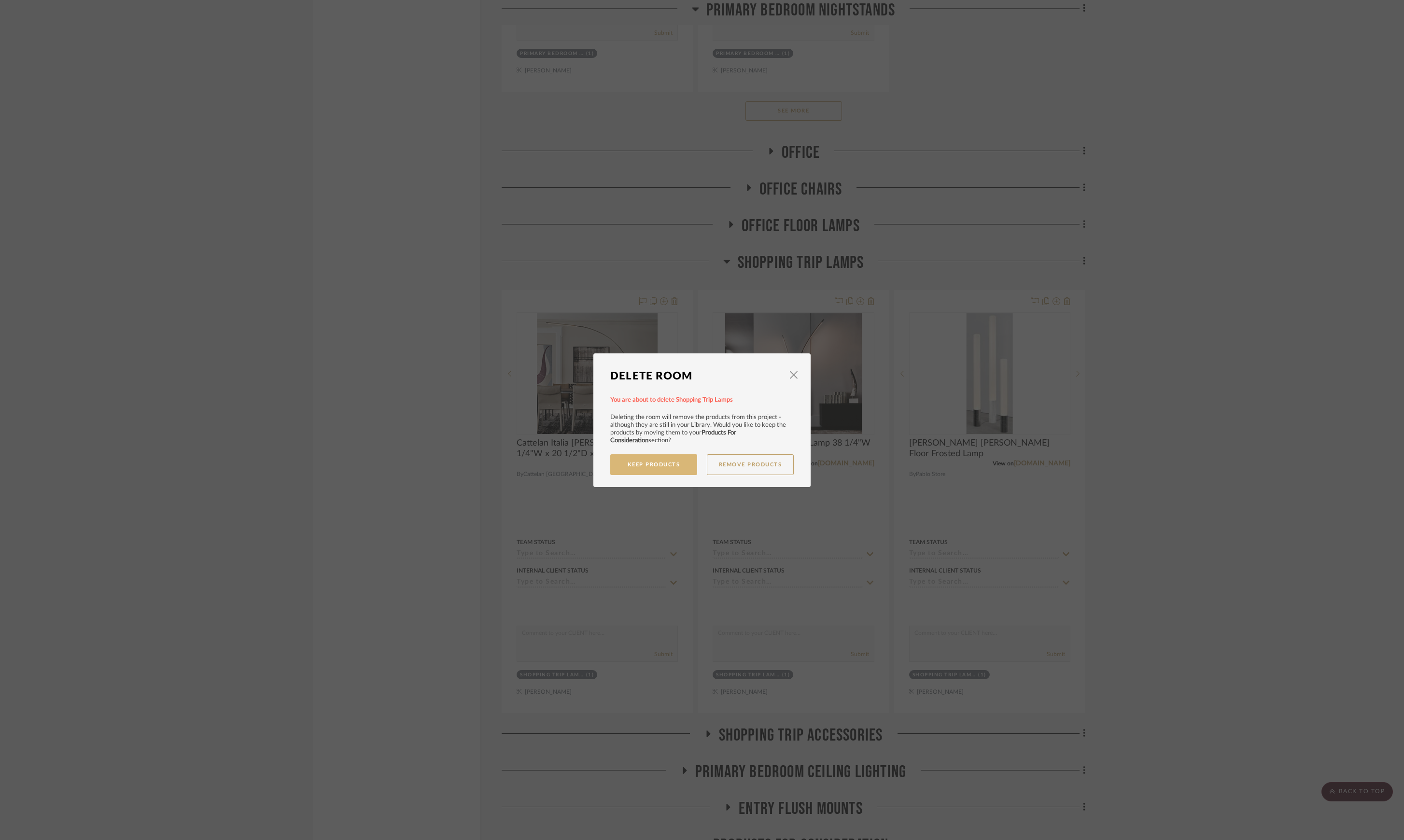
click at [669, 460] on button "Keep Products" at bounding box center [654, 464] width 87 height 21
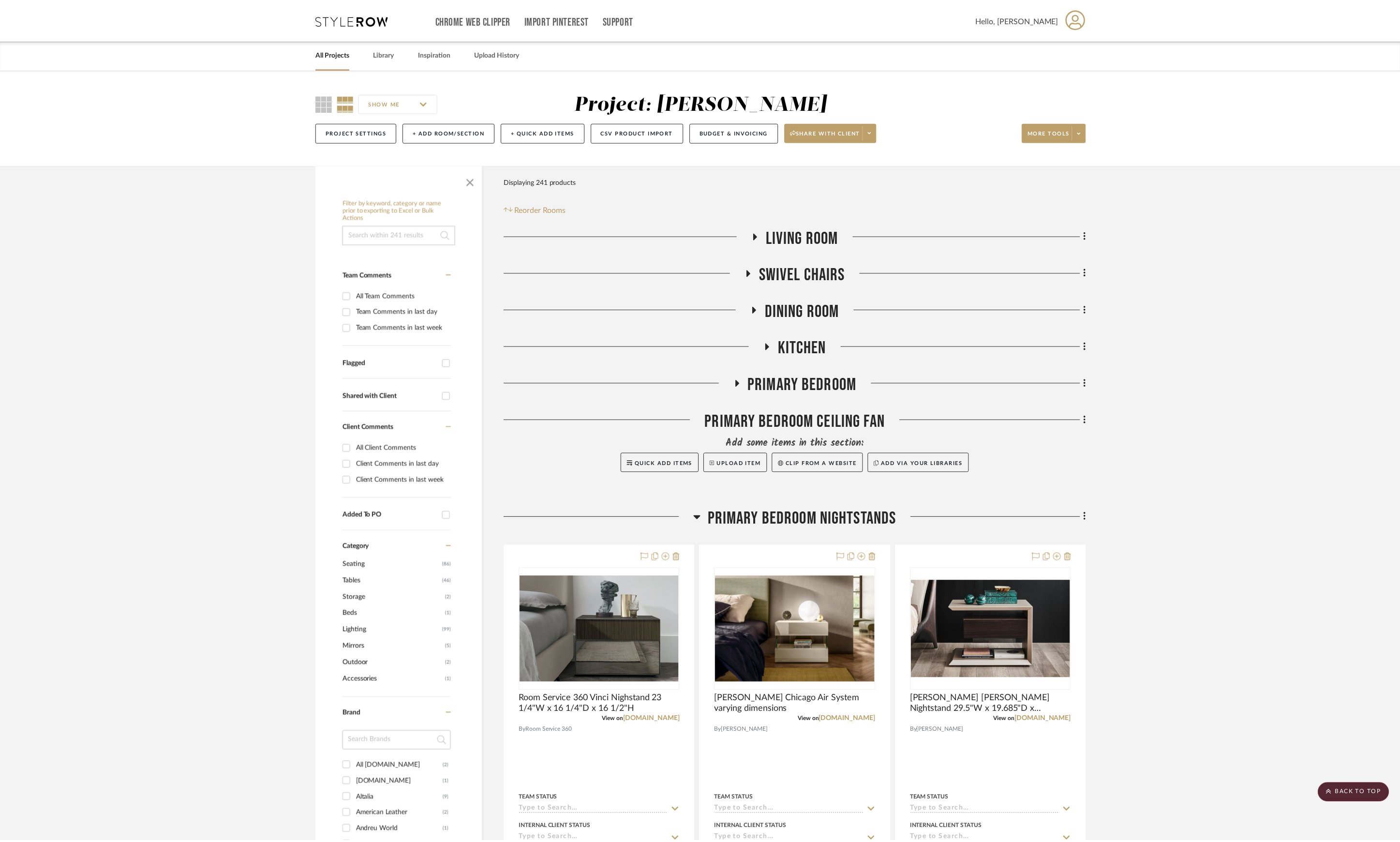
scroll to position [1376, 0]
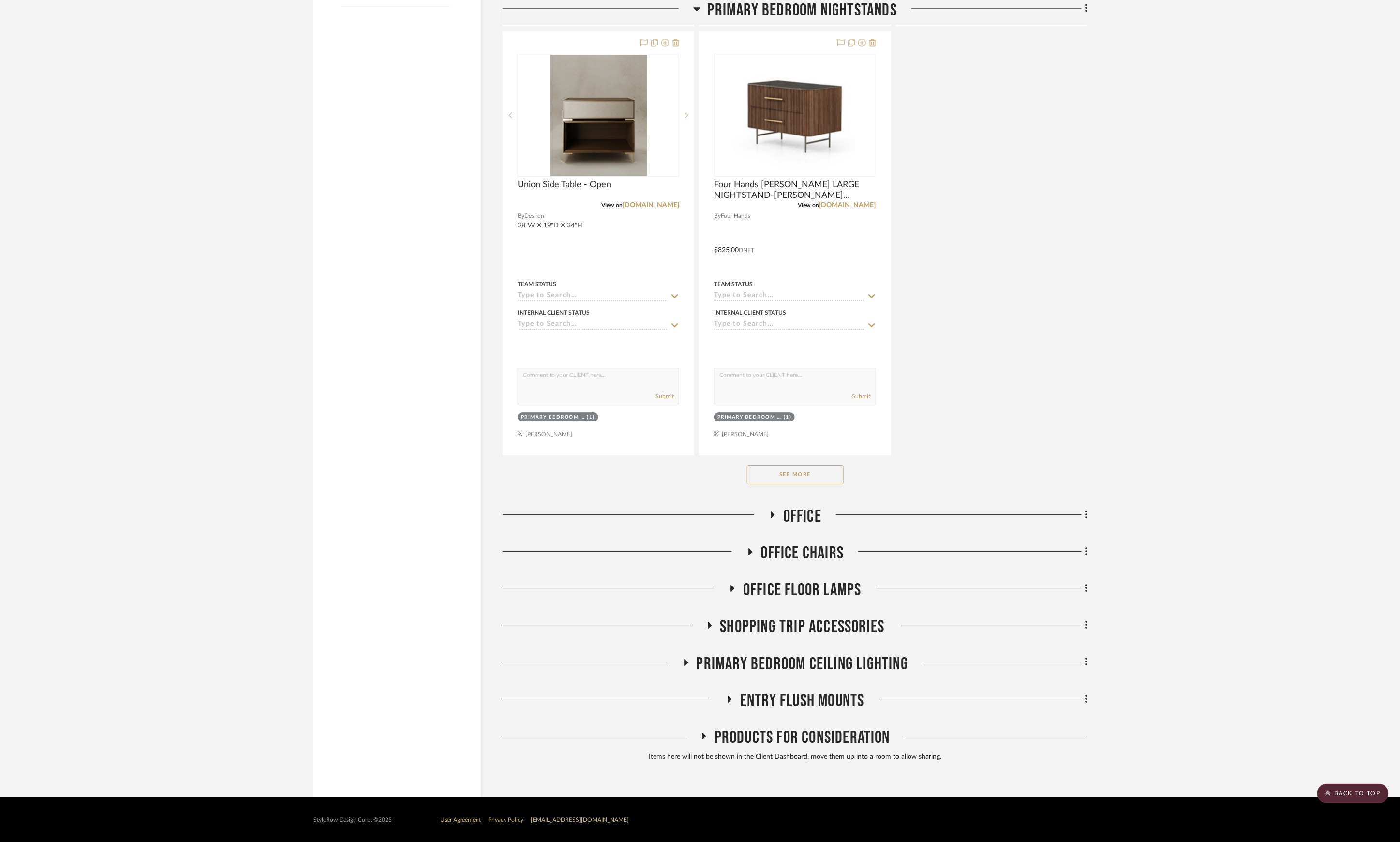
click at [859, 619] on span "Shopping Trip Accessories" at bounding box center [803, 626] width 165 height 21
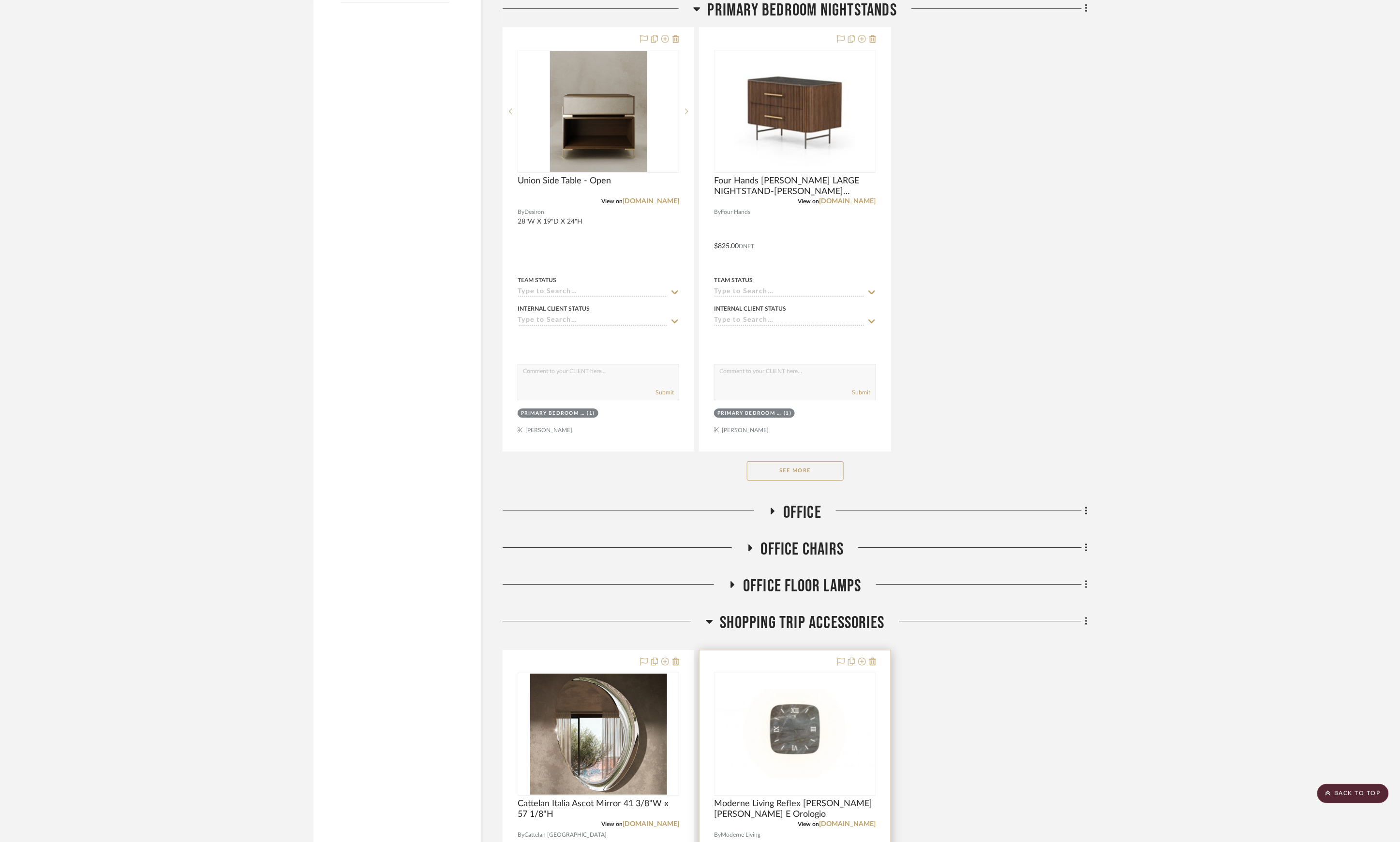
scroll to position [1506, 0]
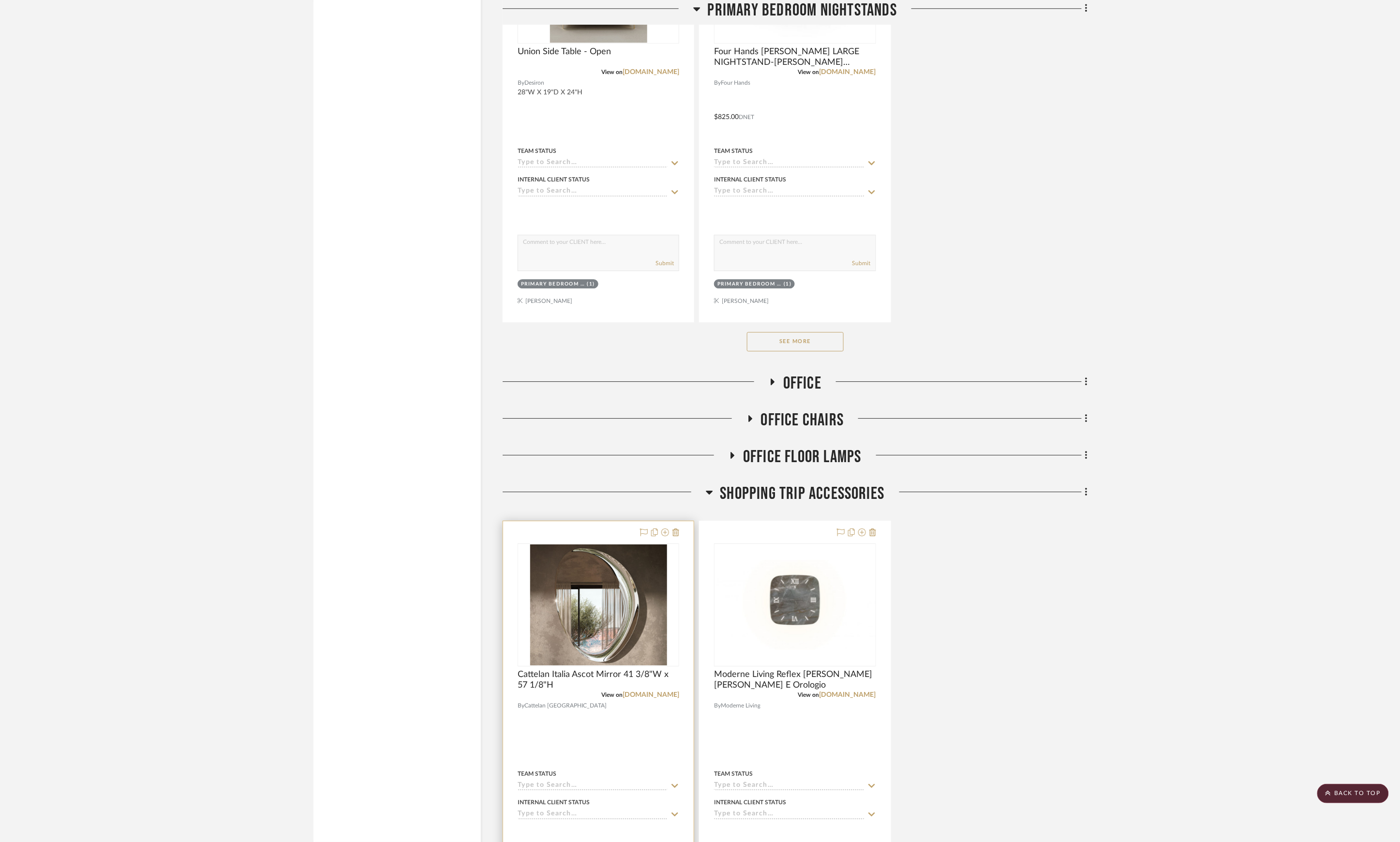
click at [645, 699] on div "View on [DOMAIN_NAME]" at bounding box center [598, 694] width 162 height 9
click at [646, 698] on link "[DOMAIN_NAME]" at bounding box center [651, 694] width 57 height 7
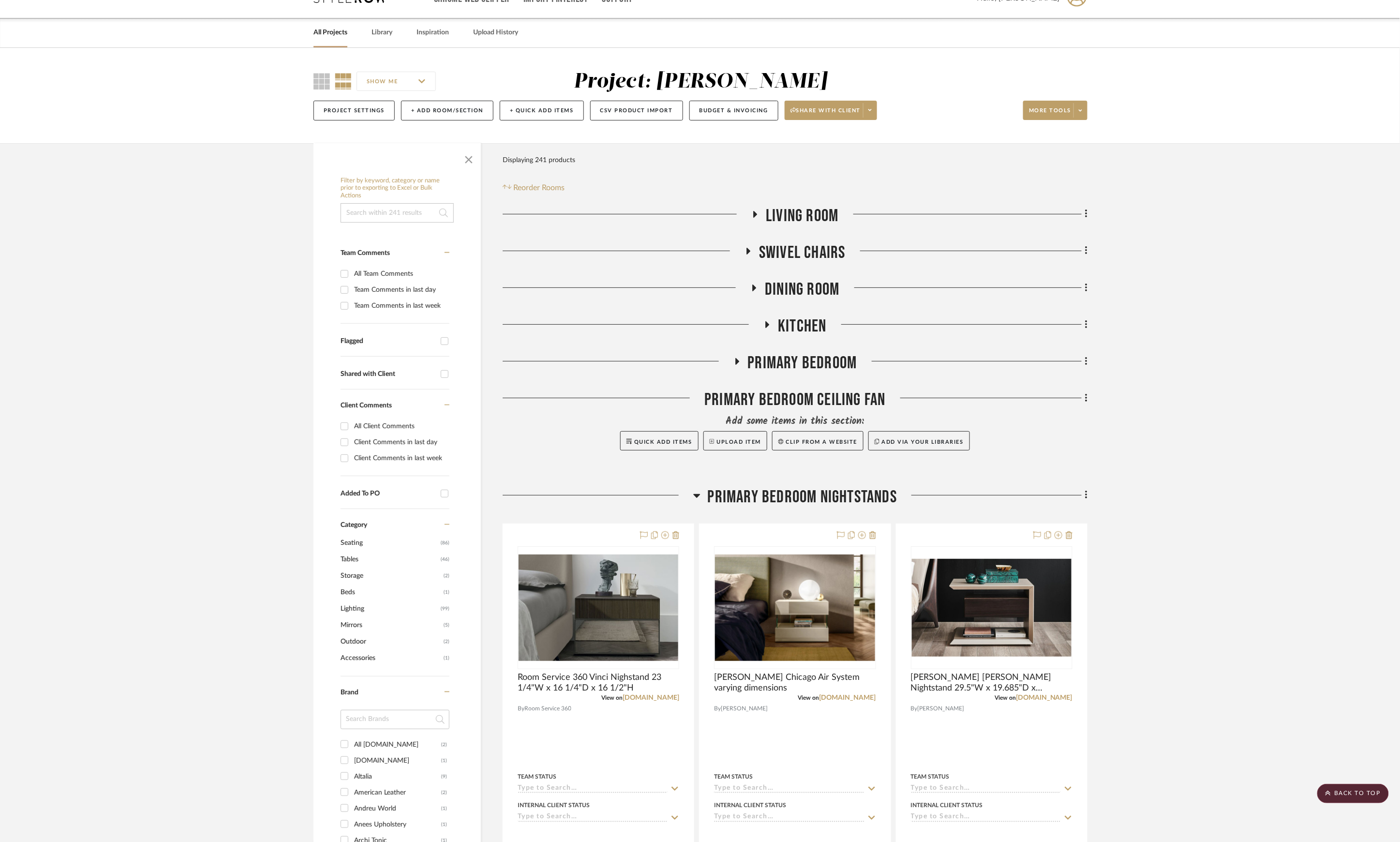
scroll to position [0, 0]
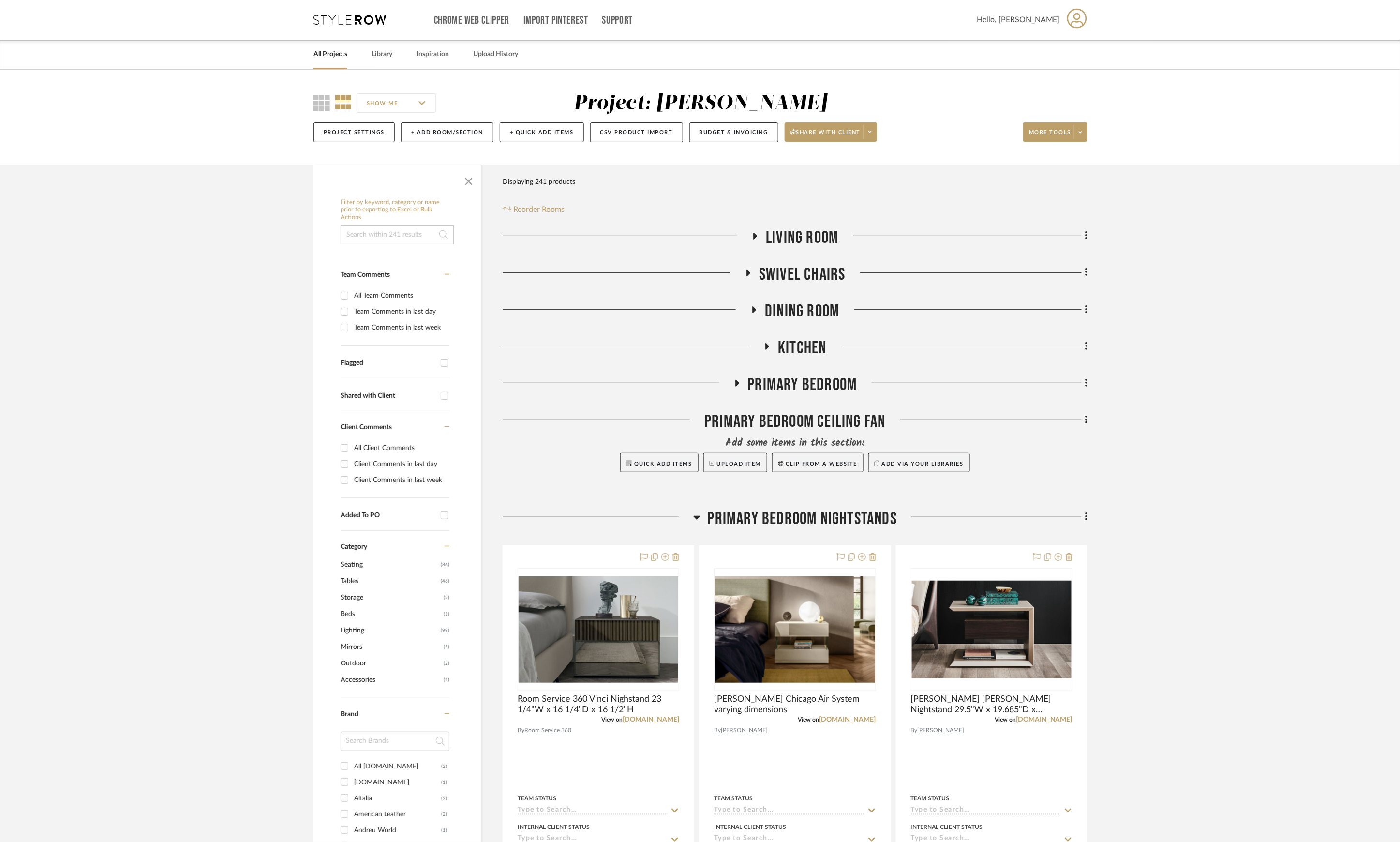
click at [798, 238] on span "Living Room" at bounding box center [802, 238] width 72 height 21
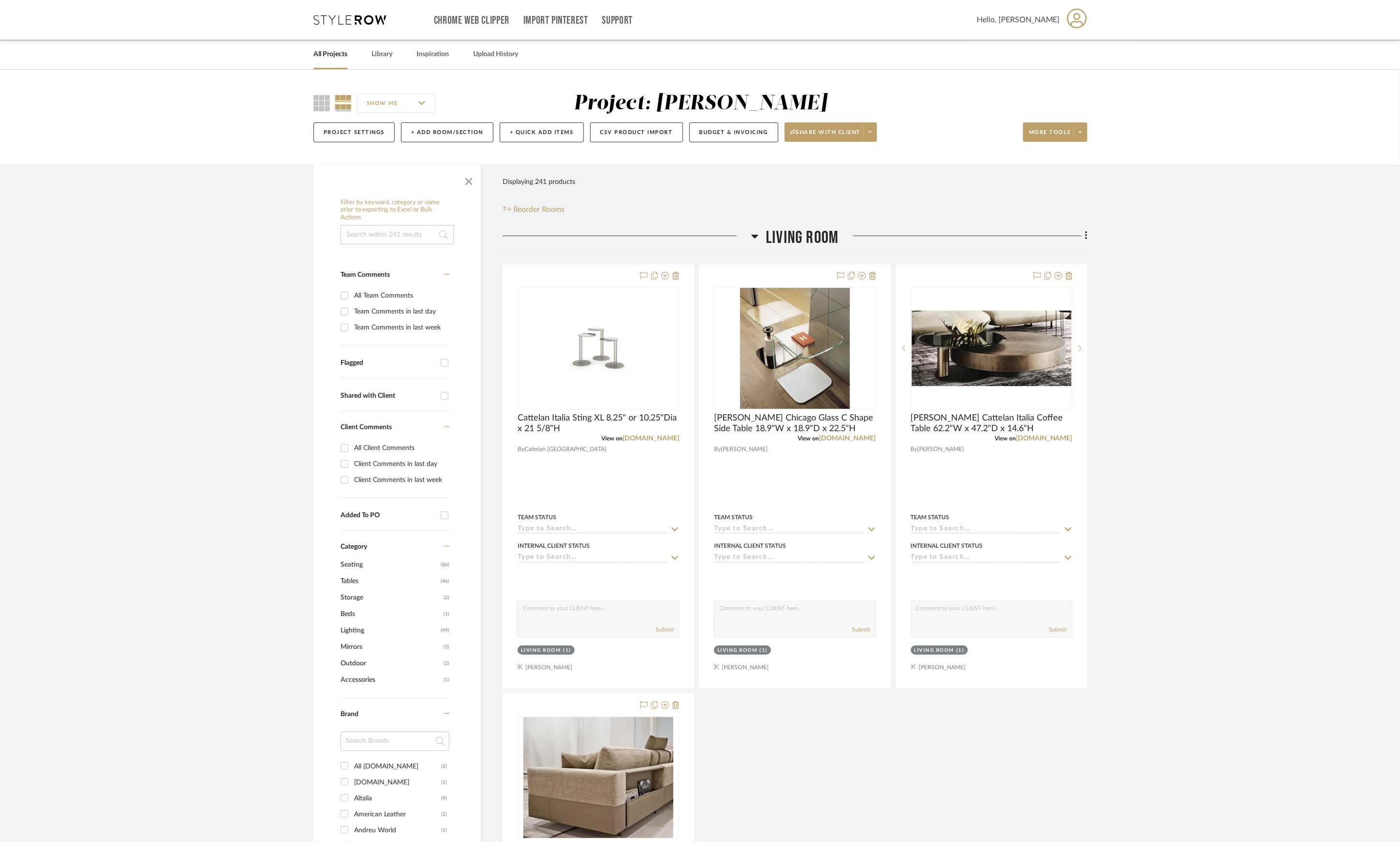
click at [798, 238] on span "Living Room" at bounding box center [802, 238] width 72 height 21
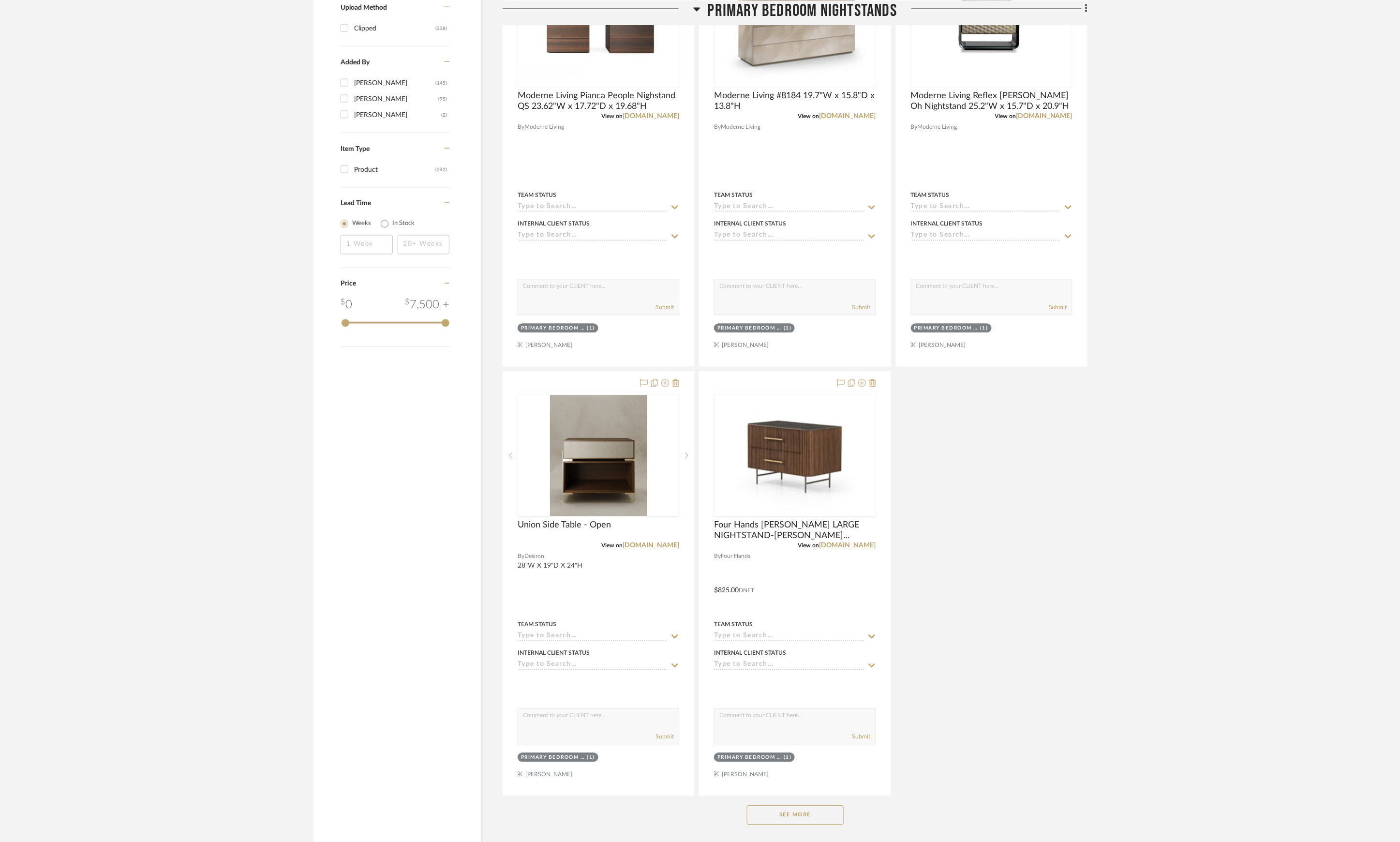
scroll to position [1355, 0]
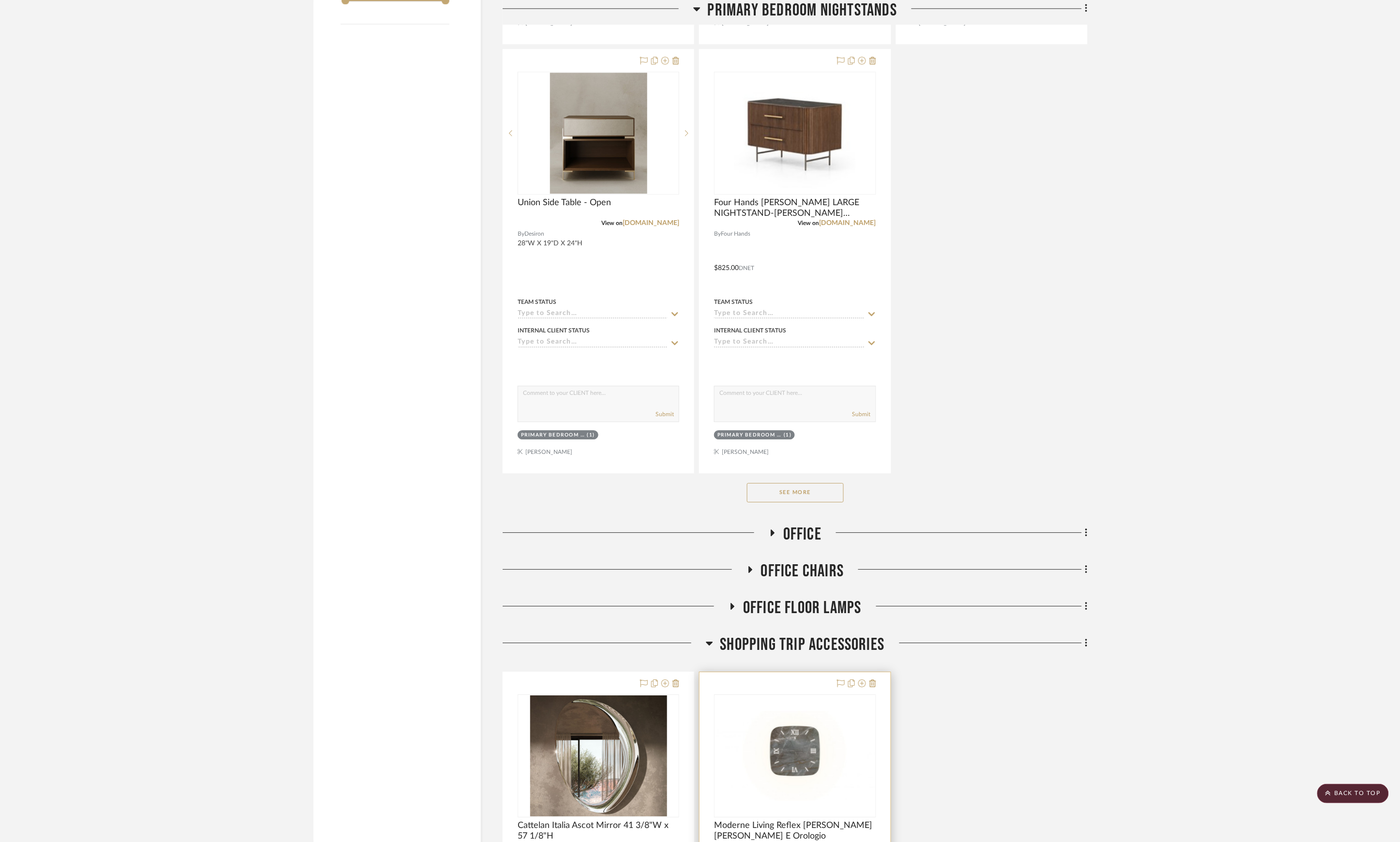
click at [866, 688] on div at bounding box center [855, 684] width 43 height 12
click at [864, 687] on icon at bounding box center [862, 683] width 8 height 8
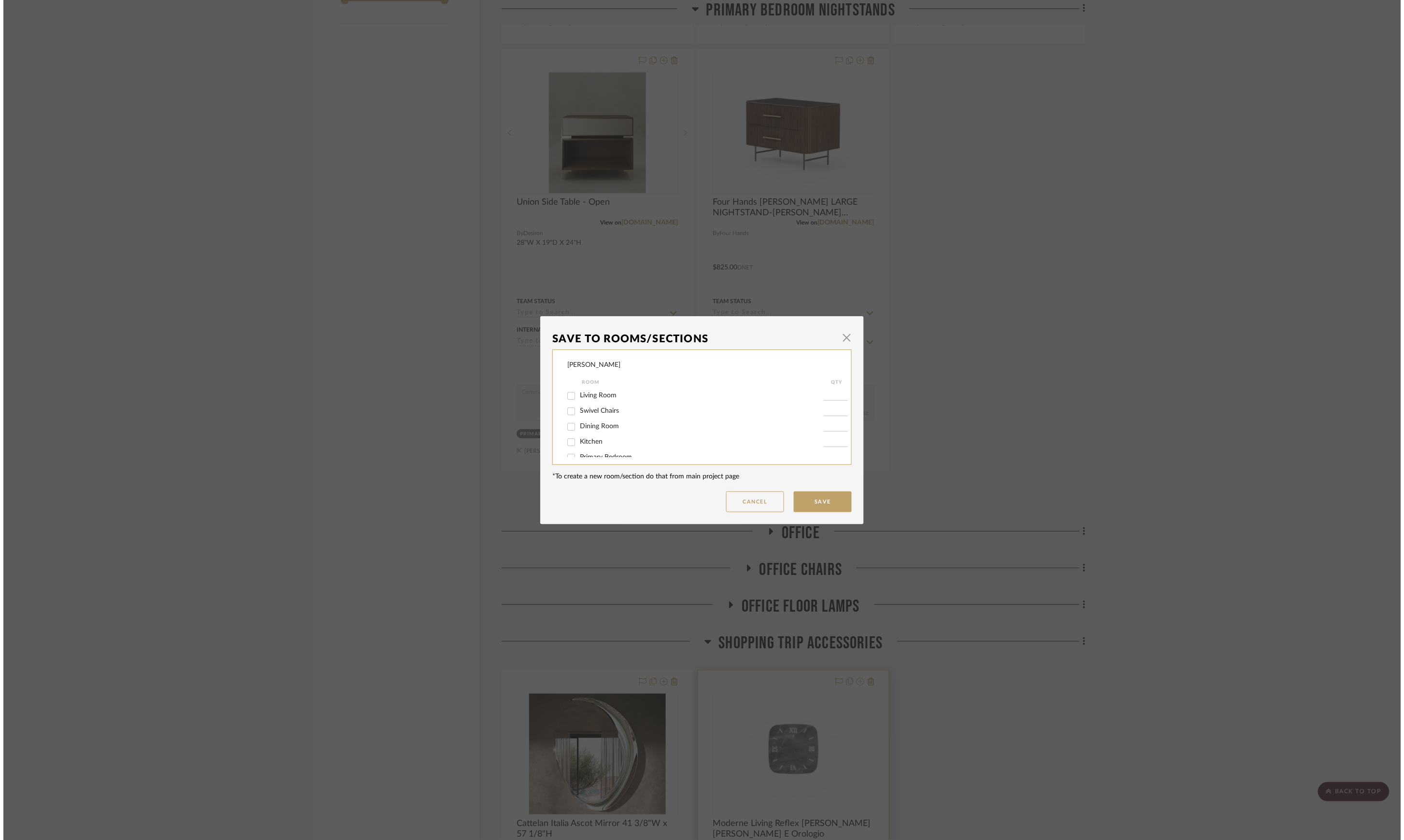
scroll to position [0, 0]
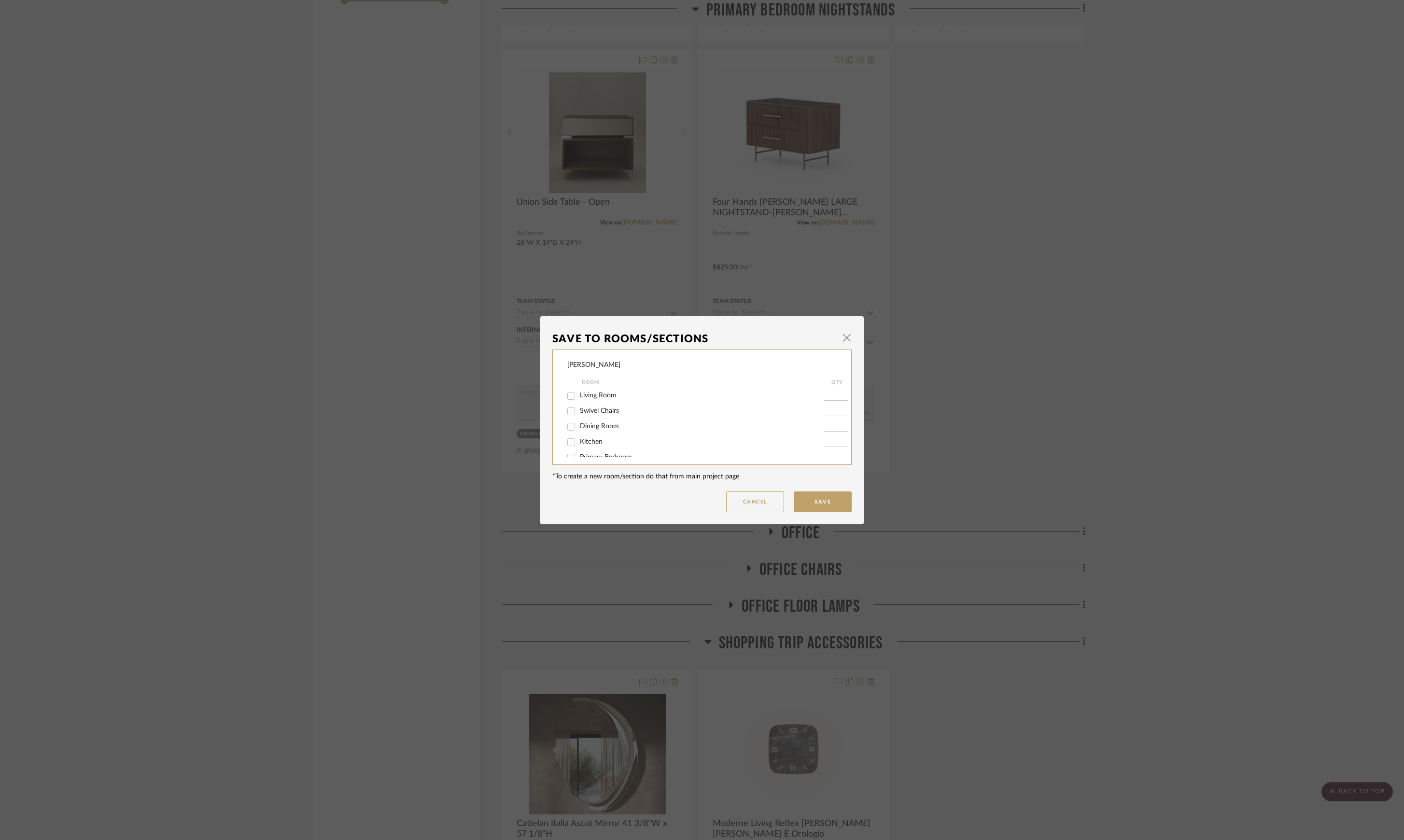
click at [597, 396] on span "Living Room" at bounding box center [599, 395] width 37 height 7
click at [579, 396] on input "Living Room" at bounding box center [571, 395] width 15 height 15
checkbox input "true"
type input "1"
click at [842, 514] on dialog-content "Save To Rooms/Sections × [PERSON_NAME] Room QTY Living Room 1 Swivel Chairs Din…" at bounding box center [702, 420] width 323 height 208
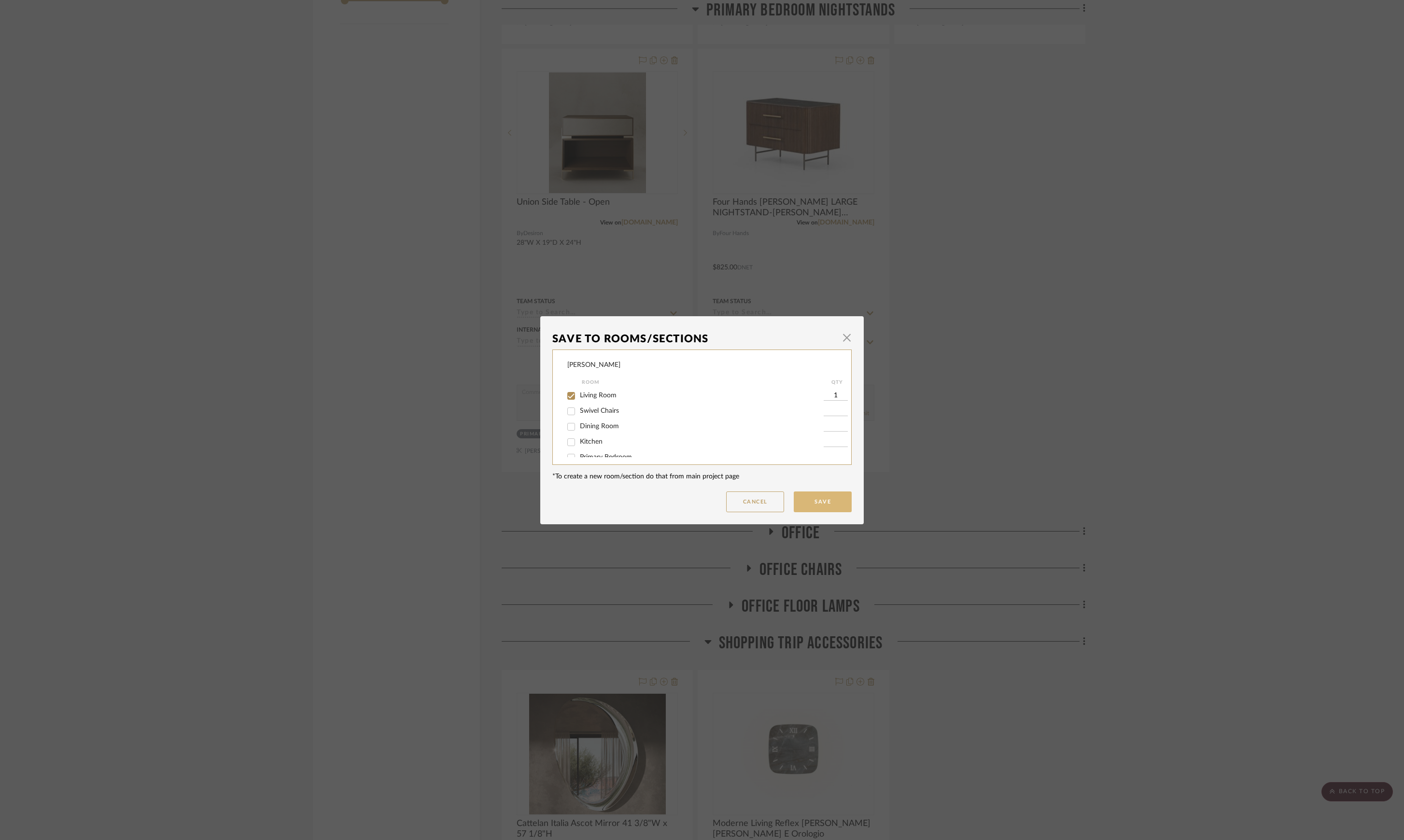
click at [833, 501] on button "Save" at bounding box center [823, 501] width 58 height 21
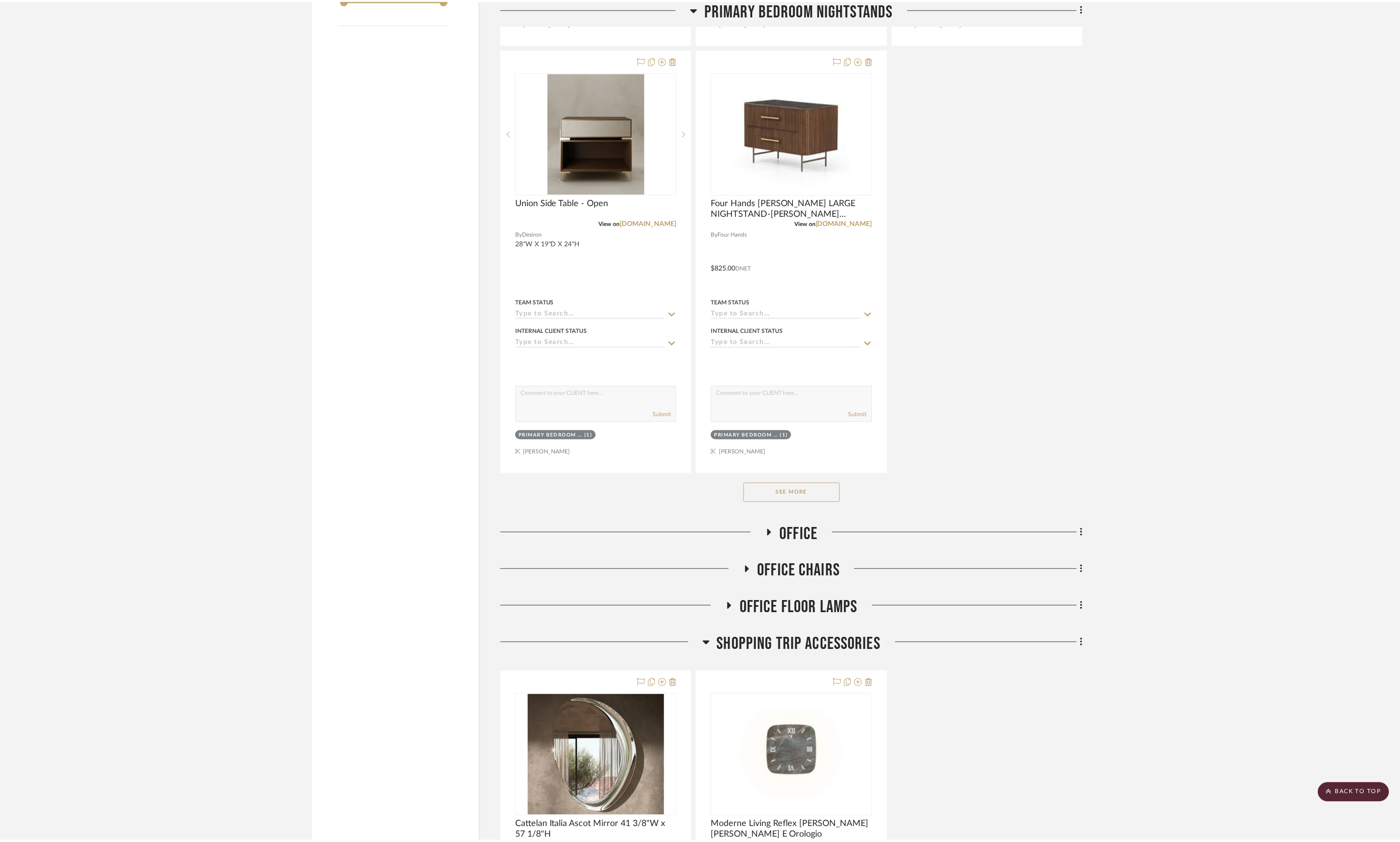
scroll to position [1355, 0]
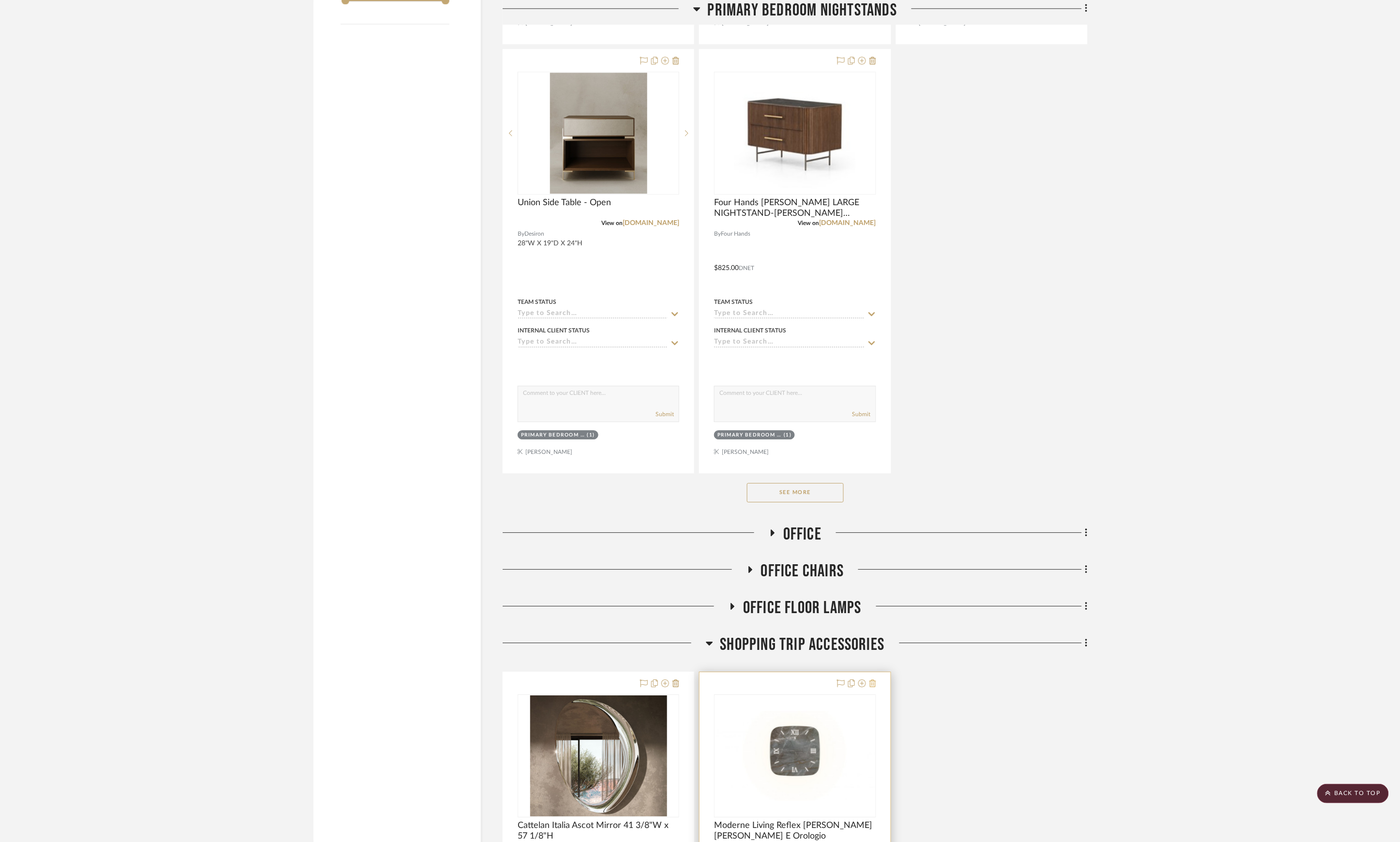
click at [873, 687] on icon at bounding box center [872, 683] width 7 height 8
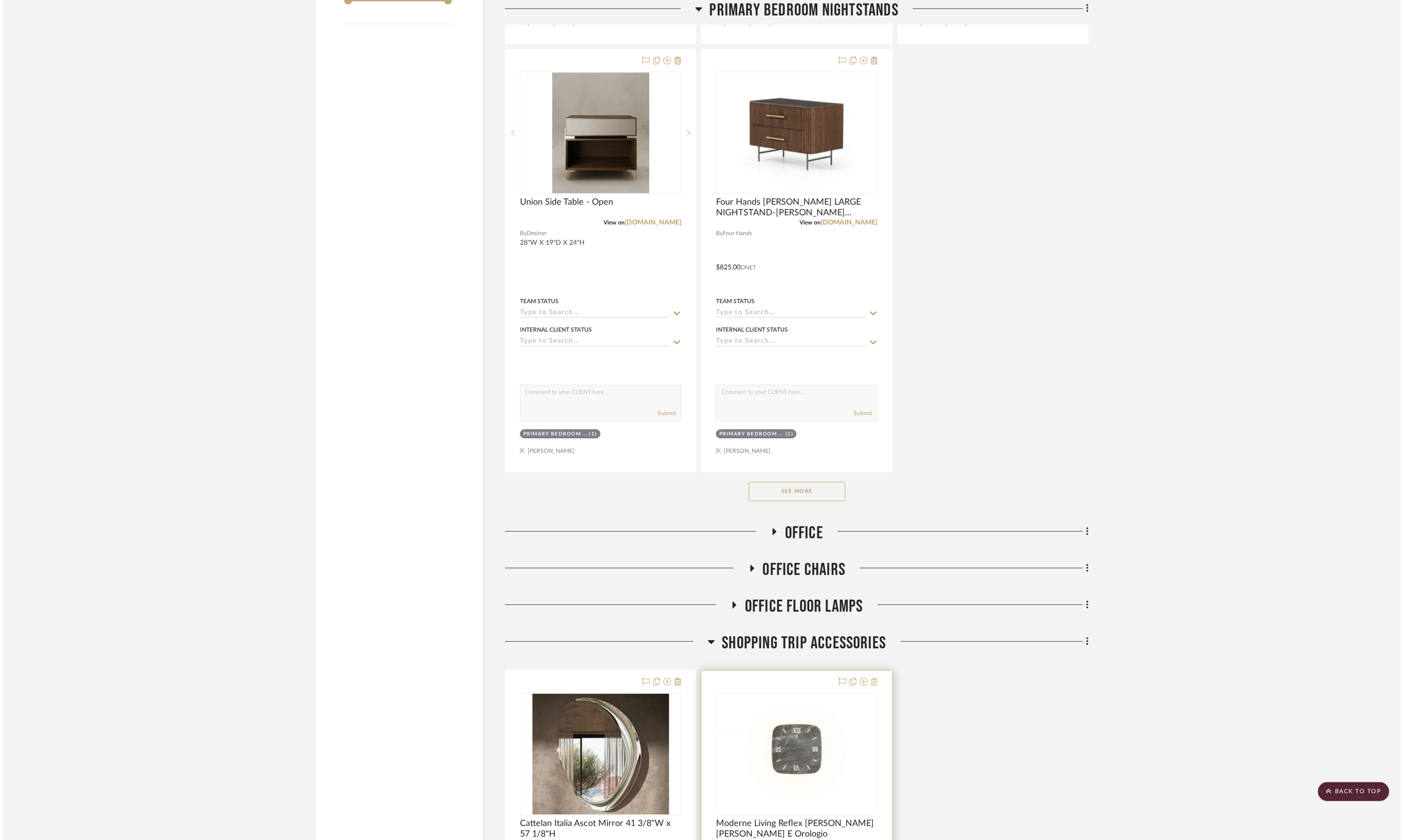
scroll to position [0, 0]
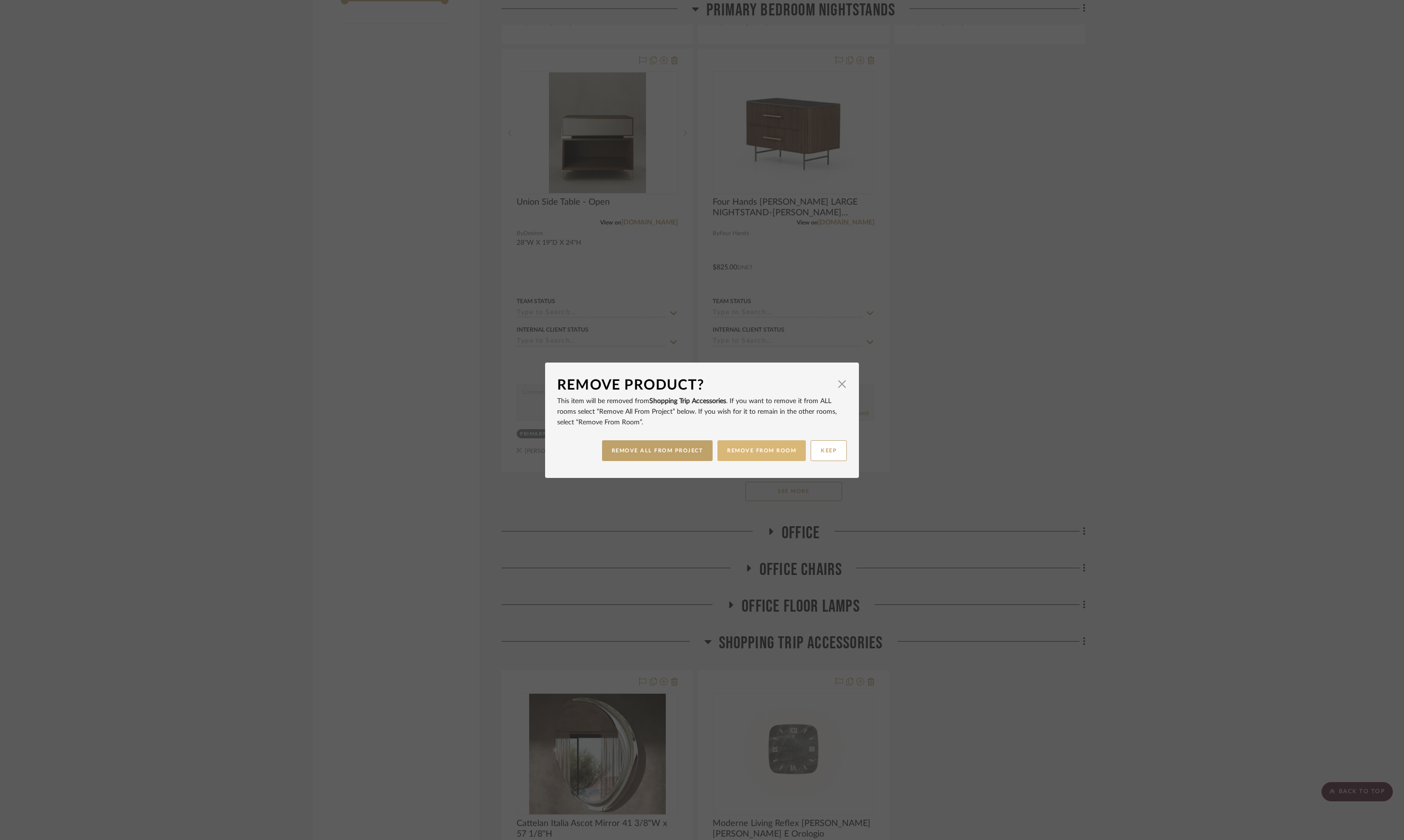
click at [748, 452] on button "REMOVE FROM ROOM" at bounding box center [761, 450] width 88 height 21
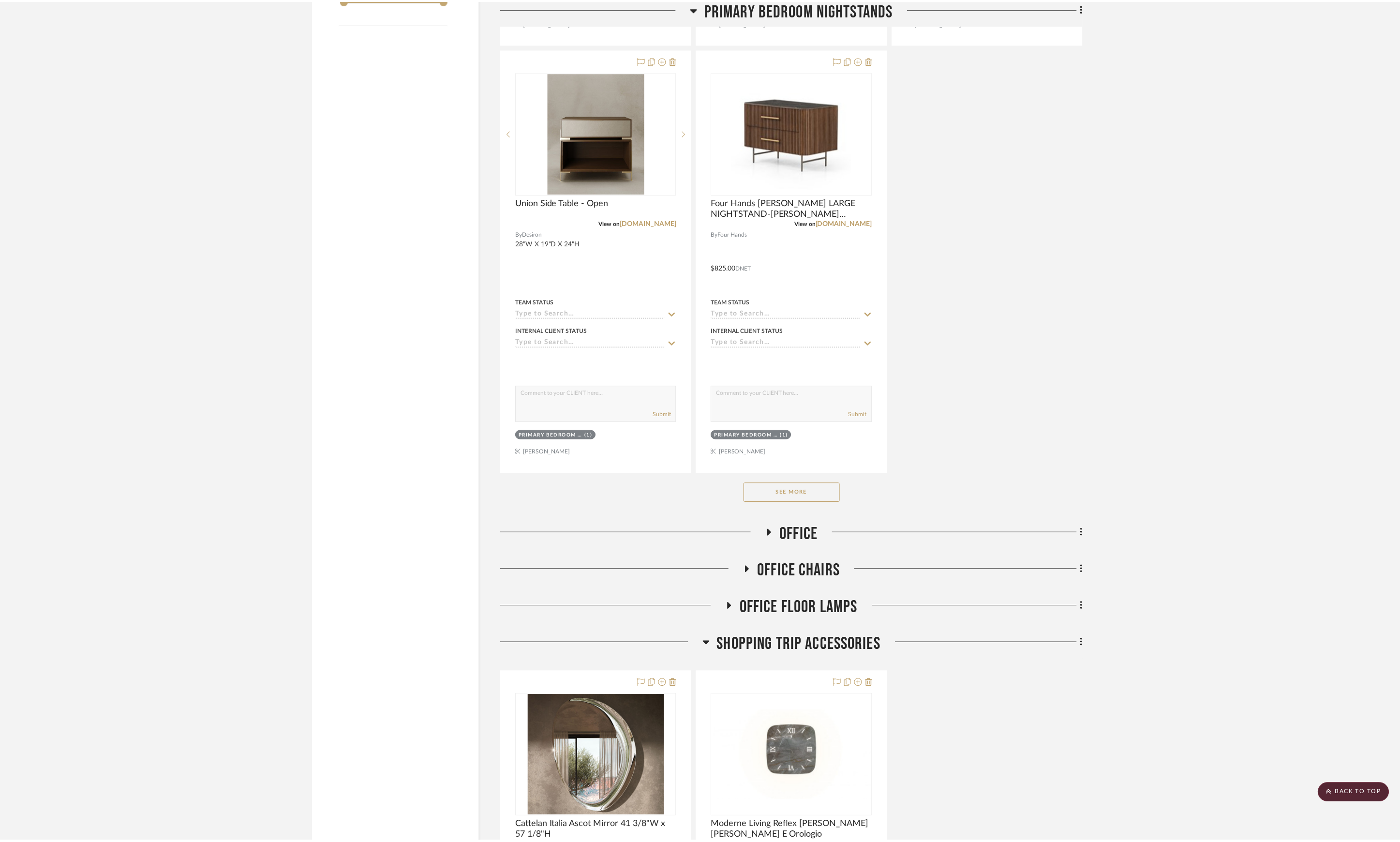
scroll to position [1355, 0]
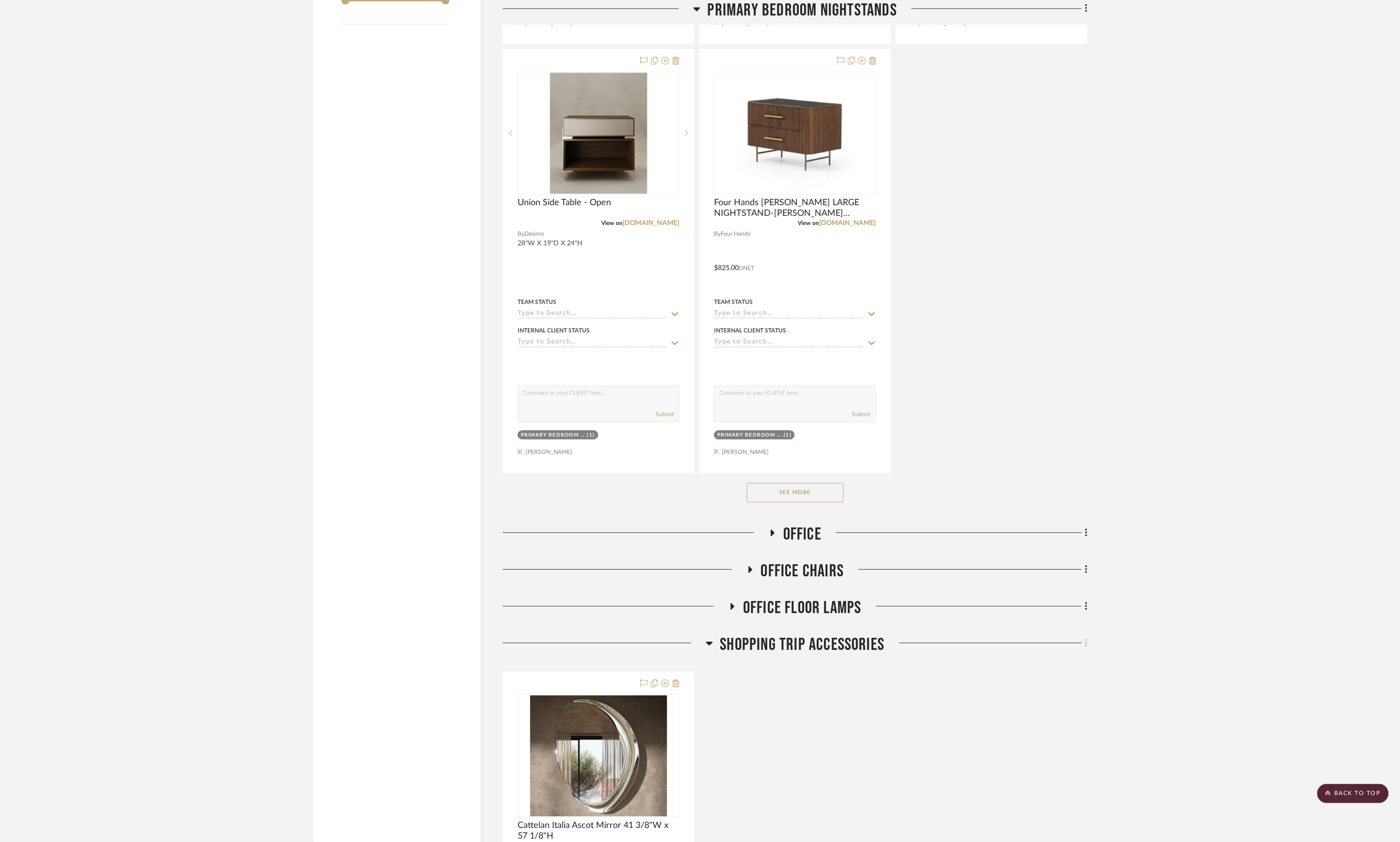
click at [1084, 649] on fa-icon at bounding box center [1085, 643] width 7 height 16
click at [1036, 534] on button "Rename Room" at bounding box center [1042, 531] width 91 height 24
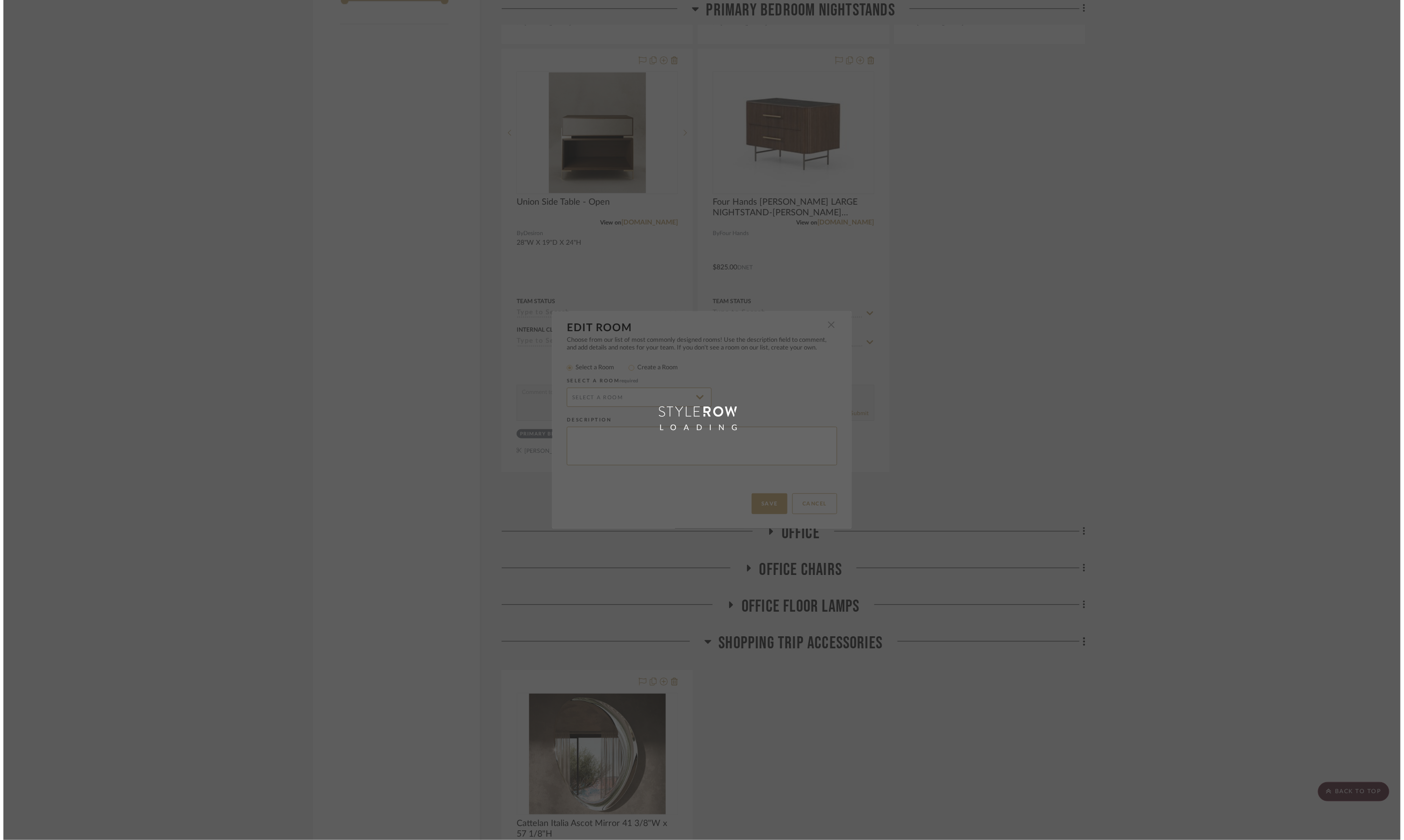
scroll to position [0, 0]
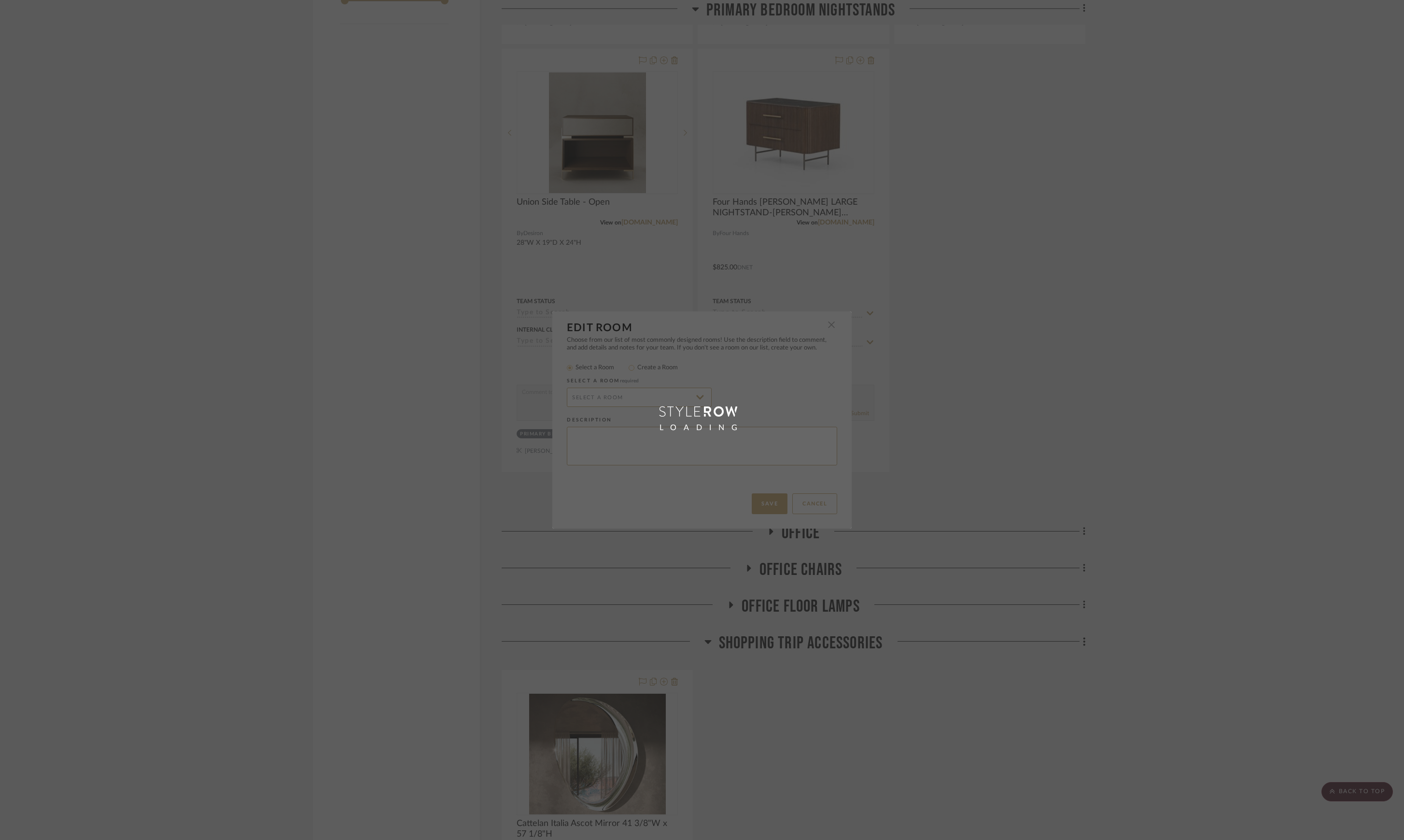
radio input "false"
radio input "true"
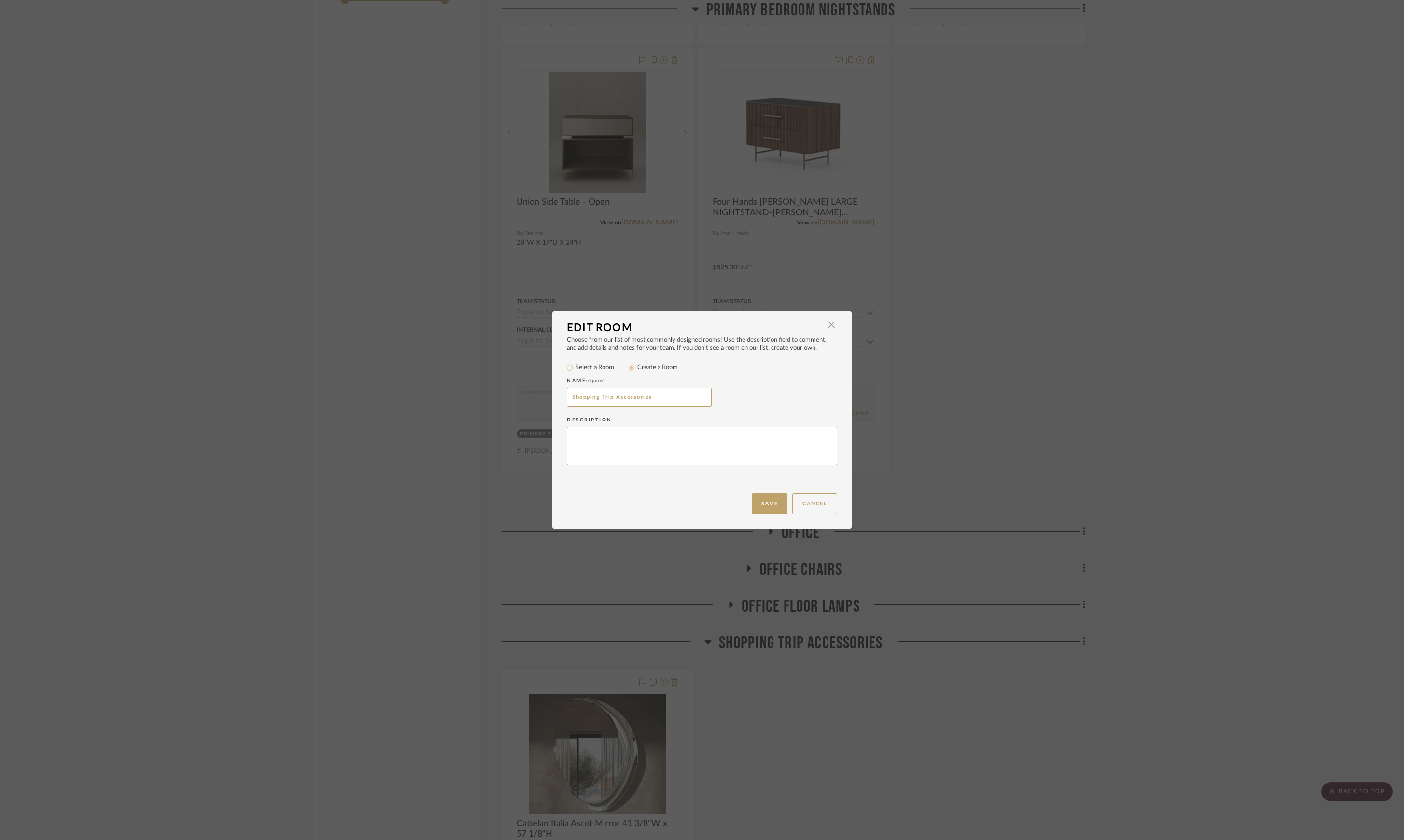
drag, startPoint x: 674, startPoint y: 393, endPoint x: 508, endPoint y: 383, distance: 166.3
click at [508, 383] on div "Edit Room × Choose from our list of most commonly designed rooms! Use the descr…" at bounding box center [702, 420] width 1404 height 840
type input "Mirrors"
click at [768, 511] on button "Save" at bounding box center [769, 503] width 35 height 21
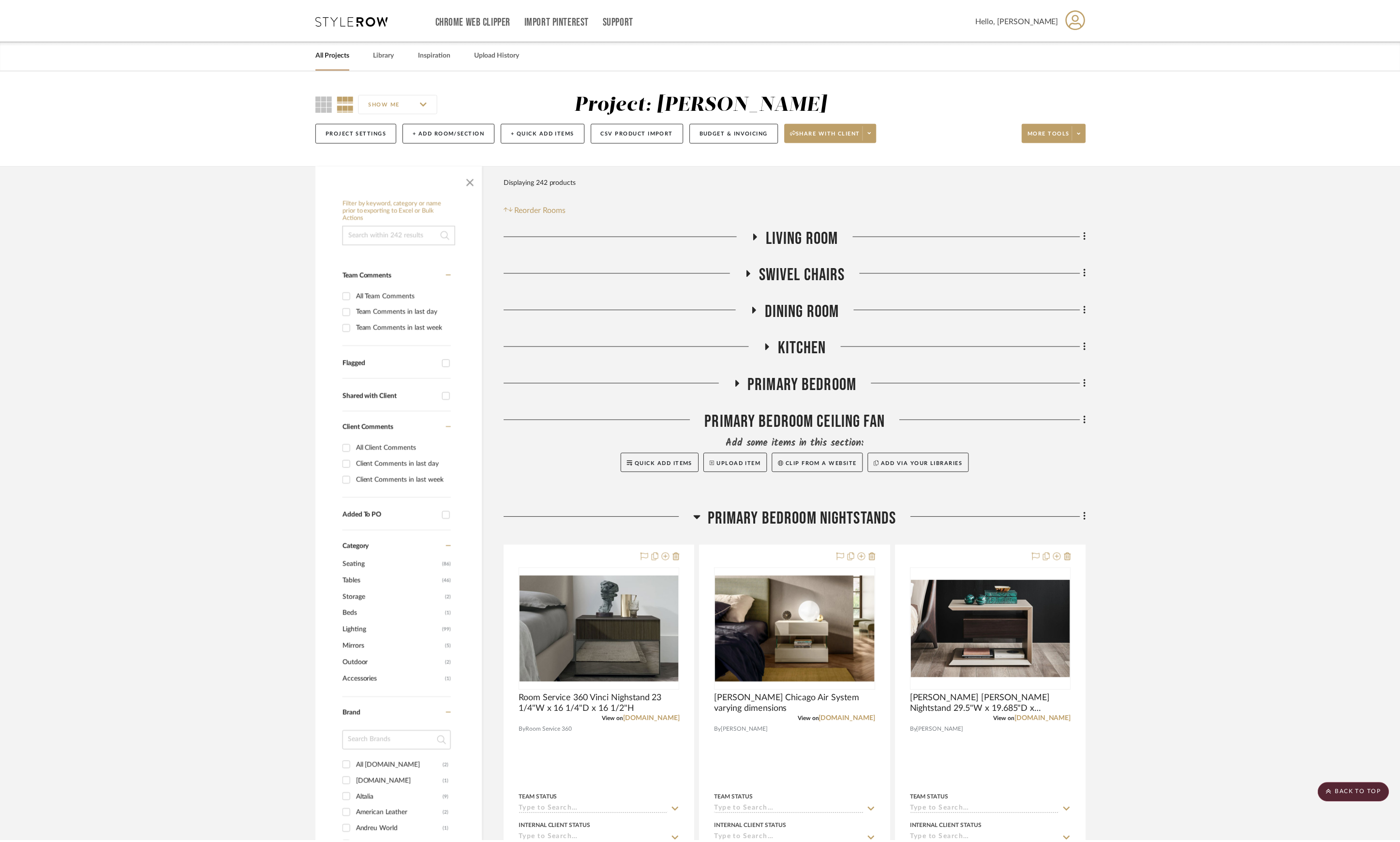
scroll to position [1355, 0]
